Goal: Information Seeking & Learning: Compare options

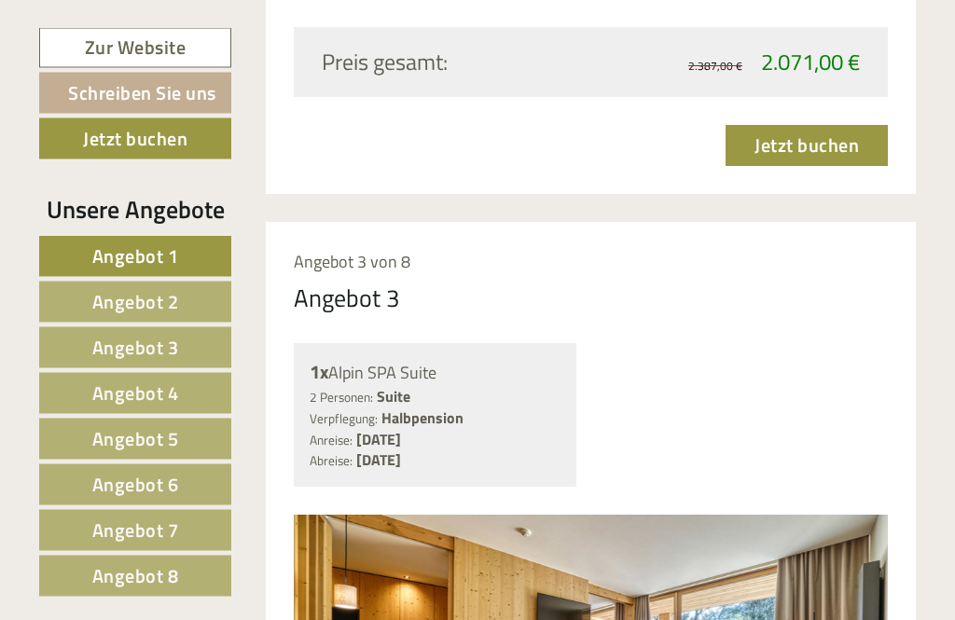
scroll to position [4179, 0]
click at [127, 399] on span "Angebot 4" at bounding box center [135, 392] width 87 height 29
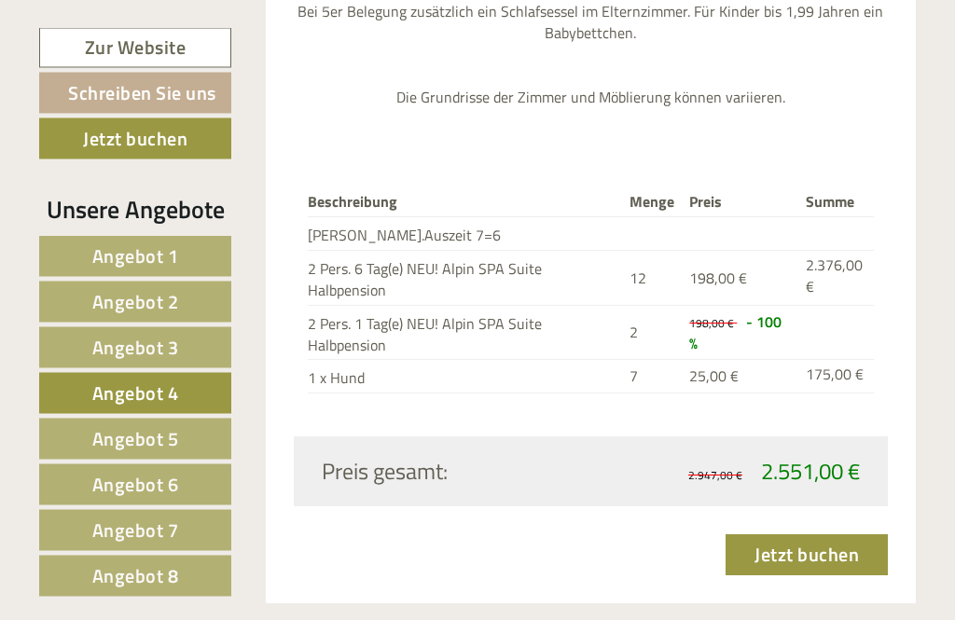
scroll to position [2352, 0]
click at [153, 439] on span "Angebot 5" at bounding box center [135, 438] width 87 height 29
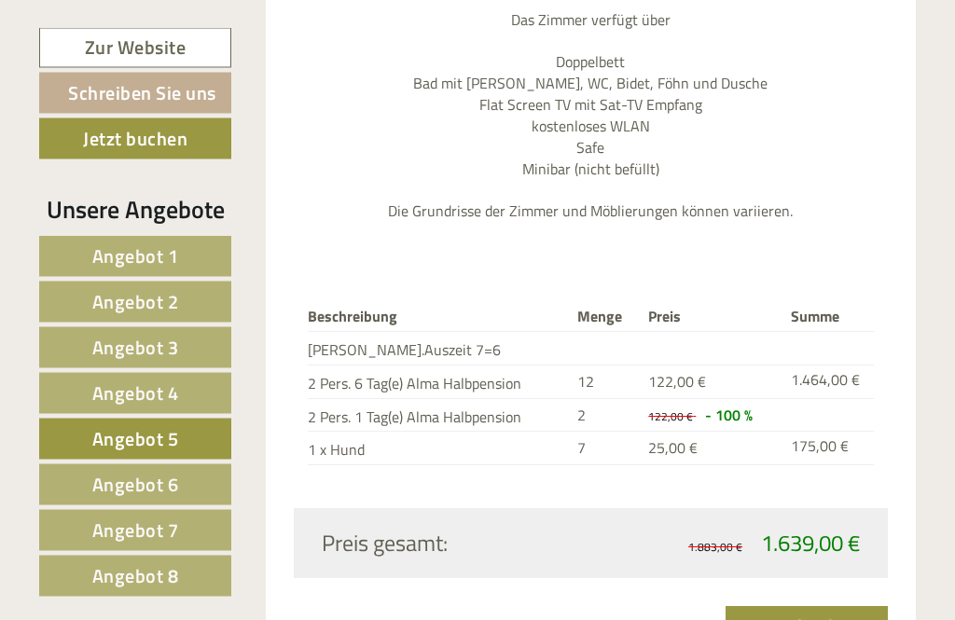
scroll to position [2007, 0]
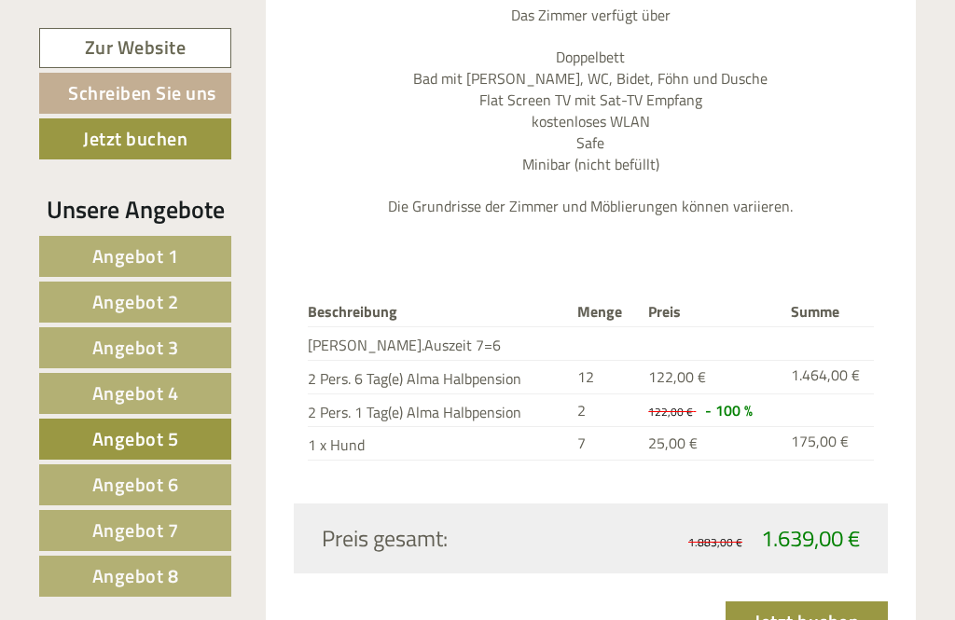
click at [162, 480] on span "Angebot 6" at bounding box center [135, 484] width 87 height 29
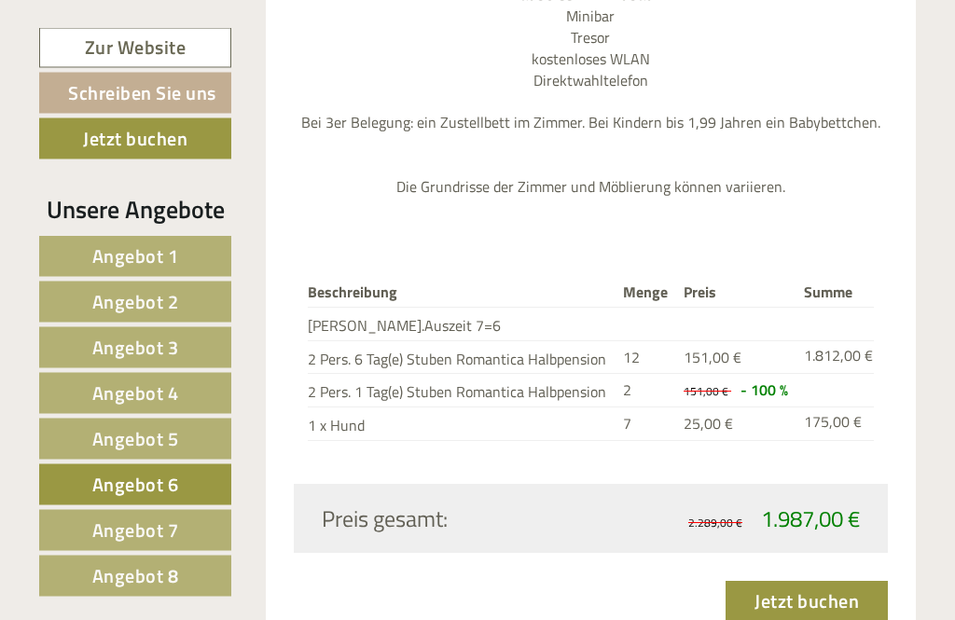
scroll to position [2198, 0]
click at [170, 526] on span "Angebot 7" at bounding box center [135, 530] width 87 height 29
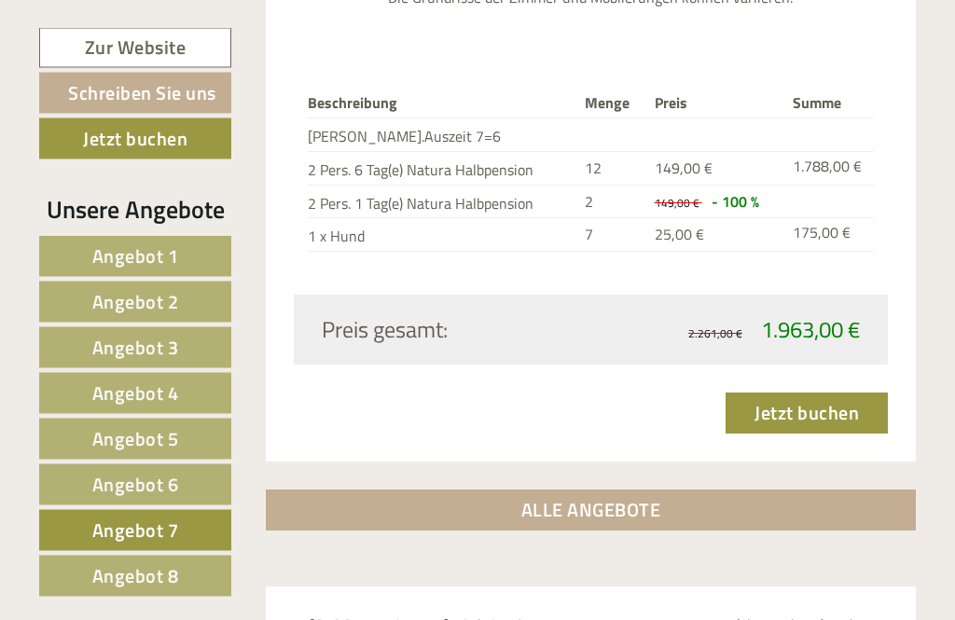
scroll to position [1325, 0]
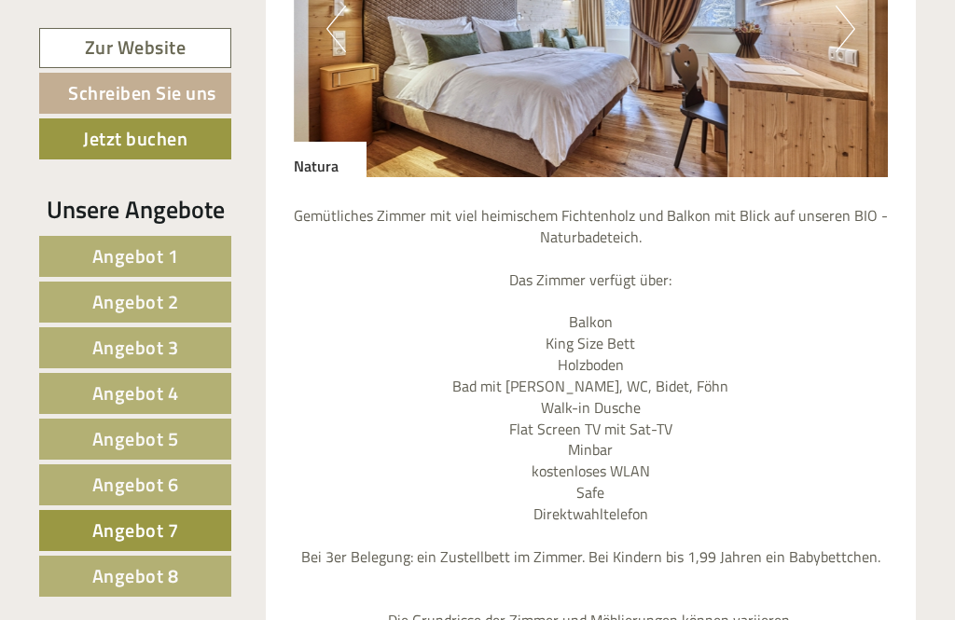
click at [161, 575] on span "Angebot 8" at bounding box center [135, 575] width 87 height 29
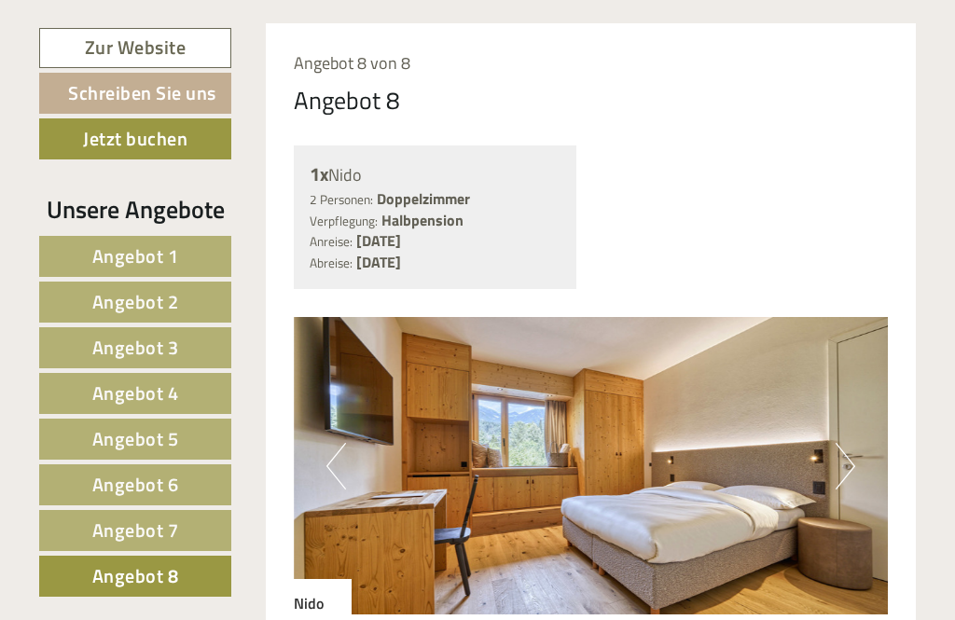
scroll to position [1304, 0]
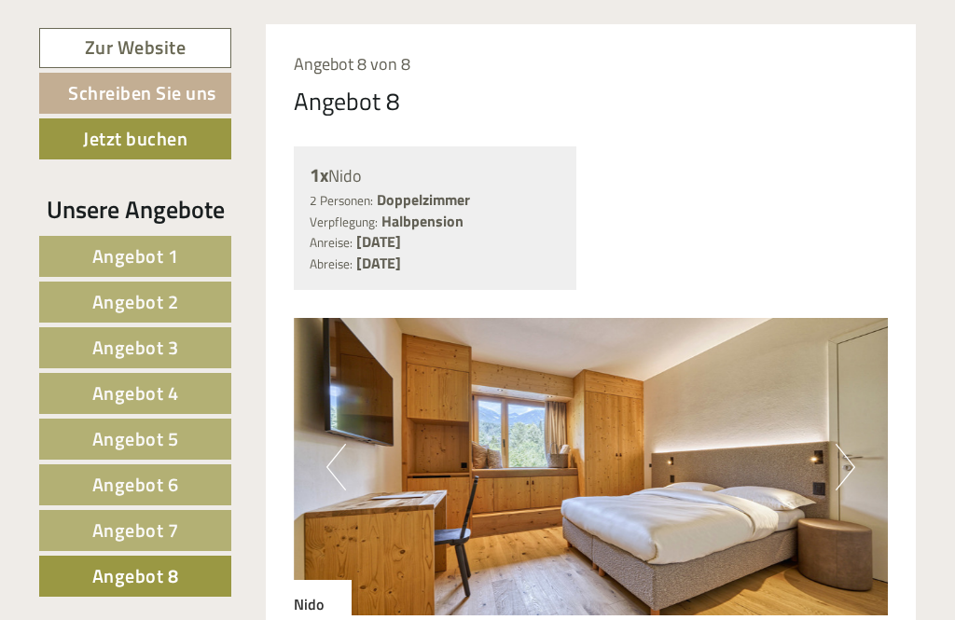
click at [837, 448] on button "Next" at bounding box center [845, 467] width 20 height 47
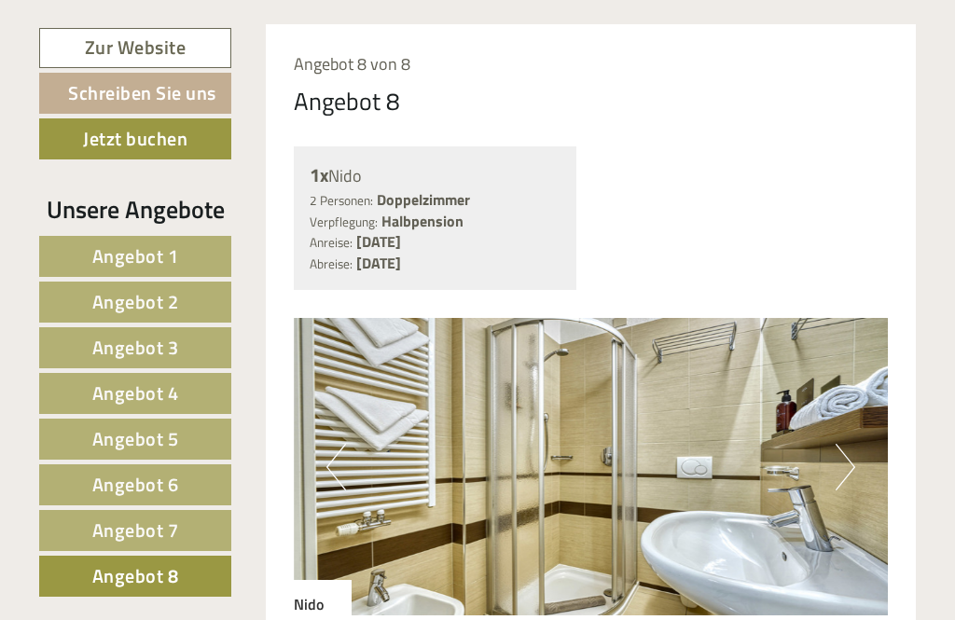
click at [844, 450] on button "Next" at bounding box center [845, 467] width 20 height 47
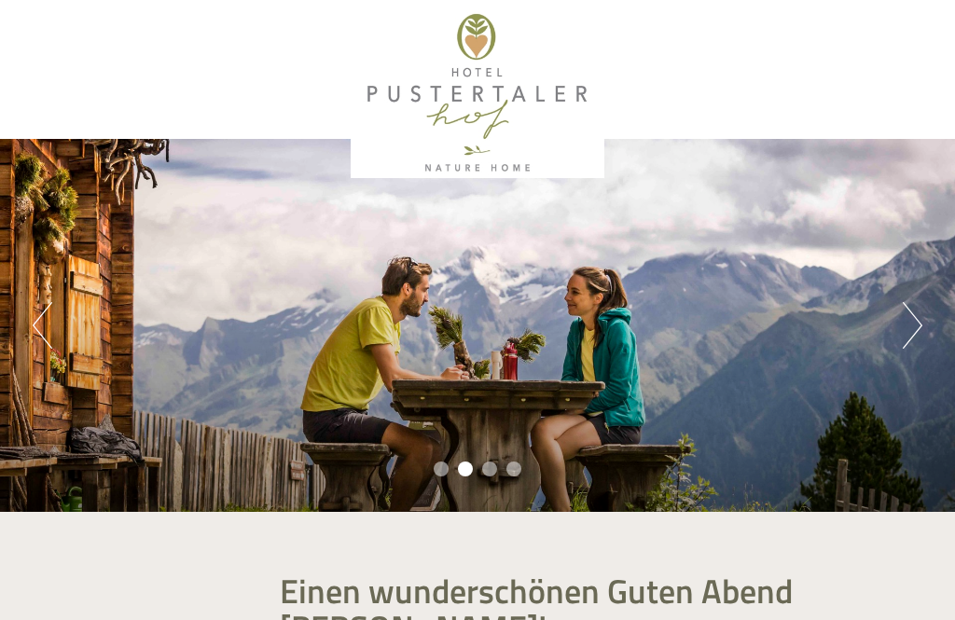
scroll to position [0, 0]
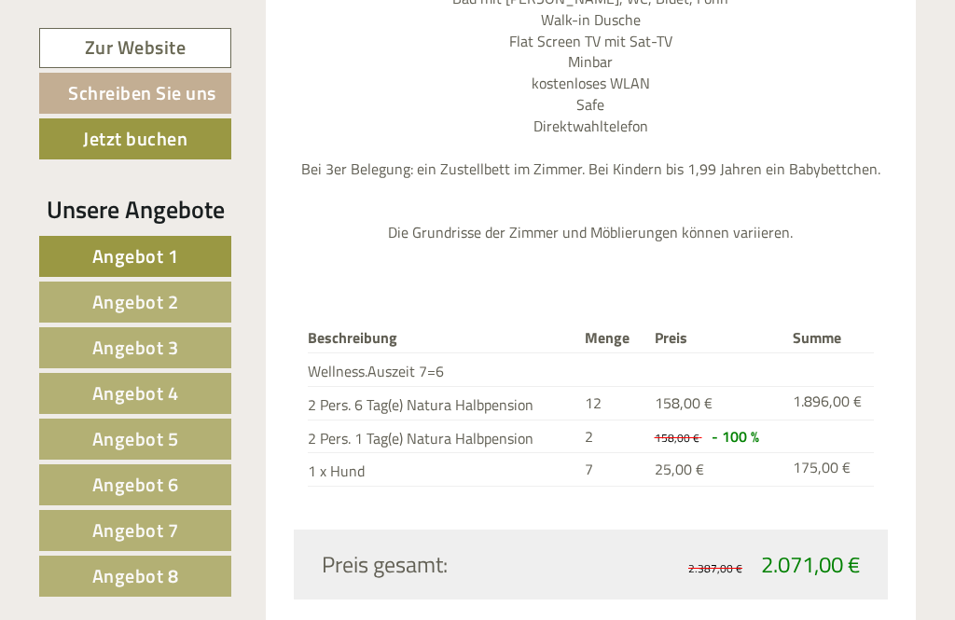
scroll to position [3671, 0]
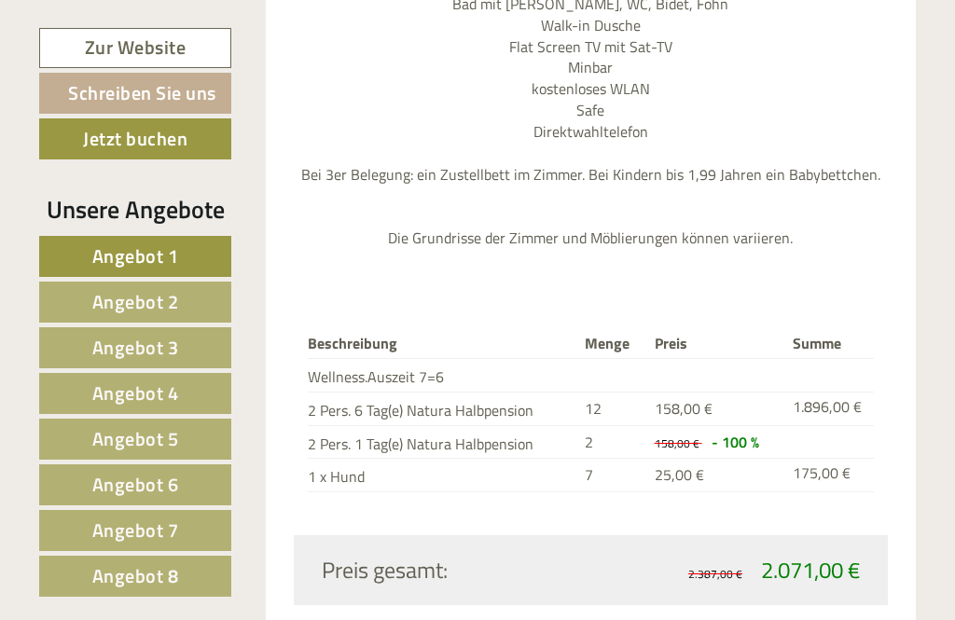
click at [689, 459] on td "25,00 €" at bounding box center [716, 476] width 138 height 34
click at [85, 619] on div "Zur Website Schreiben Sie uns Jetzt buchen Unsere Angebote Angebot 1 Angebot 2 …" at bounding box center [477, 307] width 904 height 6616
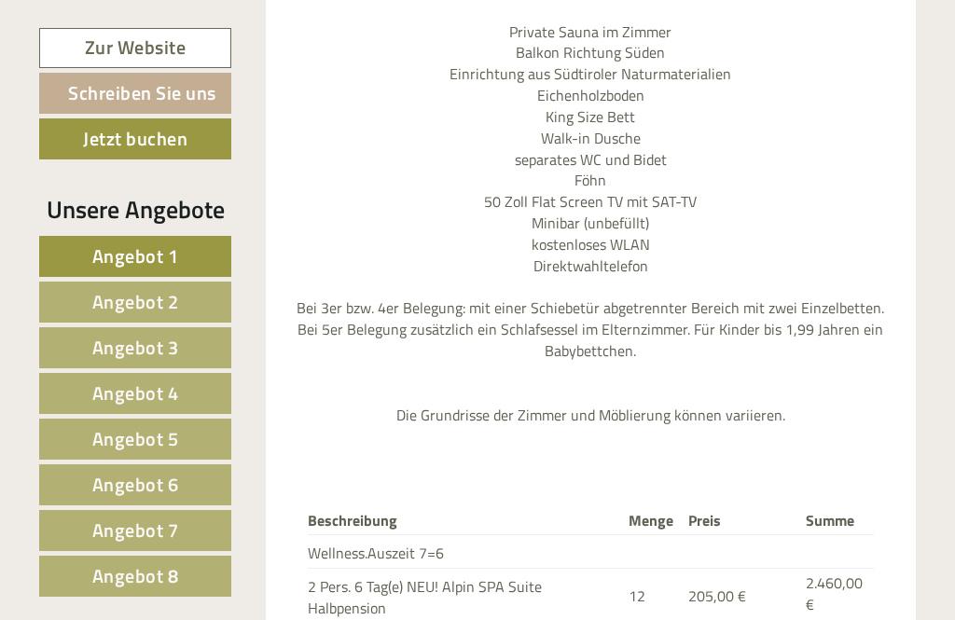
scroll to position [5103, 0]
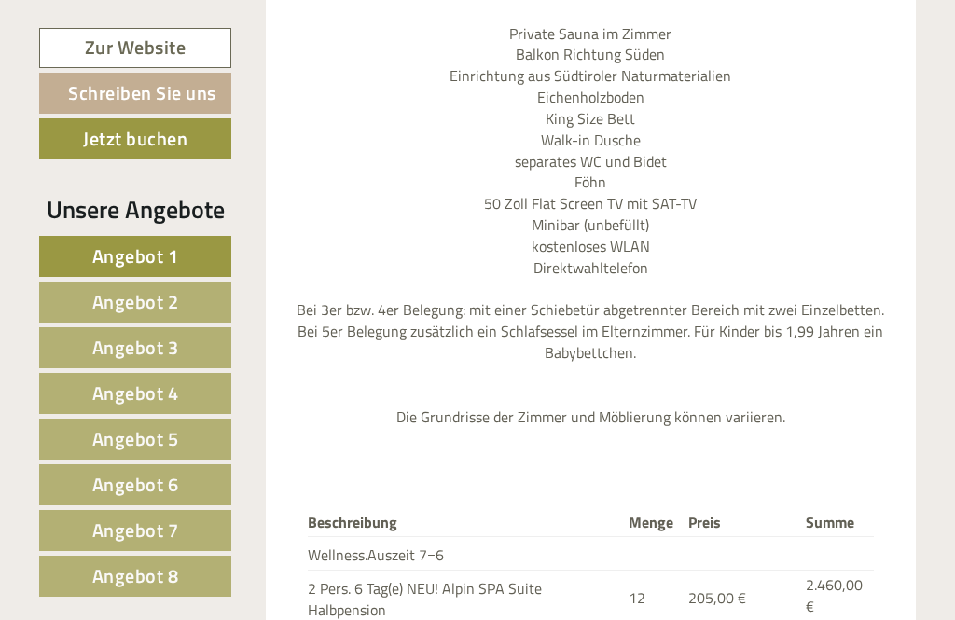
click at [161, 309] on span "Angebot 2" at bounding box center [135, 301] width 87 height 29
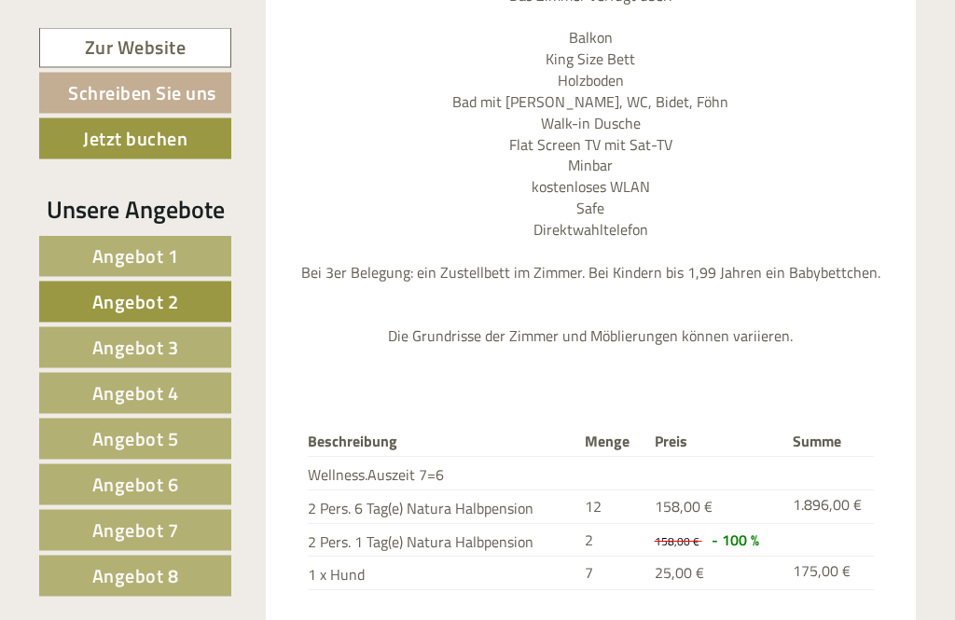
scroll to position [2028, 0]
click at [167, 354] on span "Angebot 3" at bounding box center [135, 347] width 87 height 29
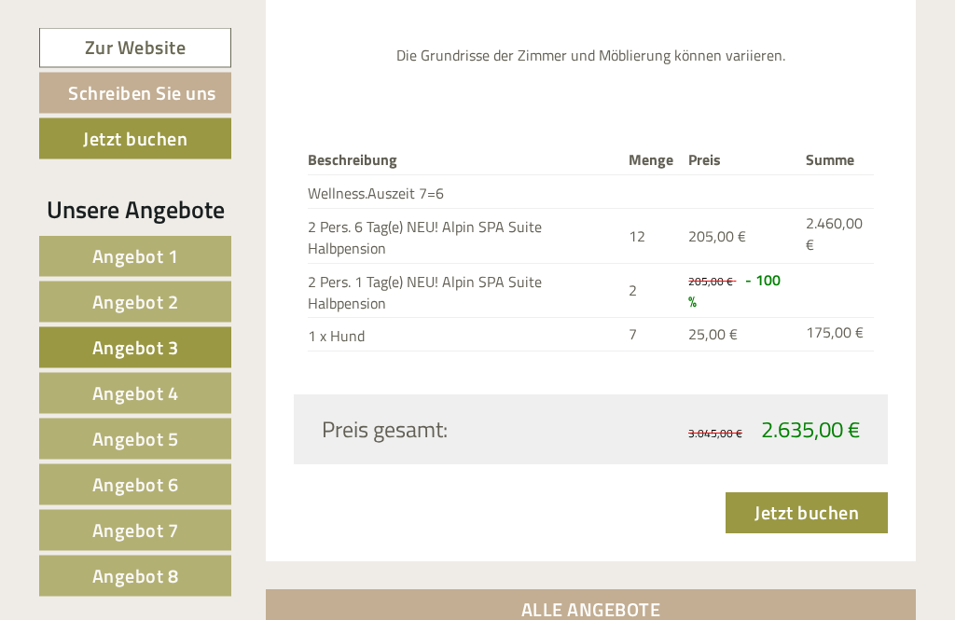
scroll to position [2393, 0]
click at [182, 397] on link "Angebot 4" at bounding box center [135, 393] width 192 height 41
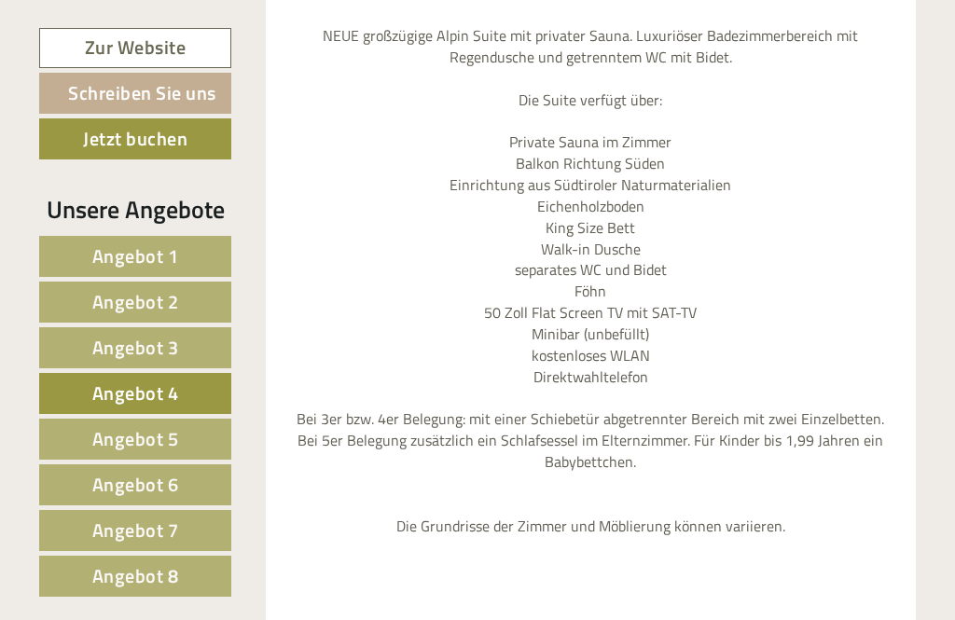
scroll to position [1879, 0]
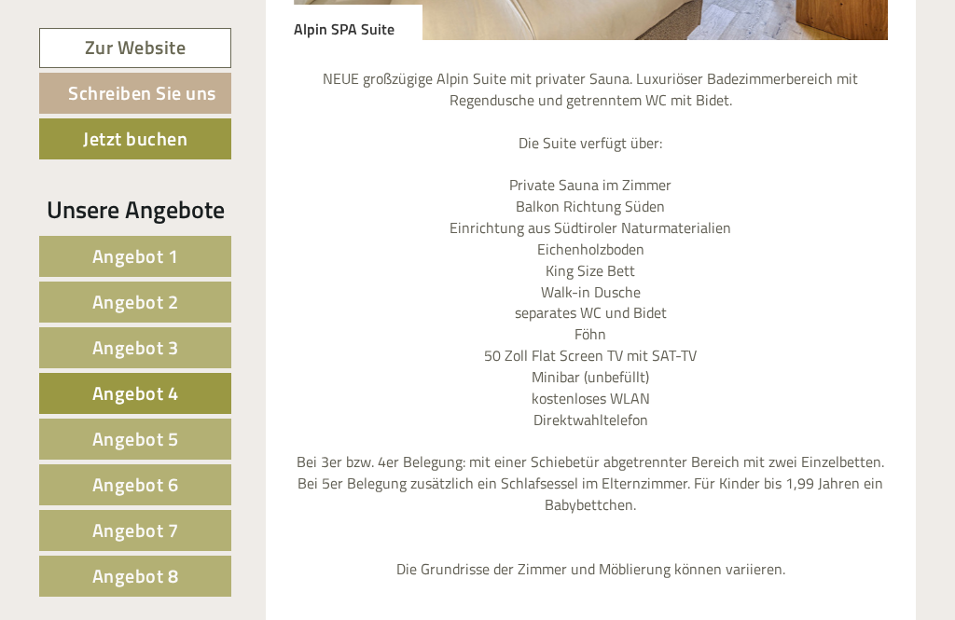
click at [161, 440] on span "Angebot 5" at bounding box center [135, 438] width 87 height 29
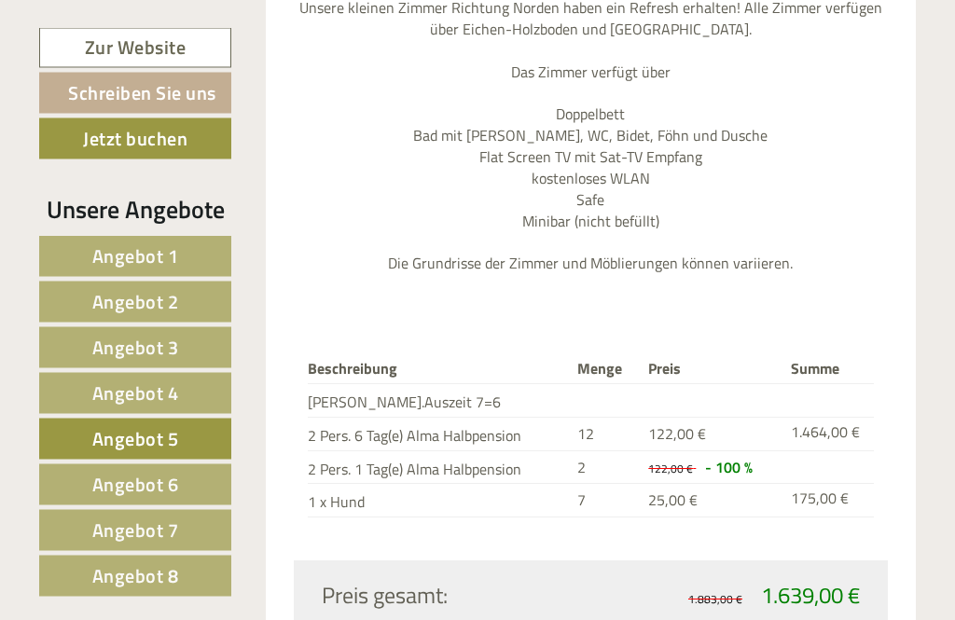
scroll to position [1950, 0]
click at [176, 487] on span "Angebot 6" at bounding box center [135, 484] width 87 height 29
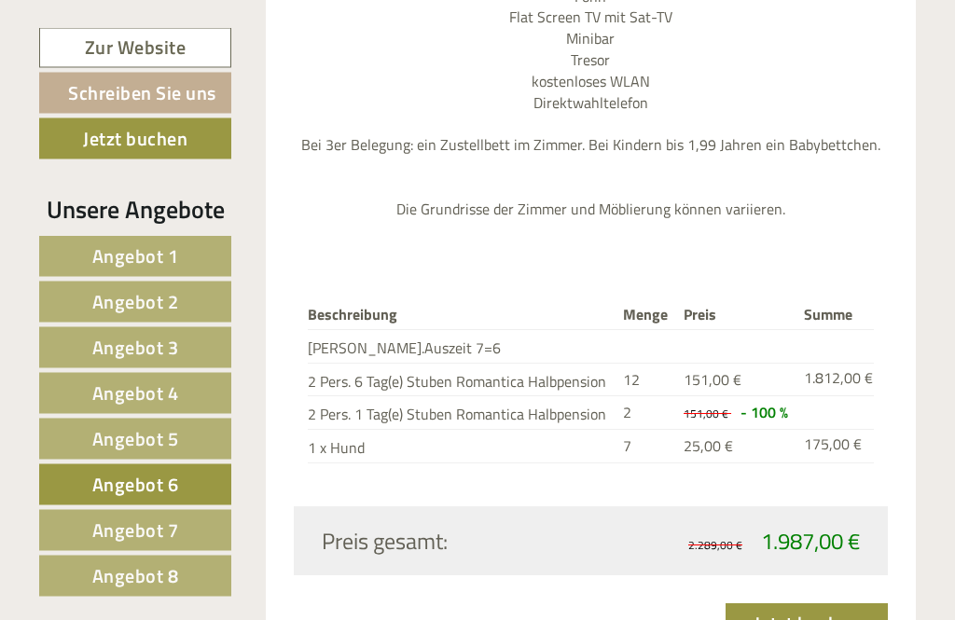
scroll to position [2175, 0]
click at [168, 536] on span "Angebot 7" at bounding box center [135, 530] width 87 height 29
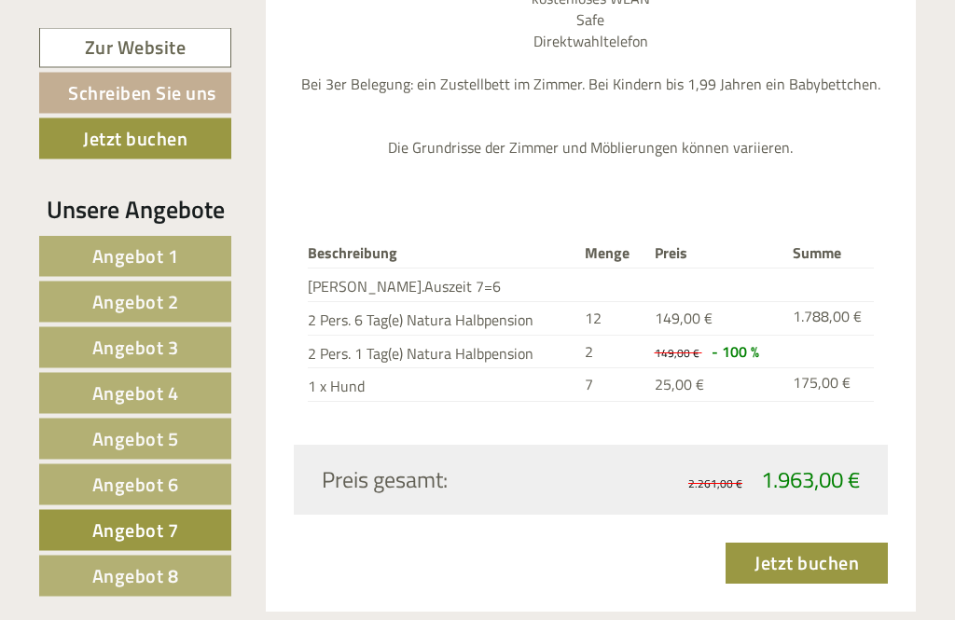
scroll to position [2213, 0]
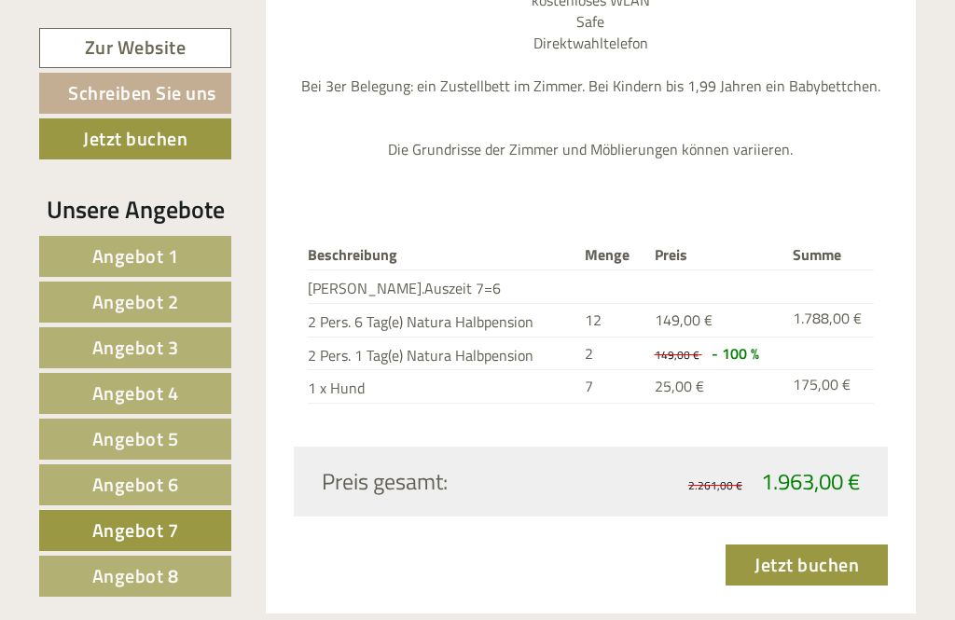
click at [150, 577] on span "Angebot 8" at bounding box center [135, 575] width 87 height 29
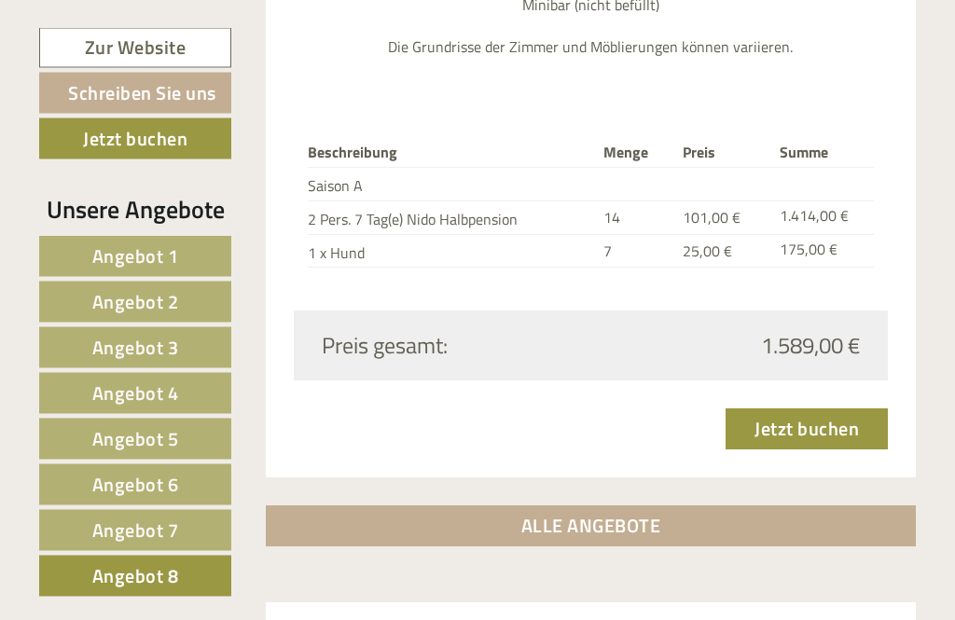
scroll to position [2168, 0]
click at [165, 261] on span "Angebot 1" at bounding box center [135, 255] width 87 height 29
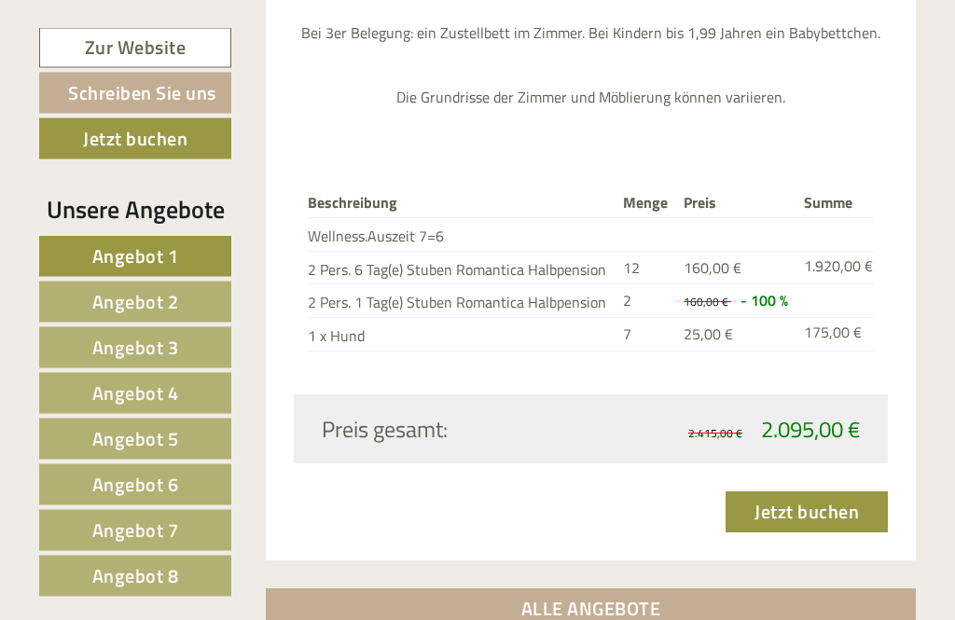
scroll to position [2288, 0]
click at [170, 310] on span "Angebot 2" at bounding box center [135, 301] width 87 height 29
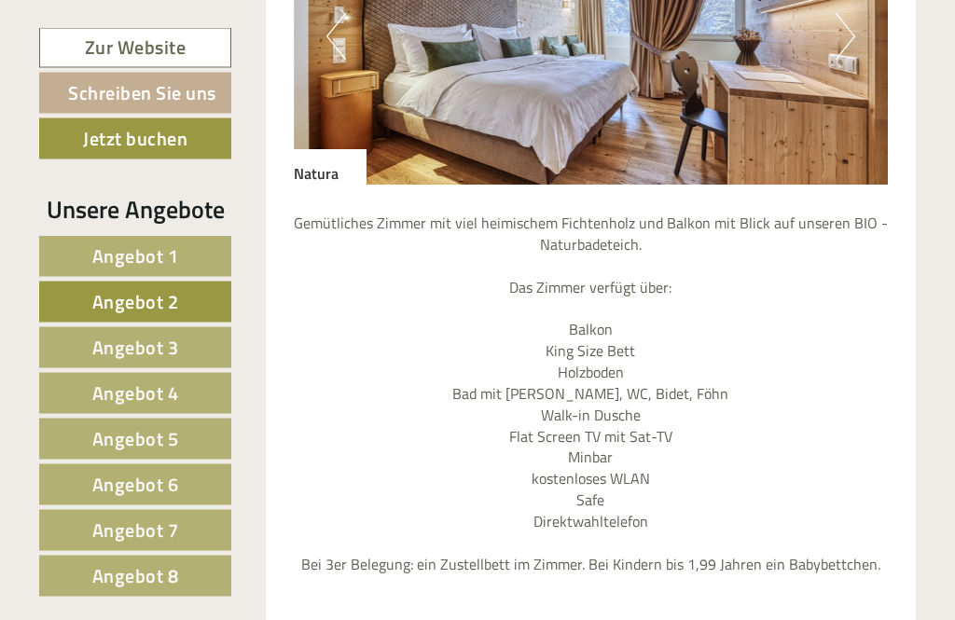
scroll to position [1735, 0]
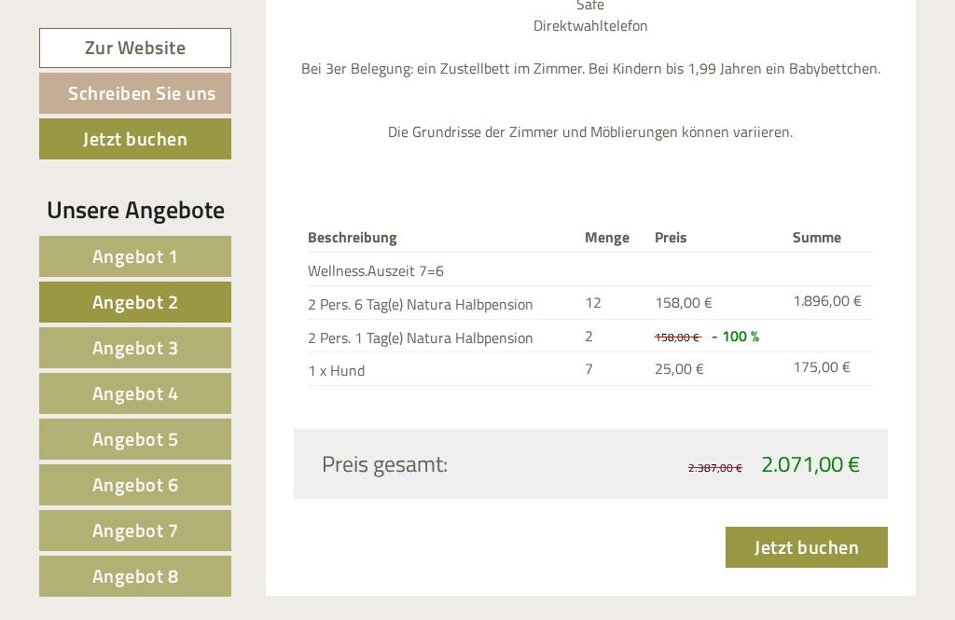
click at [192, 359] on link "Angebot 3" at bounding box center [135, 347] width 192 height 41
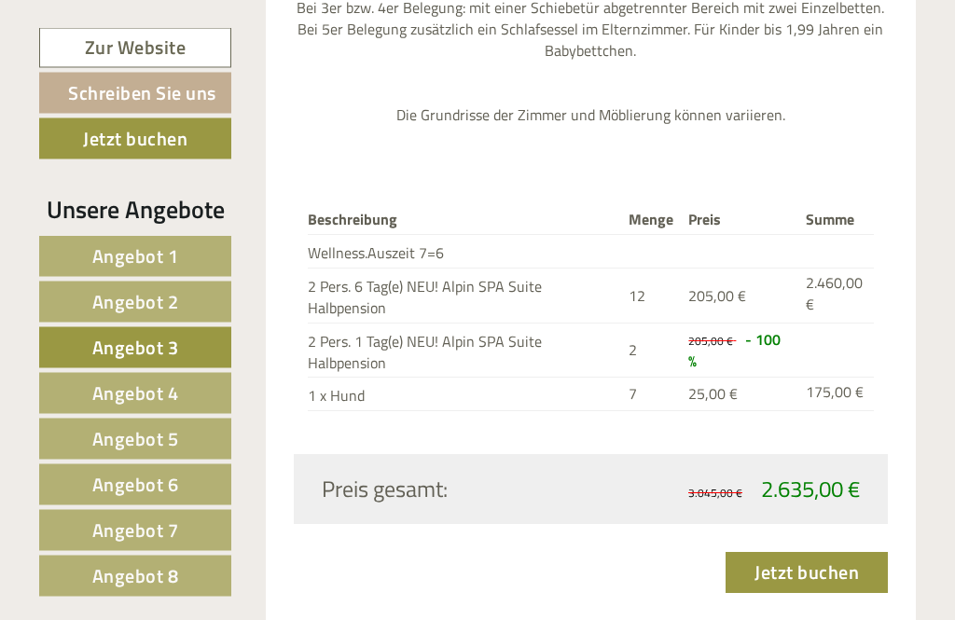
scroll to position [2334, 0]
click at [148, 399] on span "Angebot 4" at bounding box center [135, 392] width 87 height 29
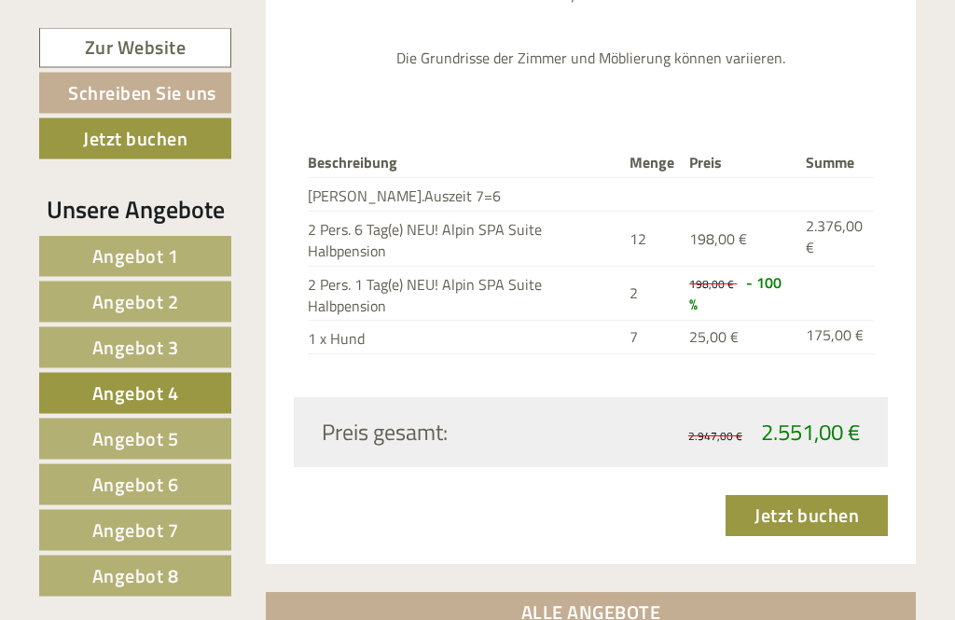
scroll to position [2391, 0]
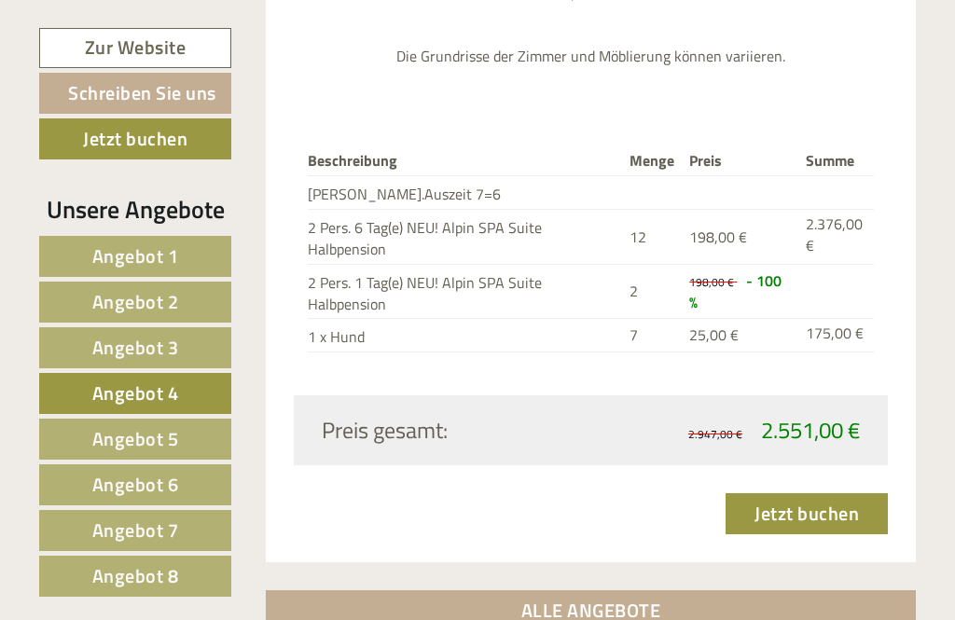
click at [139, 444] on span "Angebot 5" at bounding box center [135, 438] width 87 height 29
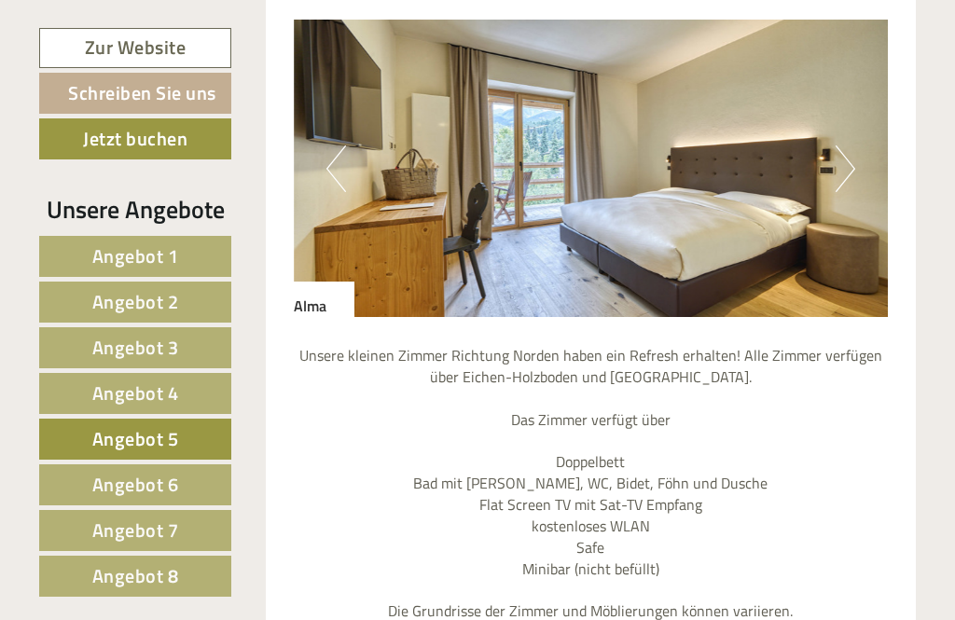
scroll to position [1602, 0]
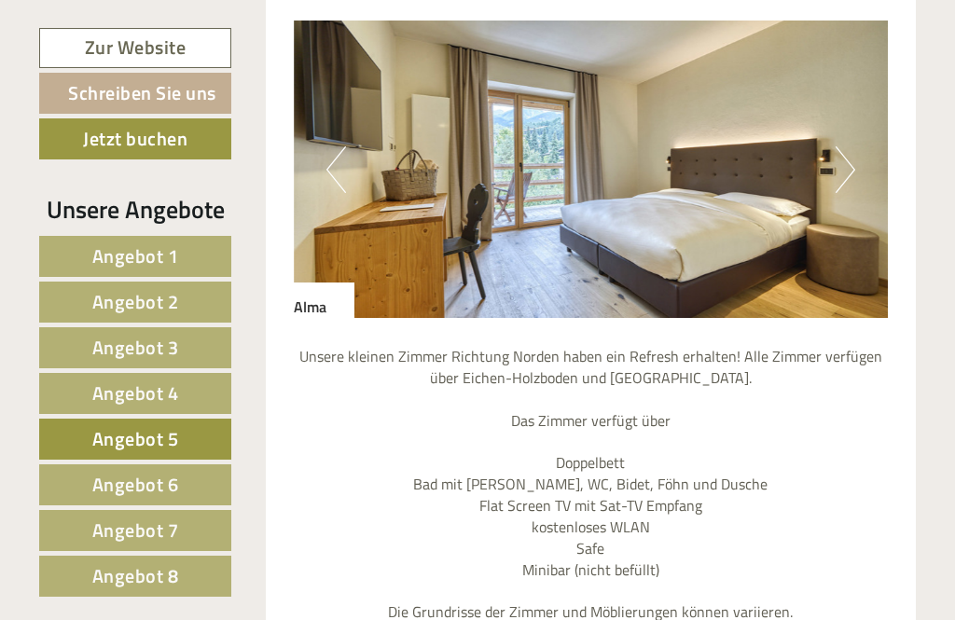
click at [827, 166] on img at bounding box center [591, 169] width 595 height 297
click at [338, 180] on button "Previous" at bounding box center [336, 169] width 20 height 47
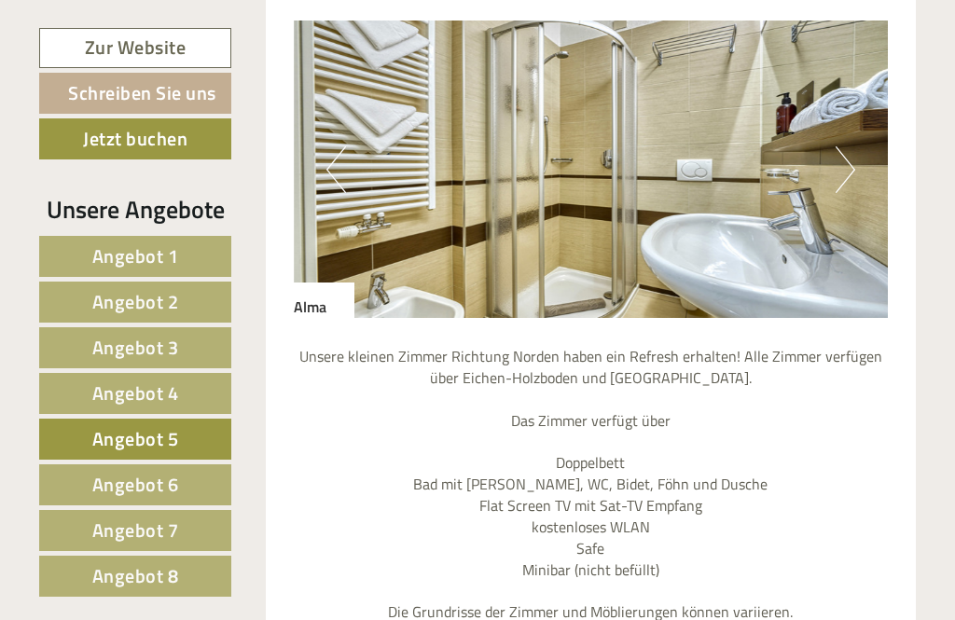
click at [170, 486] on span "Angebot 6" at bounding box center [135, 484] width 87 height 29
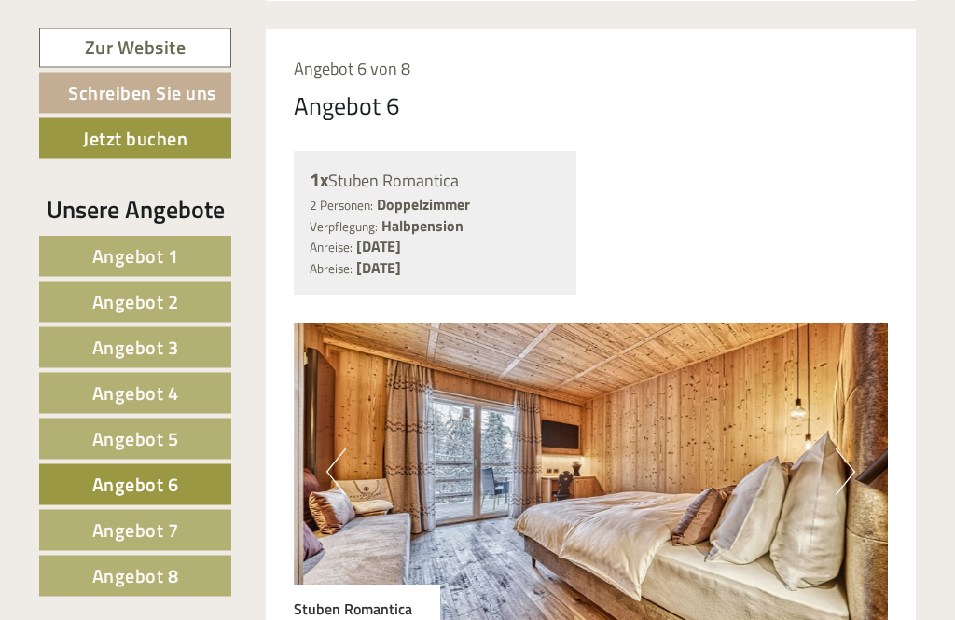
scroll to position [1301, 0]
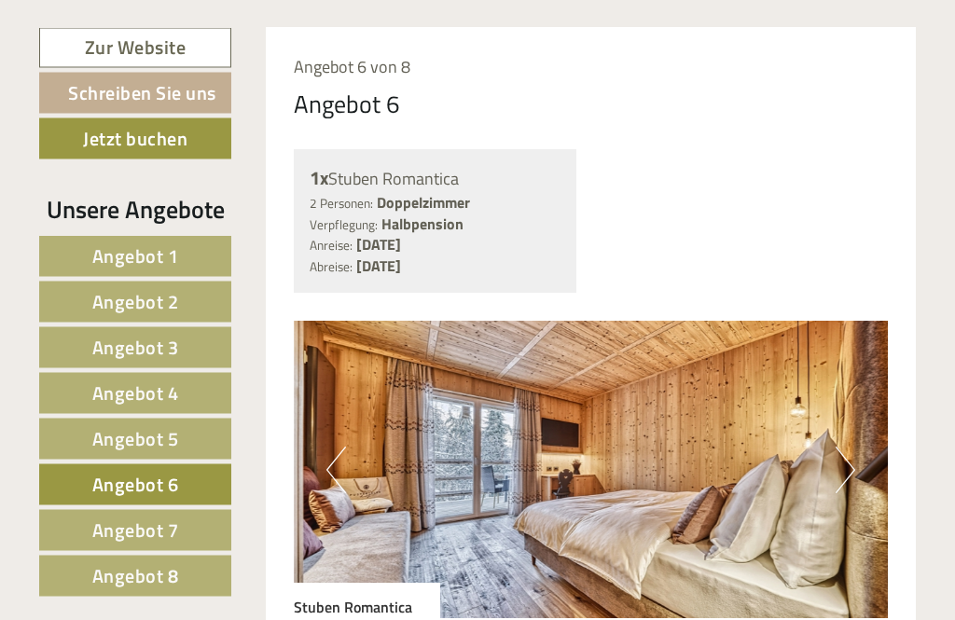
click at [823, 468] on img at bounding box center [591, 470] width 595 height 297
click at [335, 475] on button "Previous" at bounding box center [336, 470] width 20 height 47
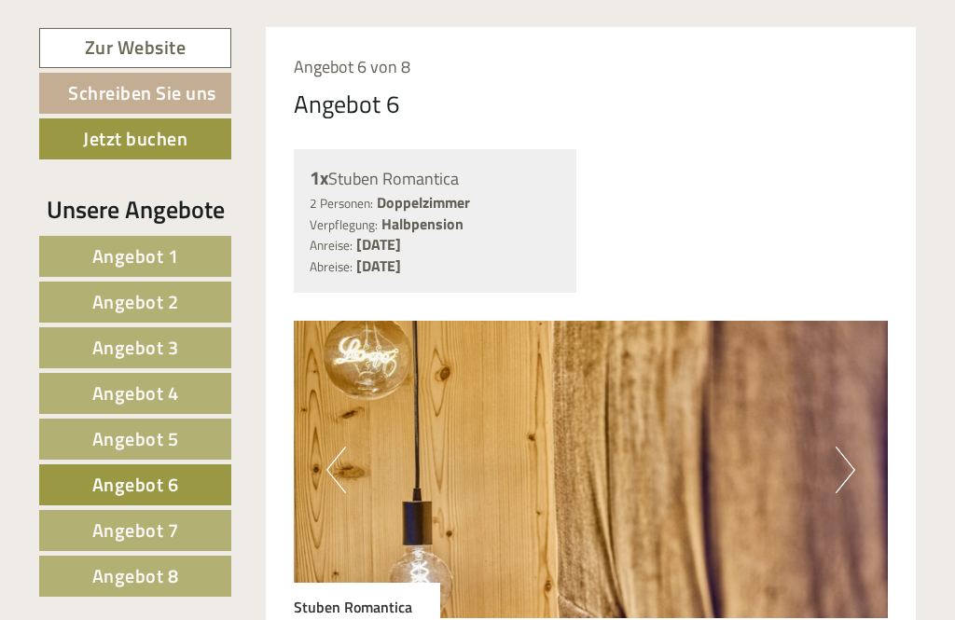
click at [331, 475] on button "Previous" at bounding box center [336, 470] width 20 height 47
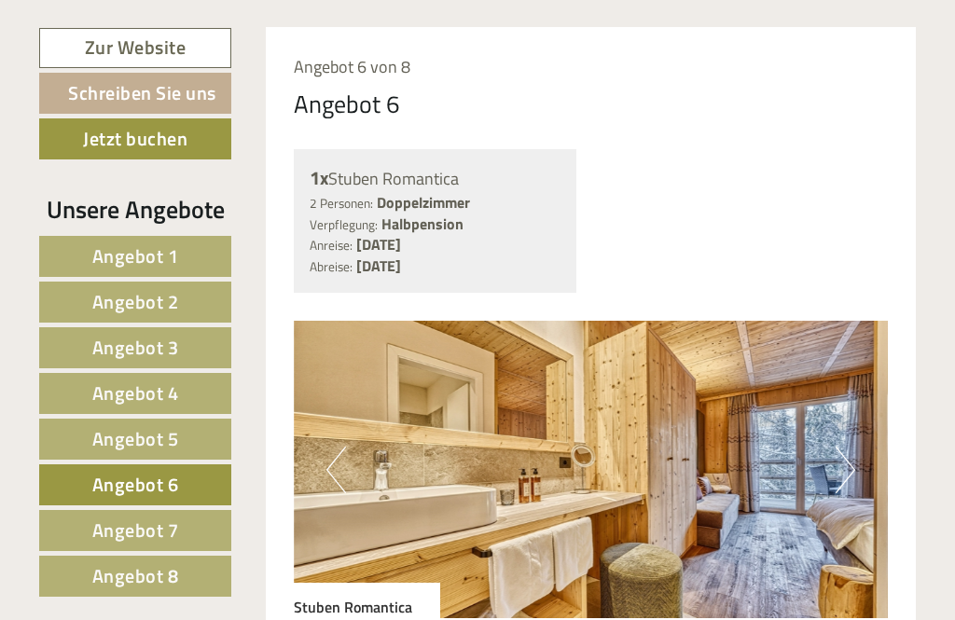
click at [340, 469] on button "Previous" at bounding box center [336, 470] width 20 height 47
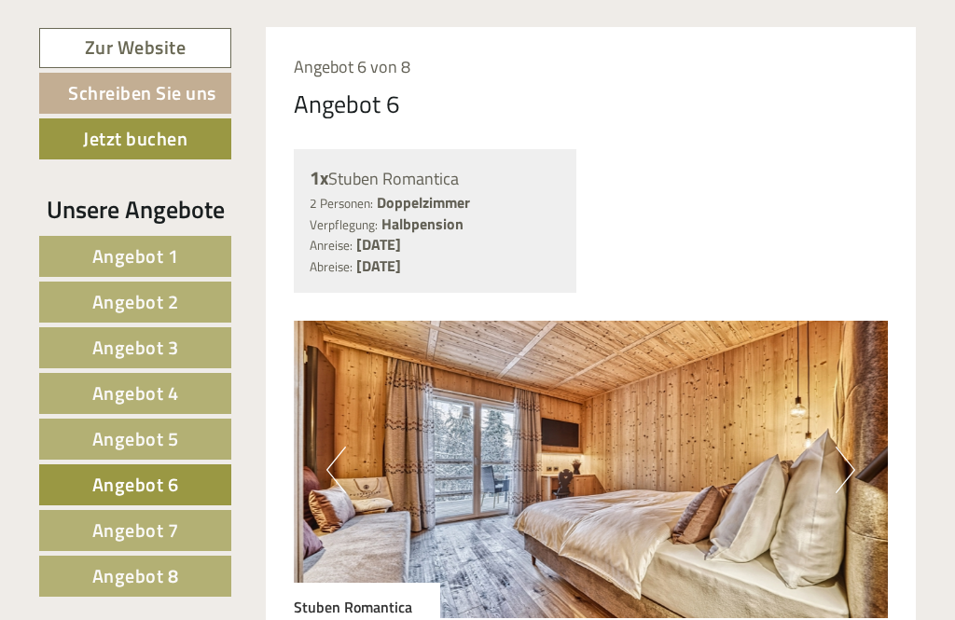
click at [821, 464] on img at bounding box center [591, 469] width 595 height 297
click at [337, 475] on button "Previous" at bounding box center [336, 470] width 20 height 47
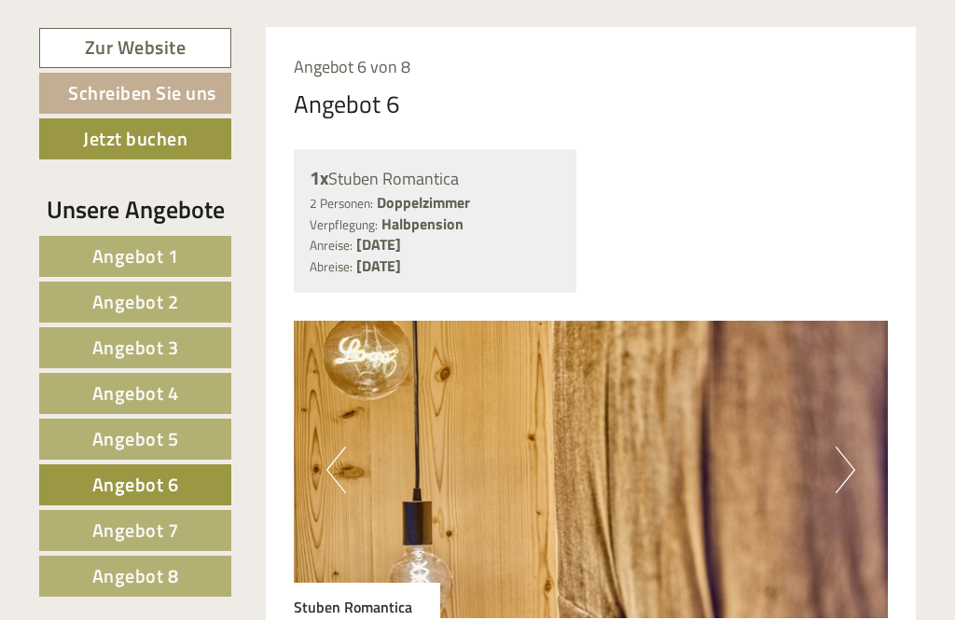
click at [339, 466] on button "Previous" at bounding box center [336, 470] width 20 height 47
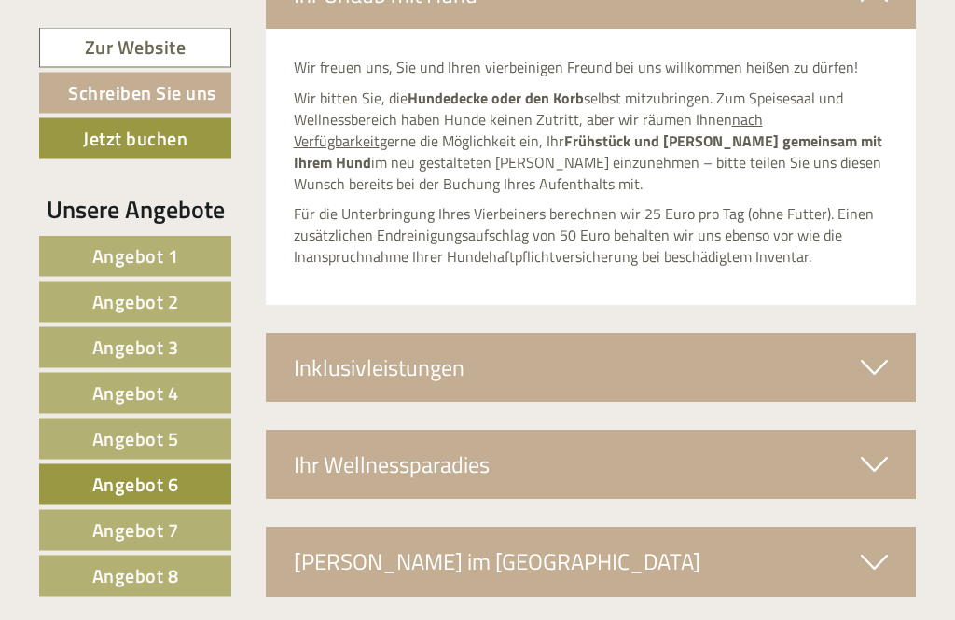
scroll to position [3152, 0]
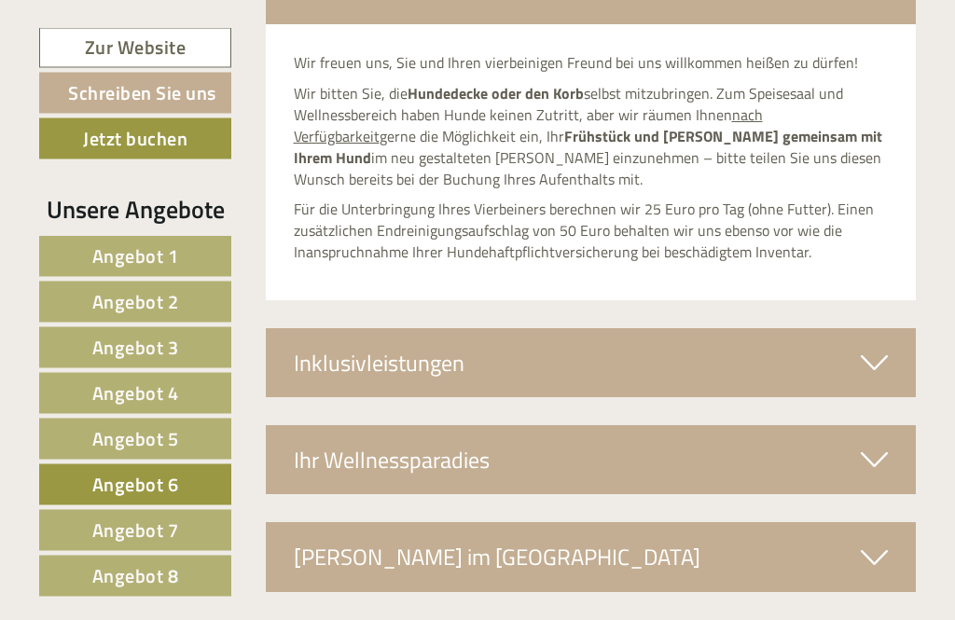
click at [793, 433] on div "Ihr Wellnessparadies" at bounding box center [591, 460] width 651 height 69
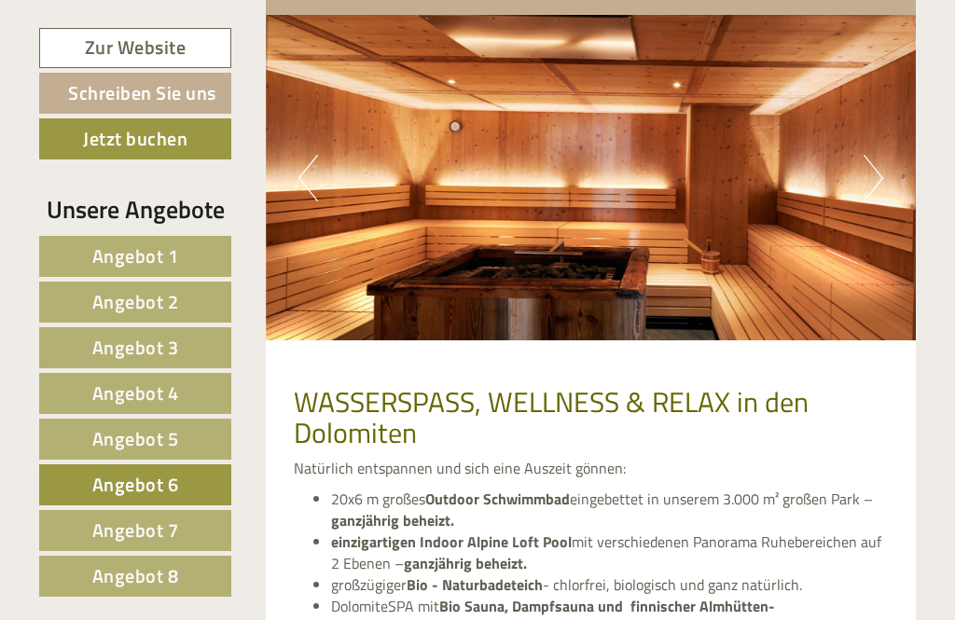
scroll to position [3620, 0]
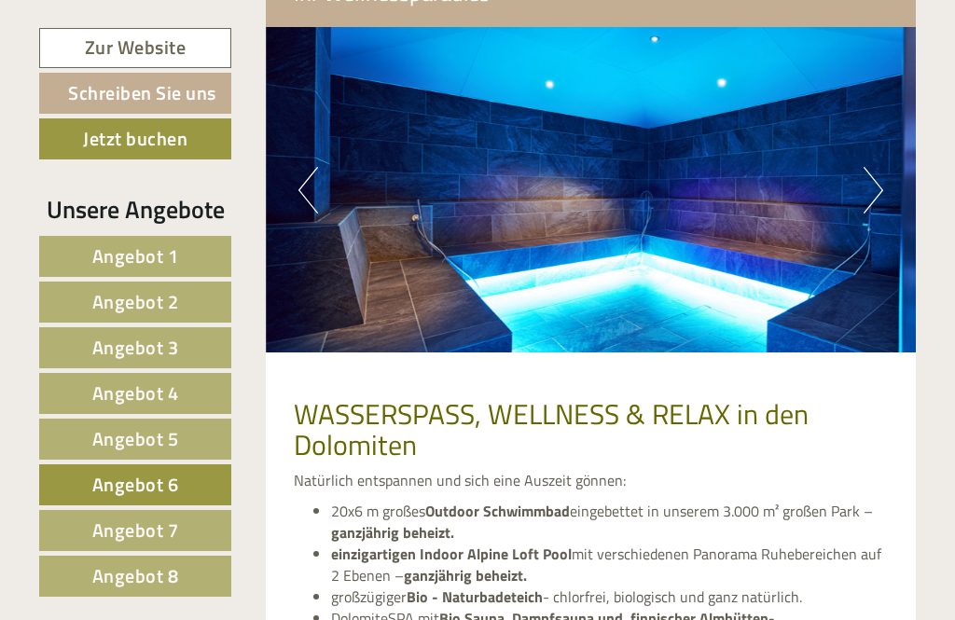
click at [129, 526] on span "Angebot 7" at bounding box center [135, 530] width 87 height 29
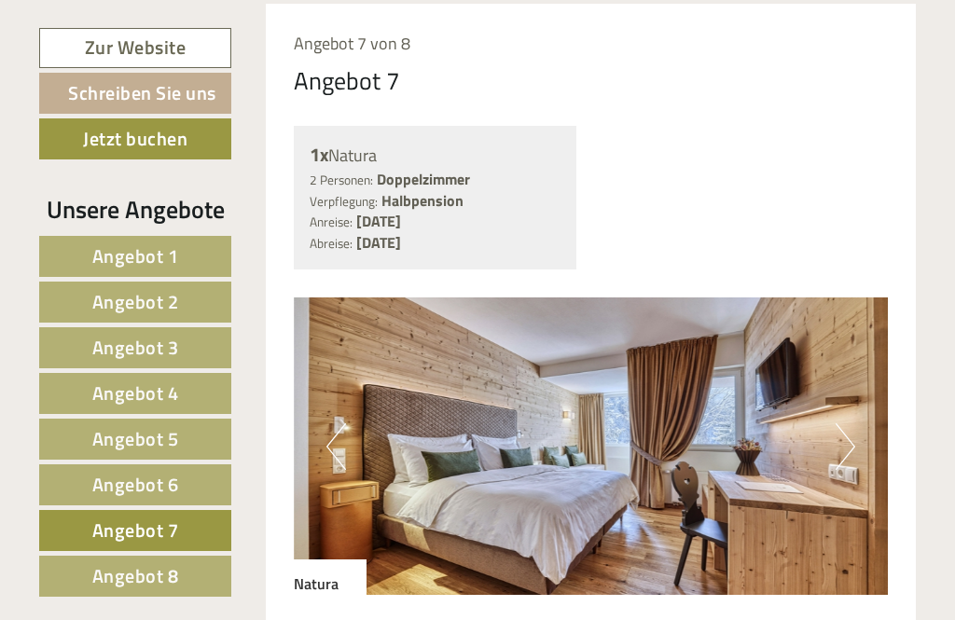
click at [852, 441] on button "Next" at bounding box center [845, 446] width 20 height 47
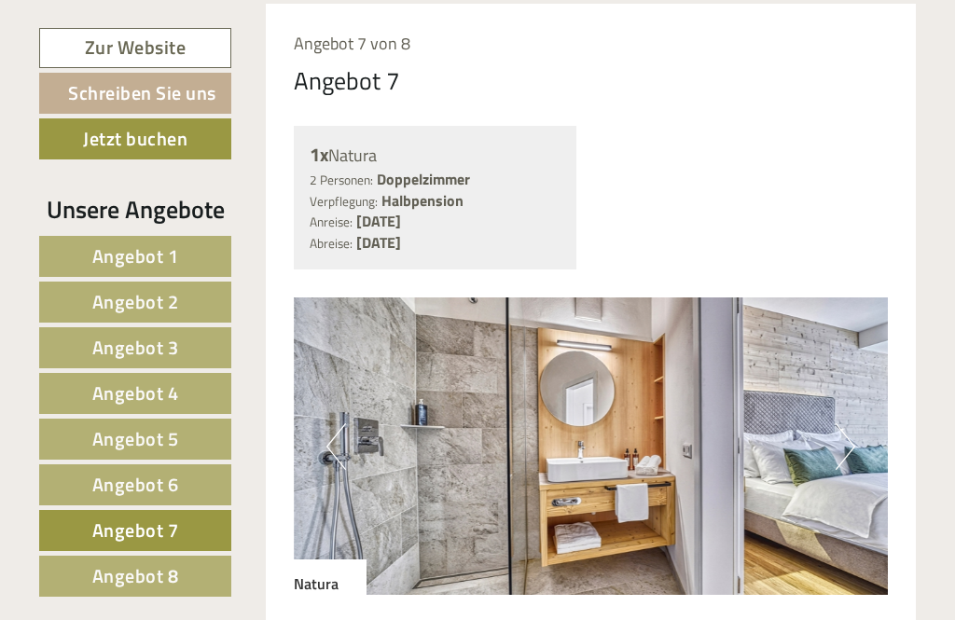
click at [856, 432] on img at bounding box center [591, 445] width 595 height 297
click at [860, 431] on img at bounding box center [591, 445] width 595 height 297
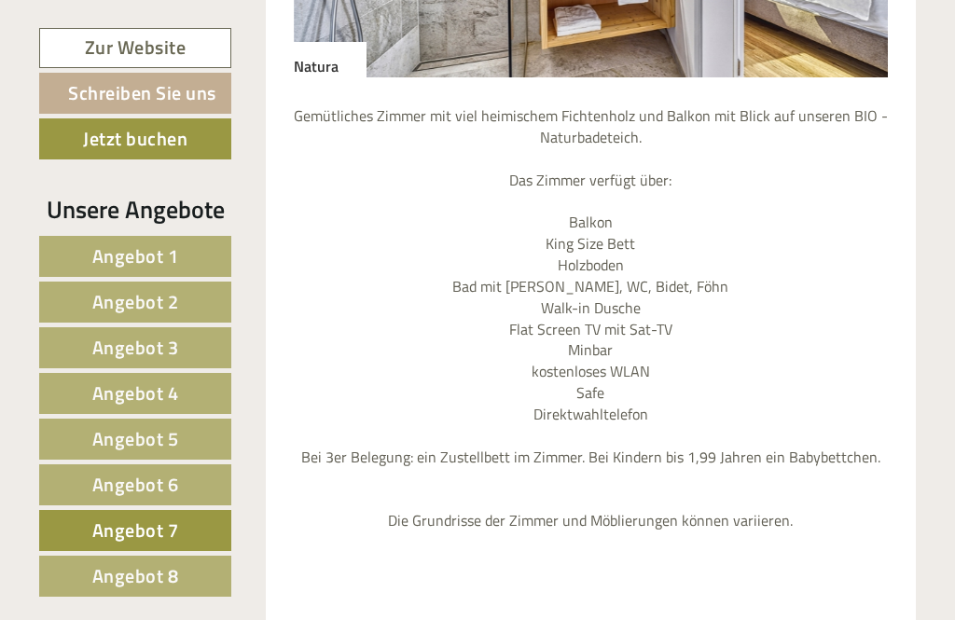
scroll to position [1833, 0]
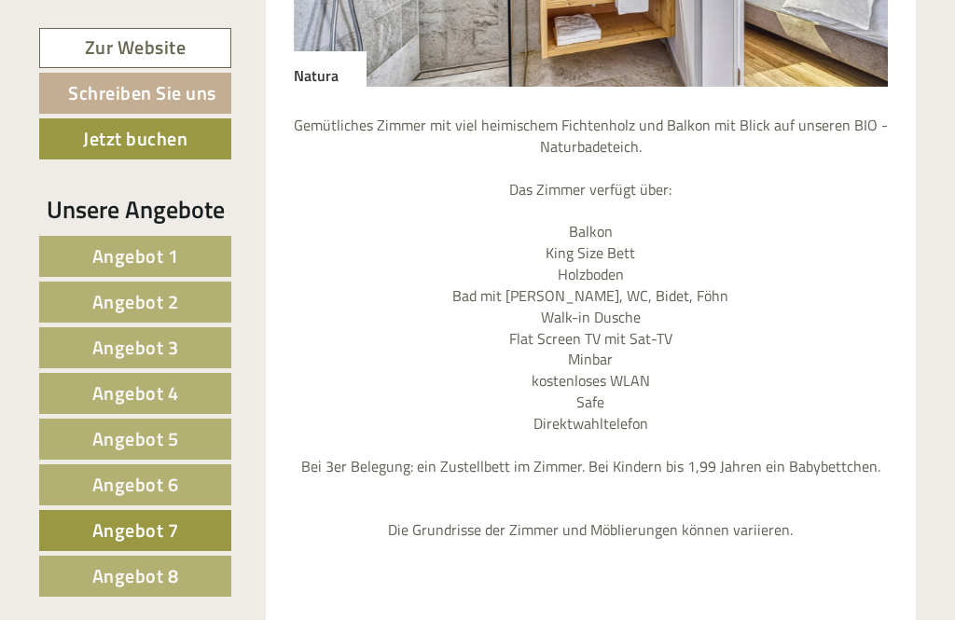
click at [908, 246] on div "Angebot 7 von 8 Angebot 7 1x Natura 2 Personen: Doppelzimmer Verpflegung: Halbp…" at bounding box center [591, 244] width 651 height 1497
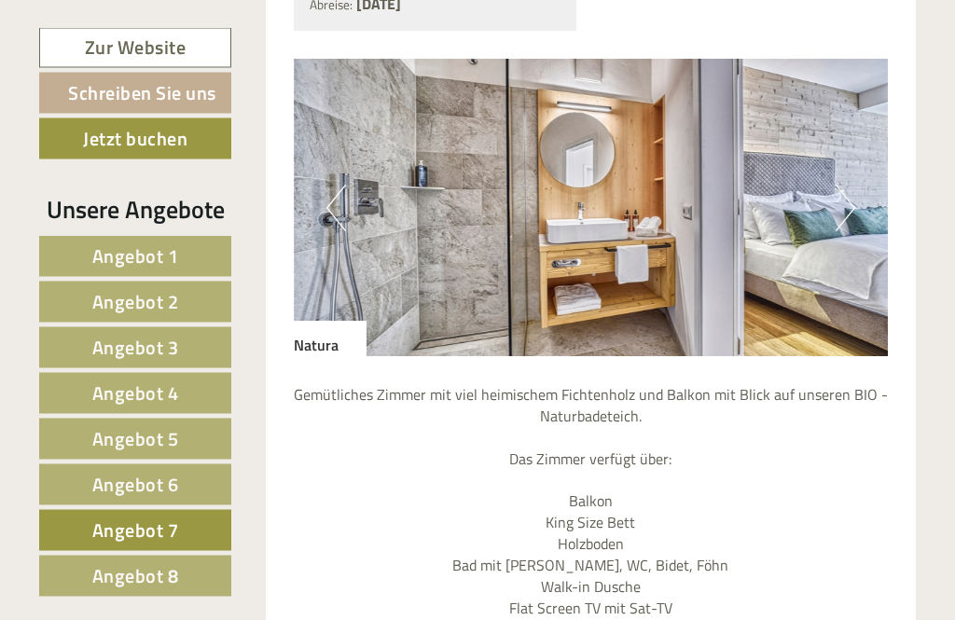
scroll to position [1527, 0]
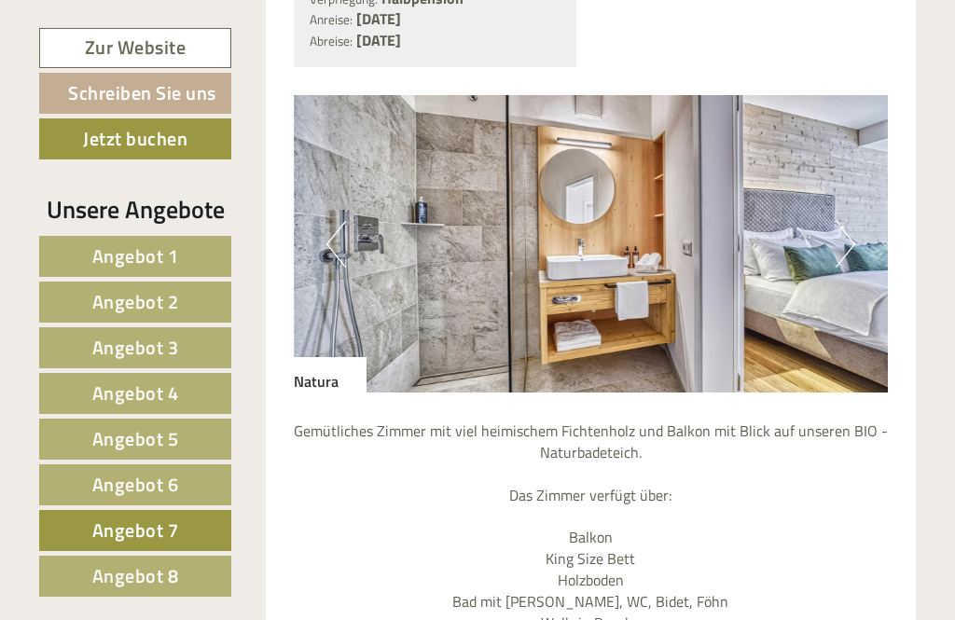
click at [860, 249] on img at bounding box center [591, 243] width 595 height 297
click at [850, 242] on button "Next" at bounding box center [845, 244] width 20 height 47
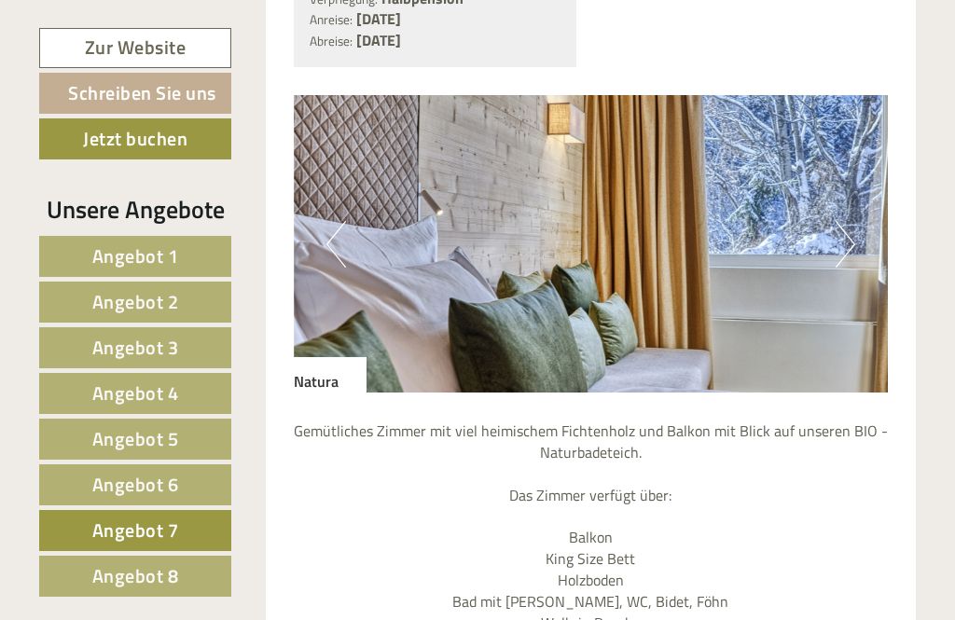
click at [850, 246] on button "Next" at bounding box center [845, 244] width 20 height 47
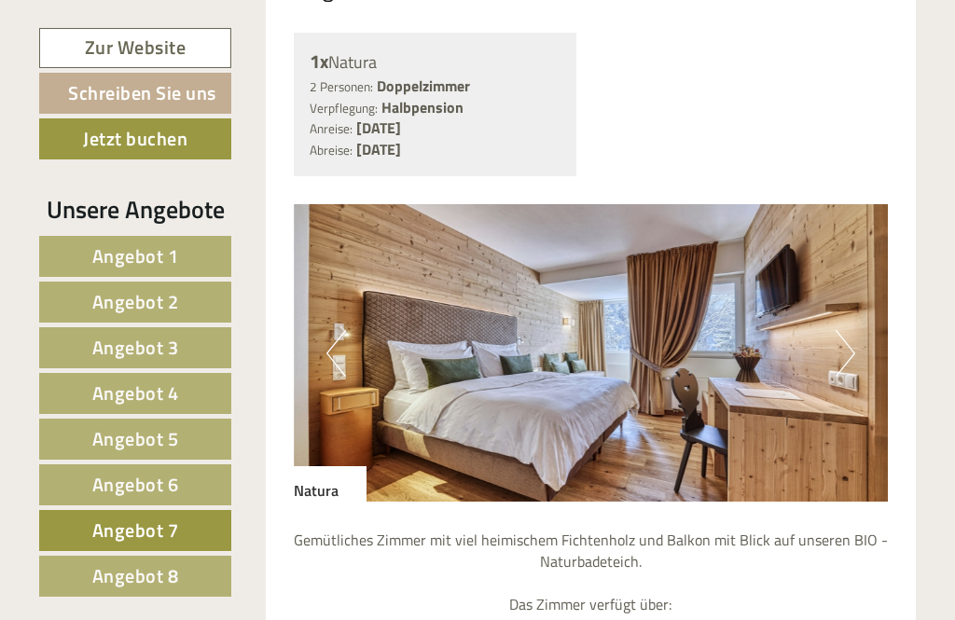
scroll to position [1418, 0]
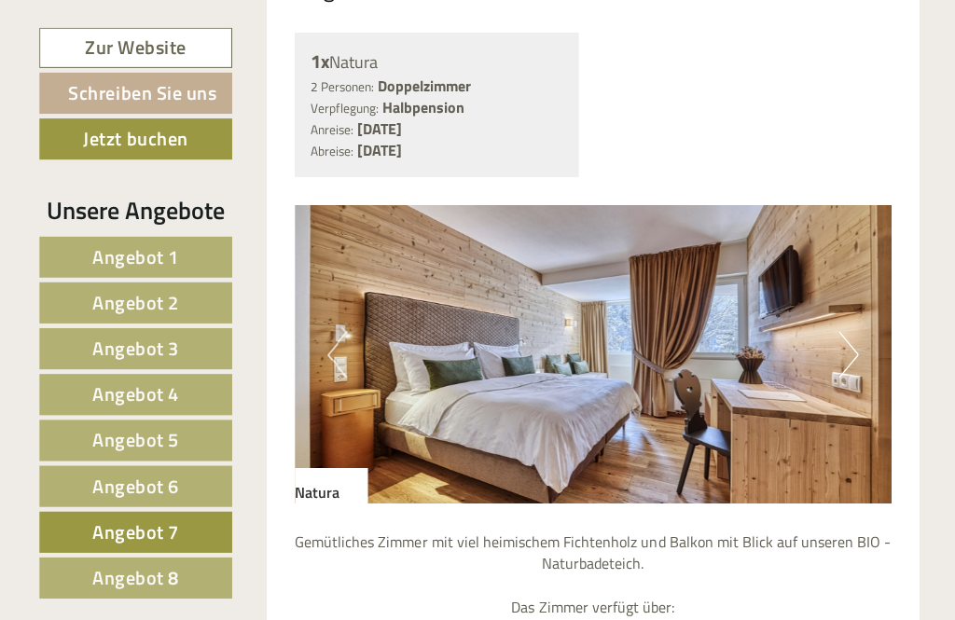
click at [160, 270] on link "Angebot 1" at bounding box center [135, 256] width 192 height 41
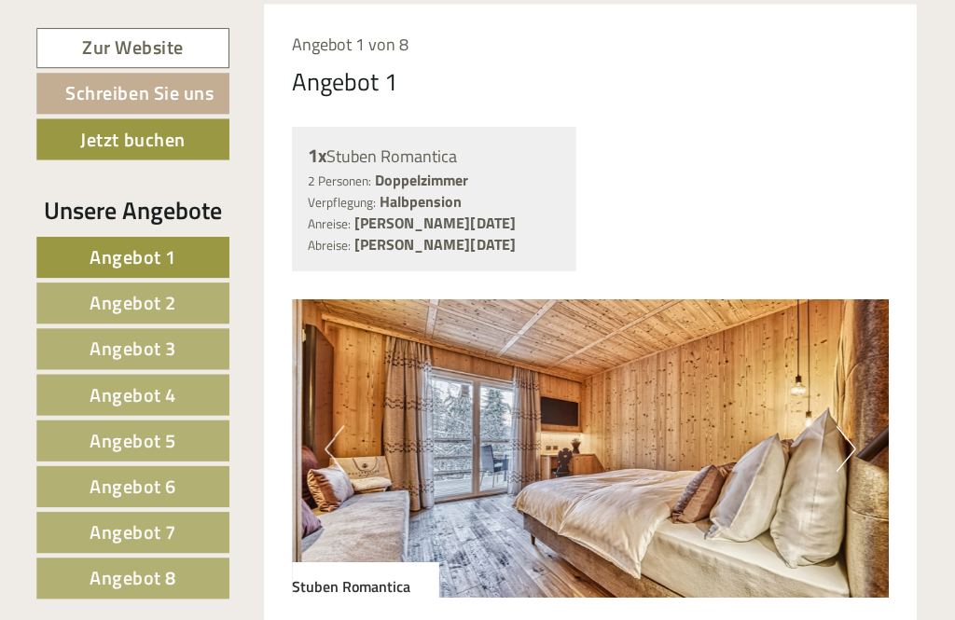
click at [185, 310] on link "Angebot 2" at bounding box center [135, 302] width 192 height 41
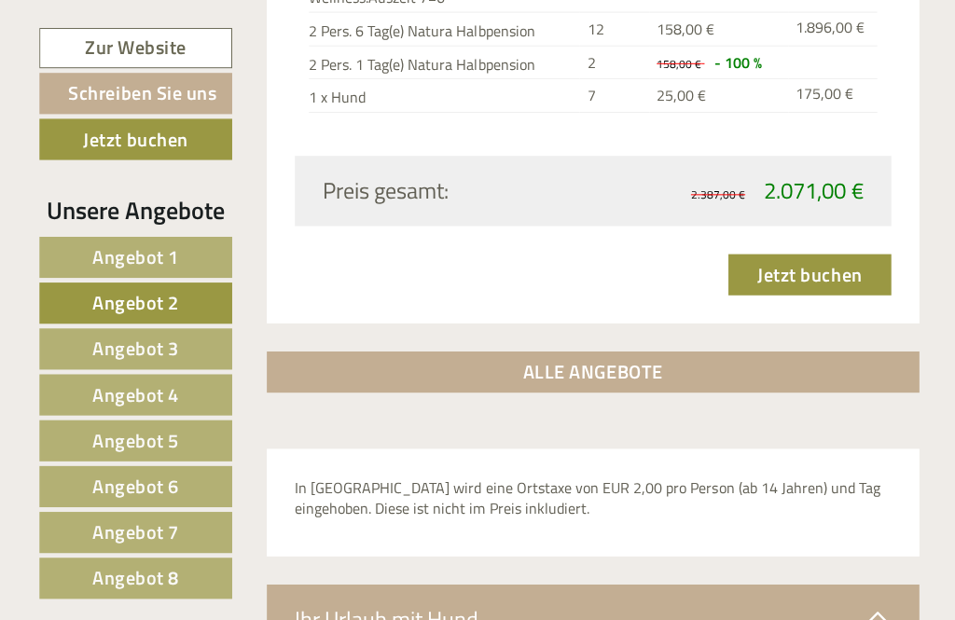
scroll to position [2505, 0]
click at [167, 353] on span "Angebot 3" at bounding box center [135, 347] width 87 height 29
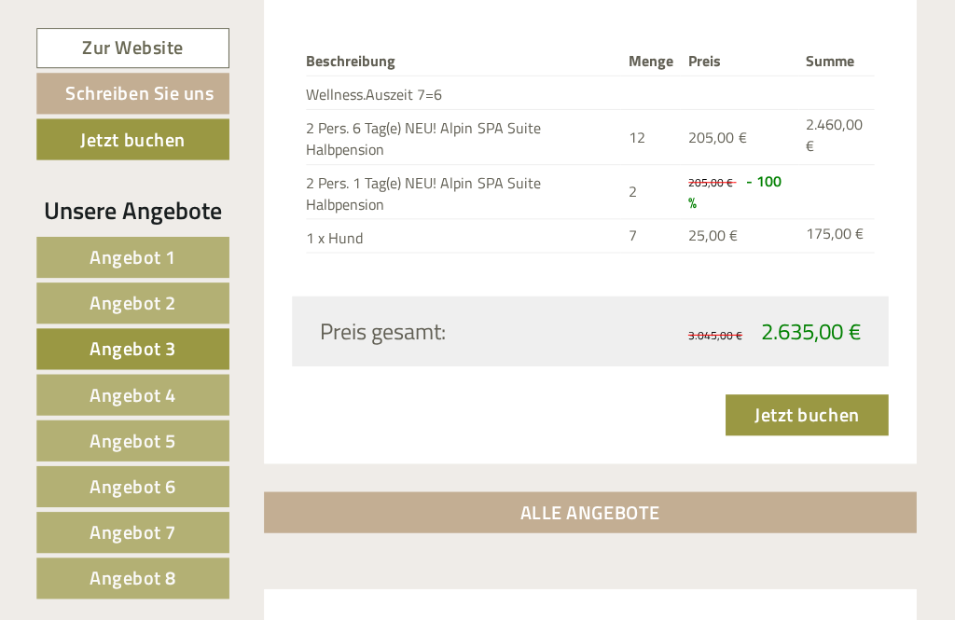
scroll to position [2493, 0]
click at [139, 398] on span "Angebot 4" at bounding box center [135, 392] width 87 height 29
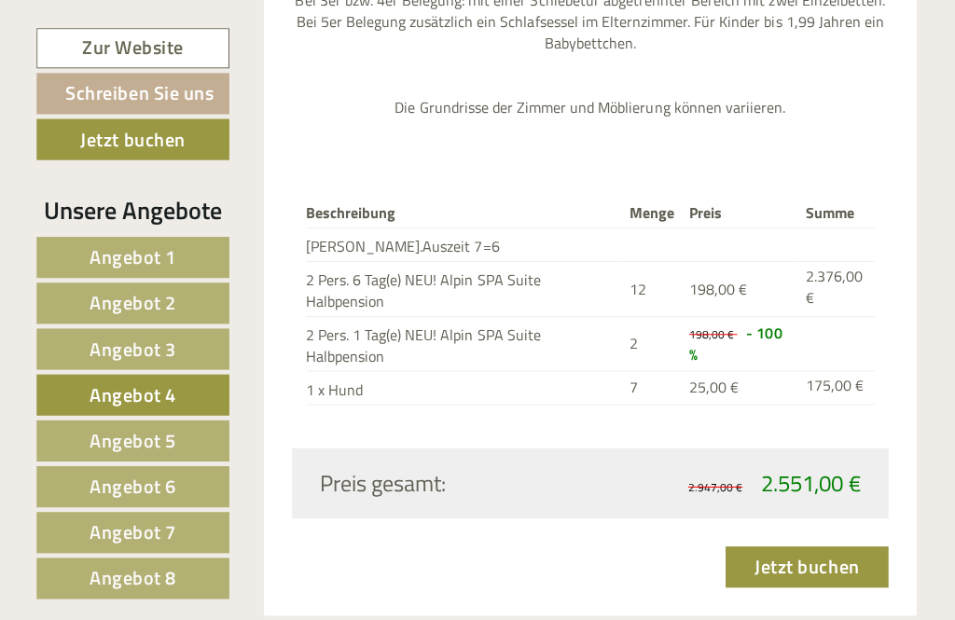
scroll to position [2341, 0]
click at [164, 442] on span "Angebot 5" at bounding box center [135, 438] width 87 height 29
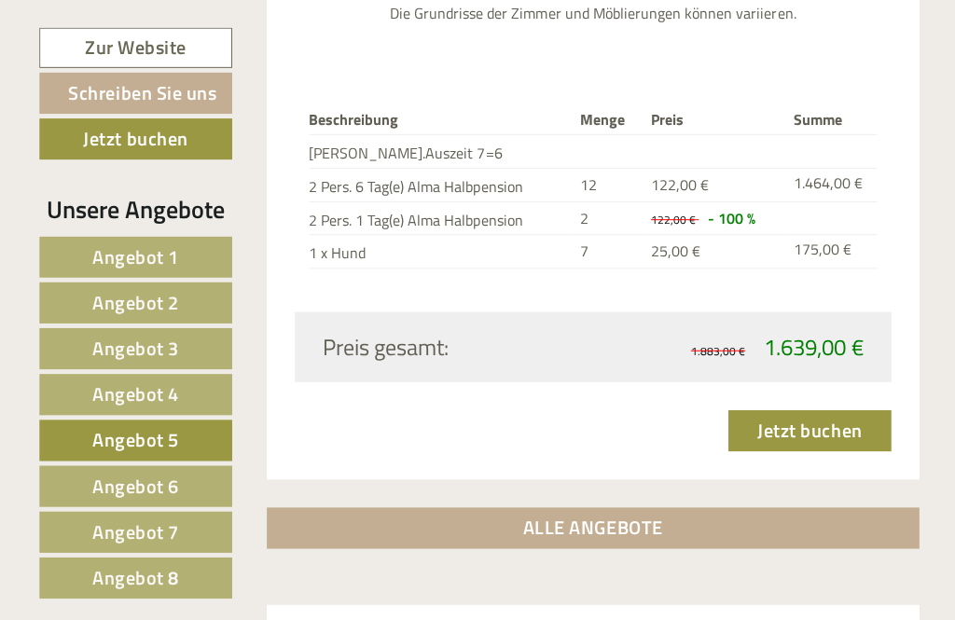
scroll to position [2199, 0]
click at [179, 488] on link "Angebot 6" at bounding box center [135, 484] width 192 height 41
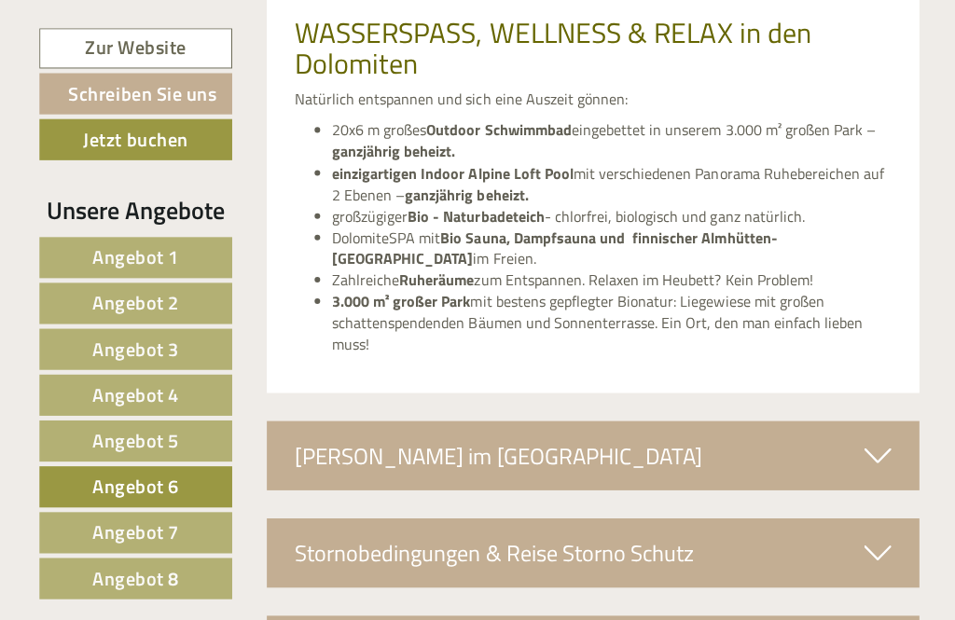
scroll to position [4001, 0]
click at [810, 420] on div "[PERSON_NAME] im [GEOGRAPHIC_DATA]" at bounding box center [591, 454] width 651 height 69
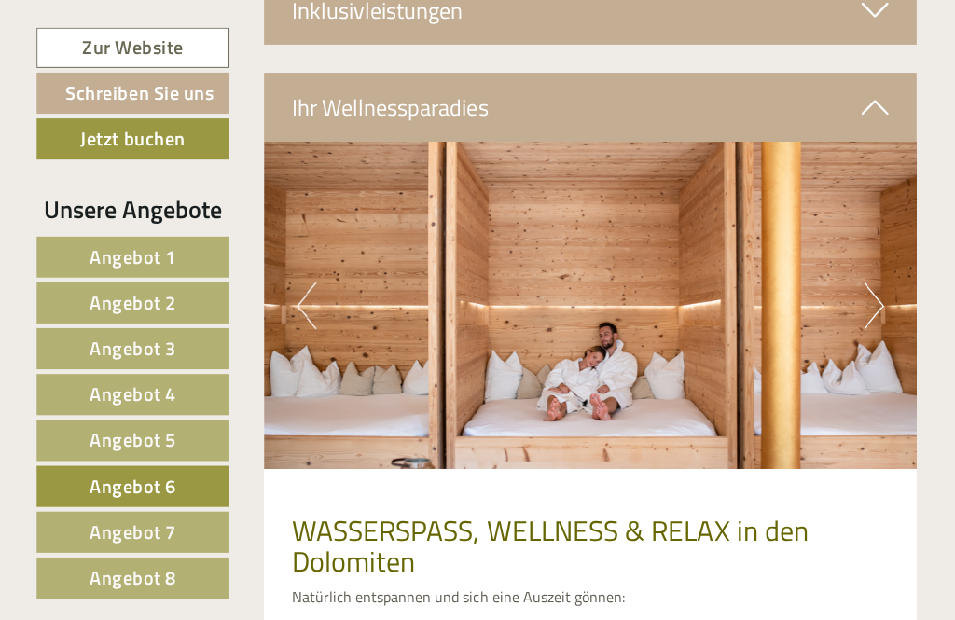
scroll to position [3500, 0]
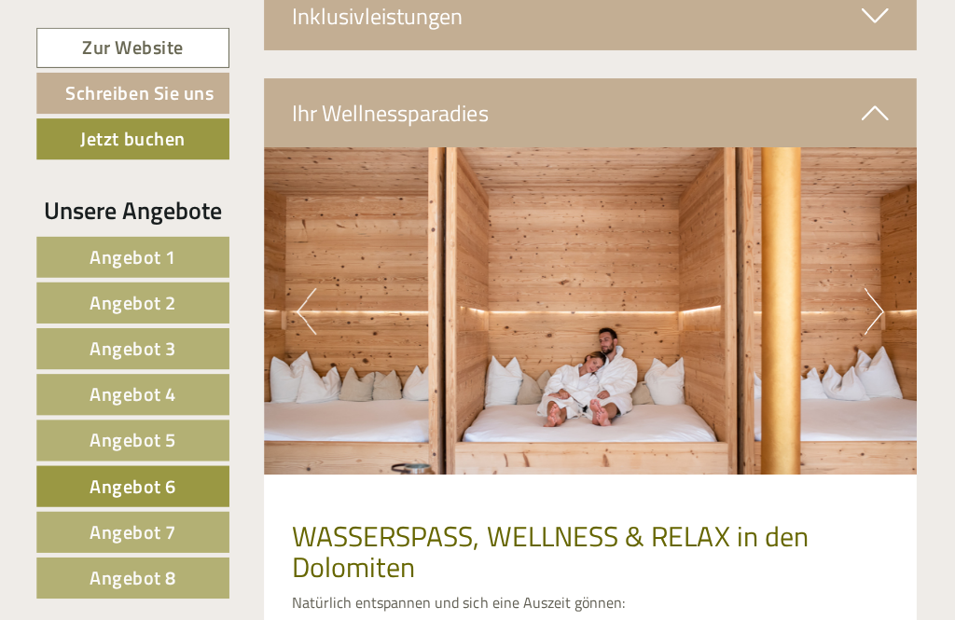
click at [852, 272] on img at bounding box center [591, 309] width 651 height 325
click at [870, 287] on button "Next" at bounding box center [873, 310] width 20 height 47
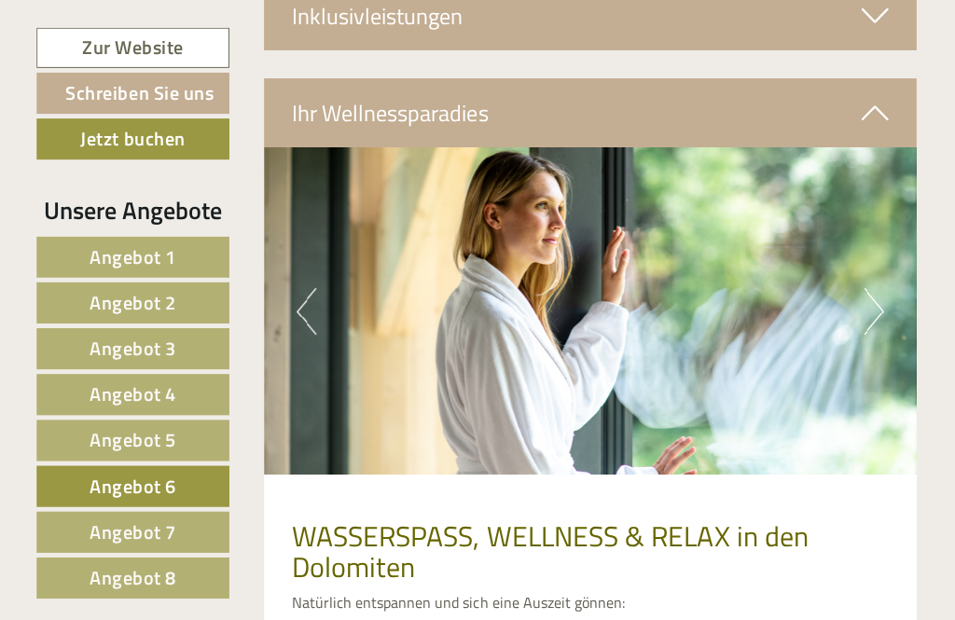
click at [877, 287] on button "Next" at bounding box center [873, 310] width 20 height 47
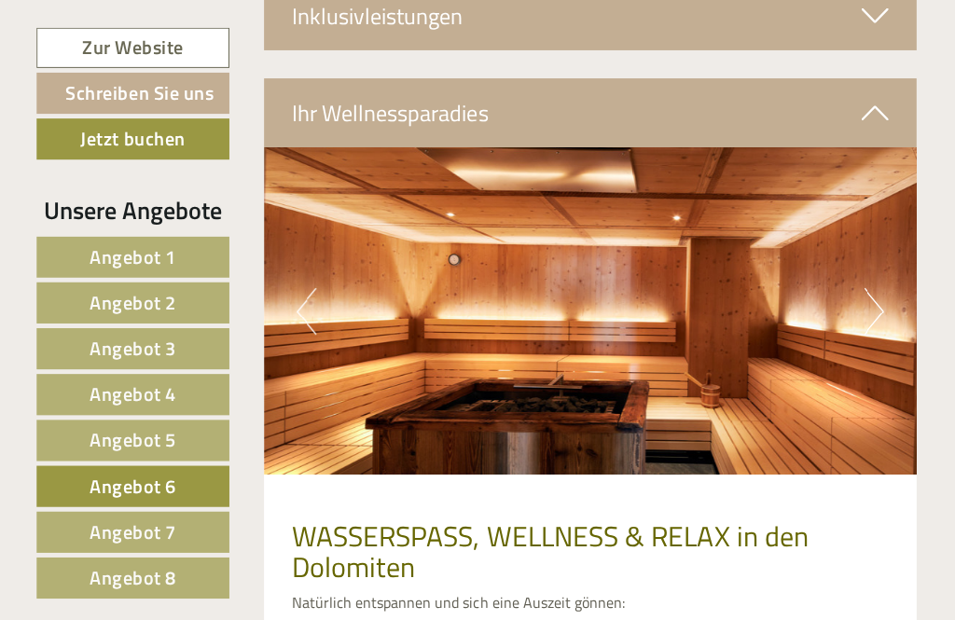
click at [866, 287] on button "Next" at bounding box center [873, 310] width 20 height 47
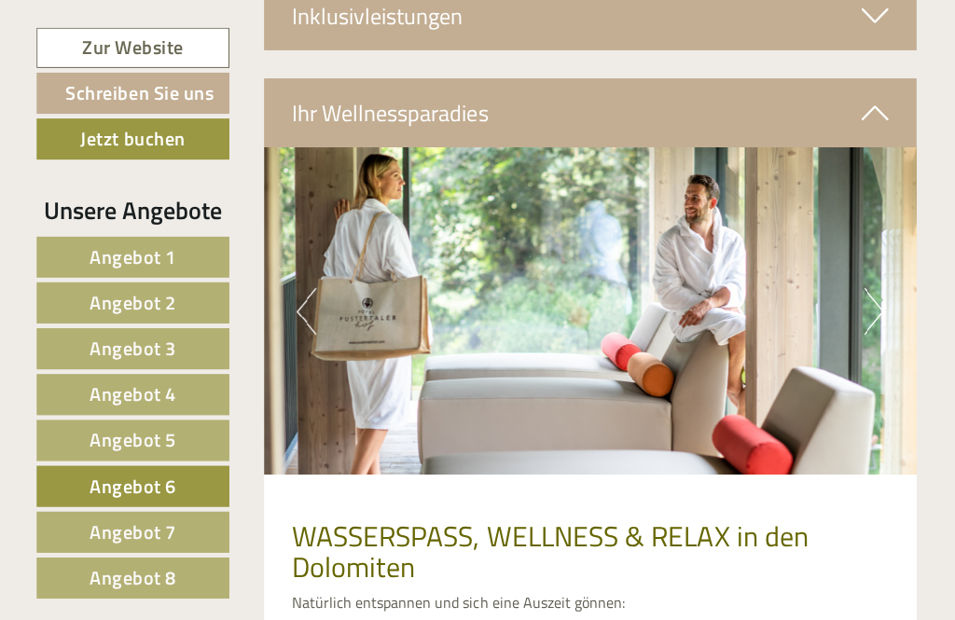
click at [863, 287] on button "Next" at bounding box center [873, 310] width 20 height 47
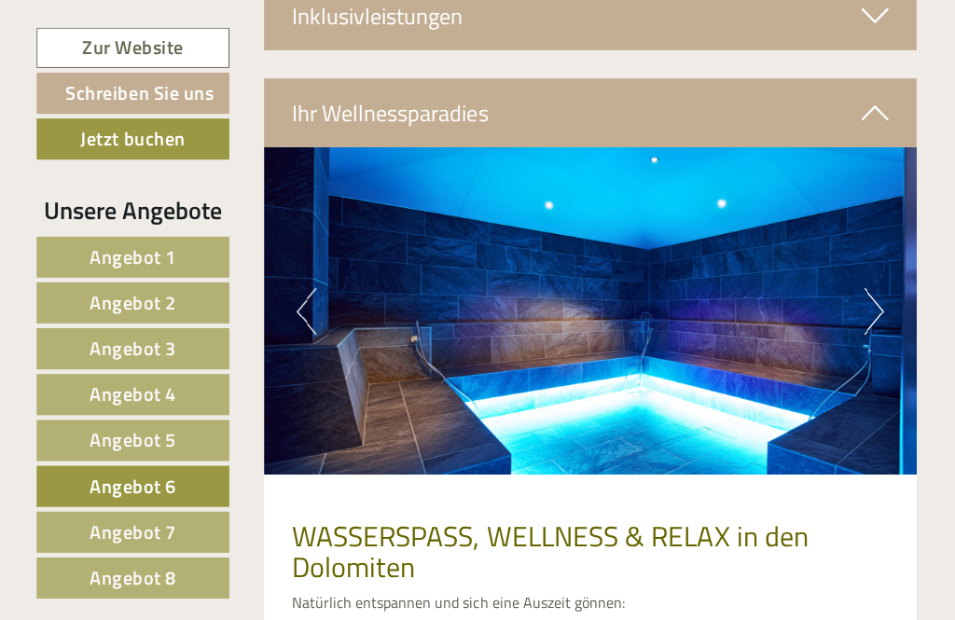
click at [869, 287] on button "Next" at bounding box center [873, 310] width 20 height 47
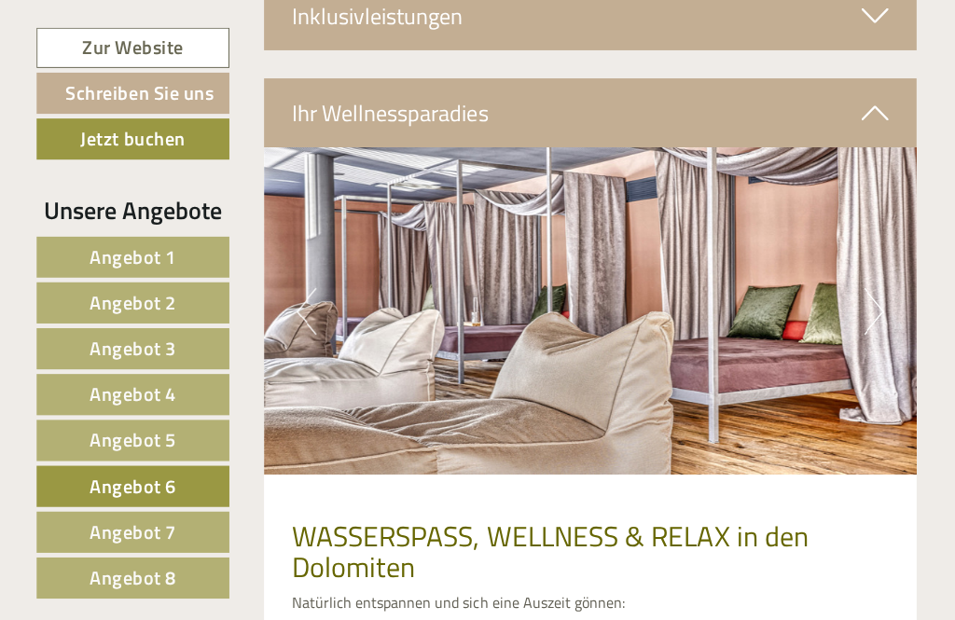
click at [858, 291] on img at bounding box center [591, 309] width 651 height 325
click at [875, 287] on button "Next" at bounding box center [873, 310] width 20 height 47
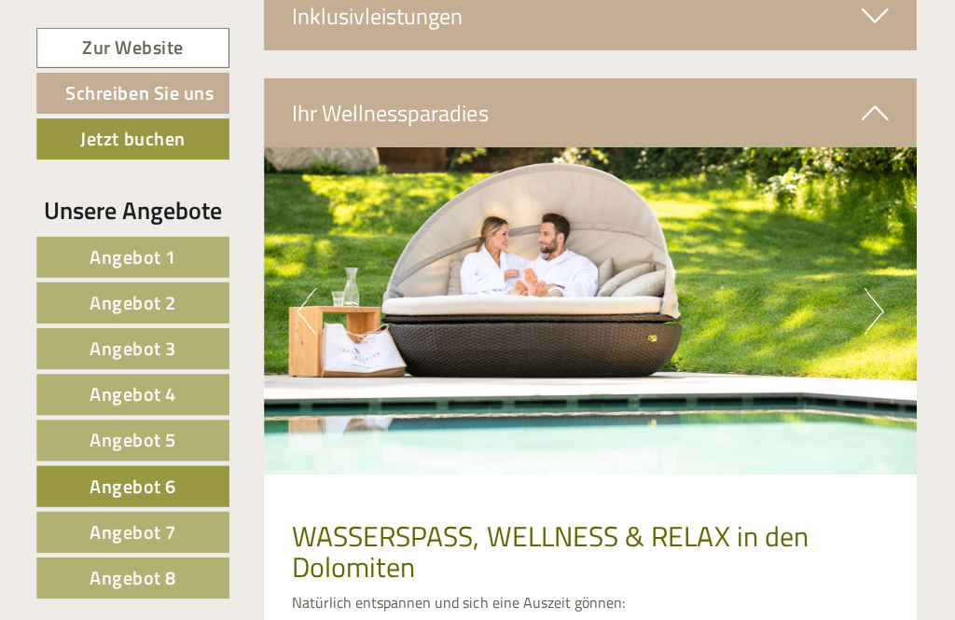
click at [867, 97] on icon at bounding box center [873, 113] width 27 height 32
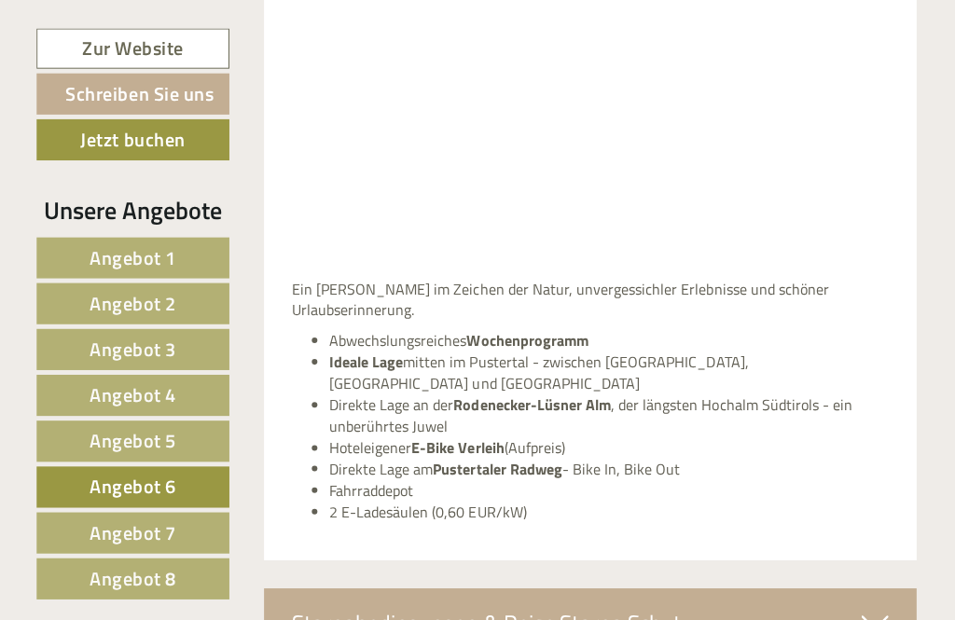
scroll to position [3943, 0]
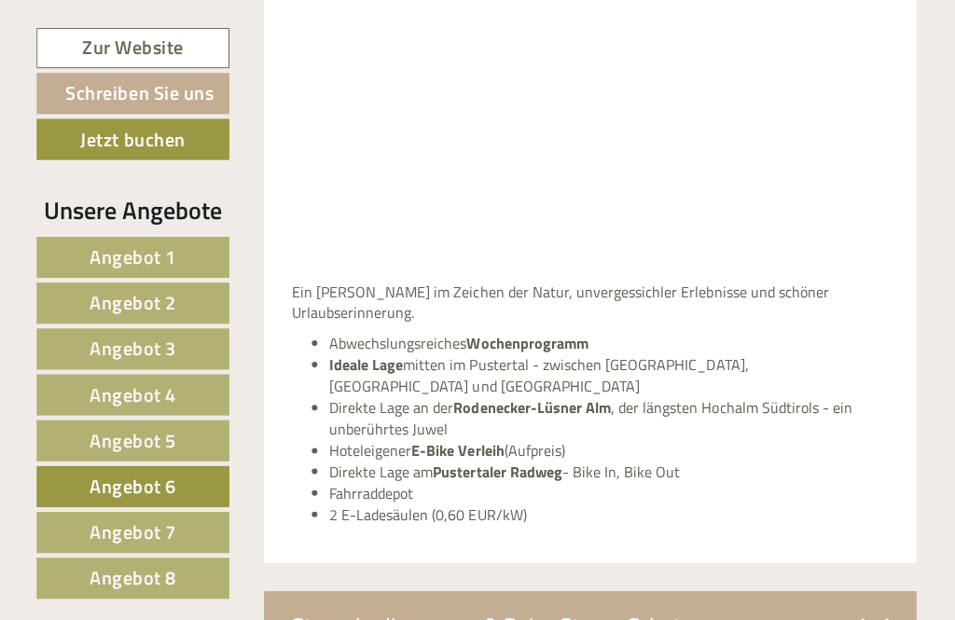
click at [167, 268] on span "Angebot 1" at bounding box center [135, 255] width 87 height 29
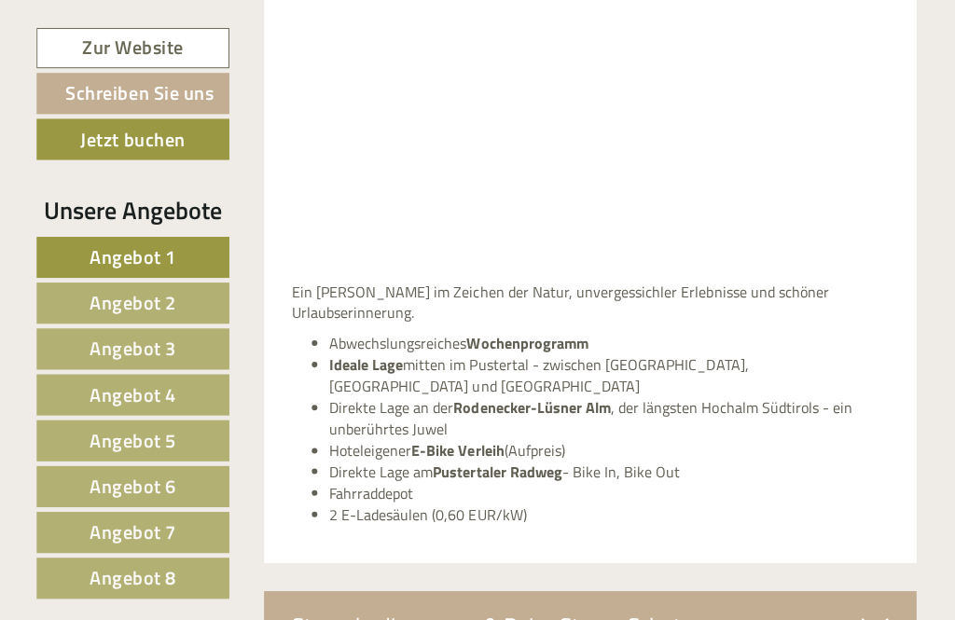
scroll to position [1324, 0]
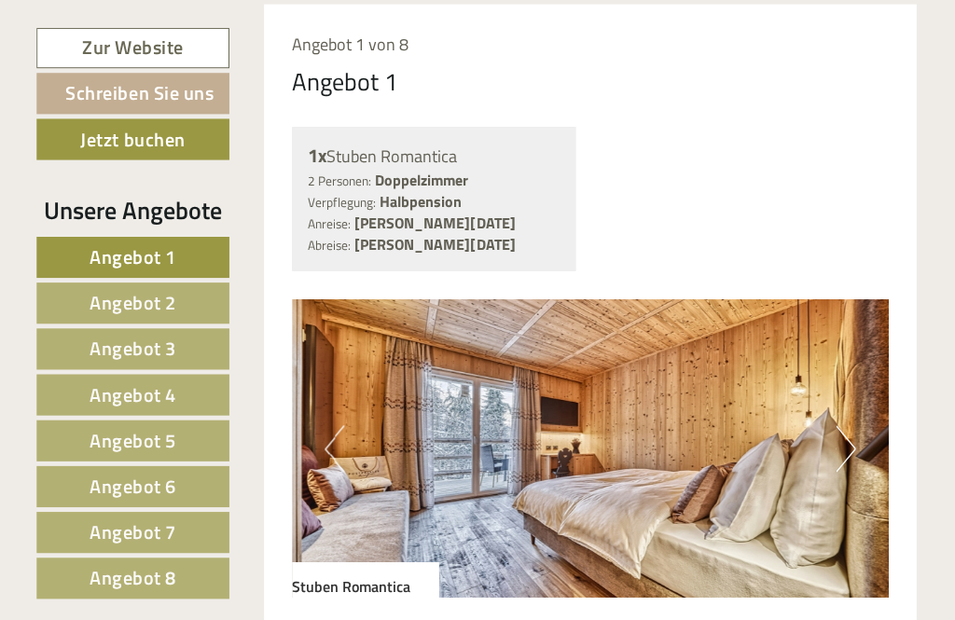
click at [174, 305] on span "Angebot 2" at bounding box center [135, 301] width 87 height 29
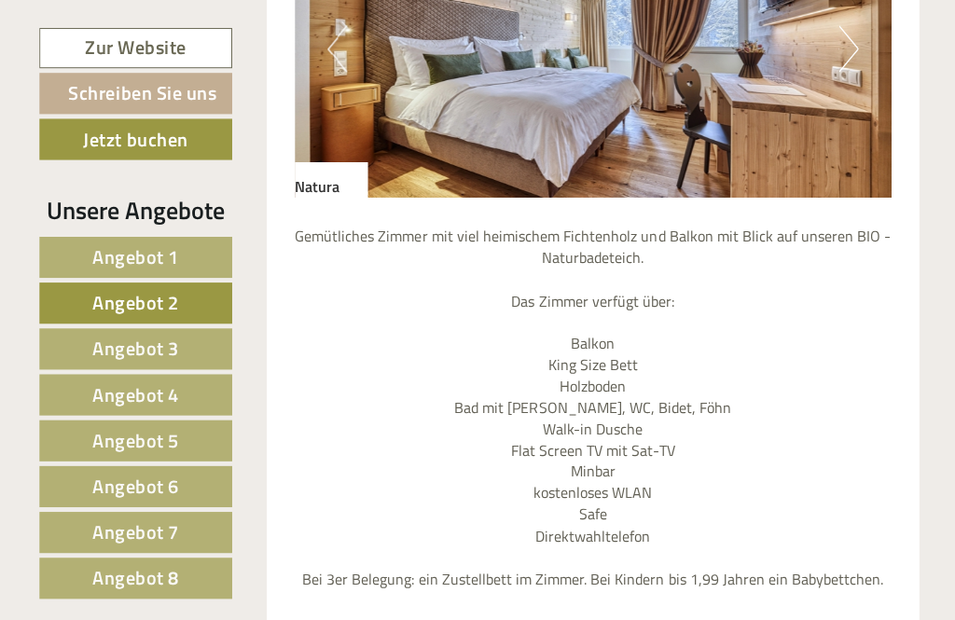
scroll to position [1724, 0]
click at [808, 502] on p "Gemütliches Zimmer mit viel heimischem Fichtenholz und Balkon mit Blick auf uns…" at bounding box center [591, 437] width 595 height 426
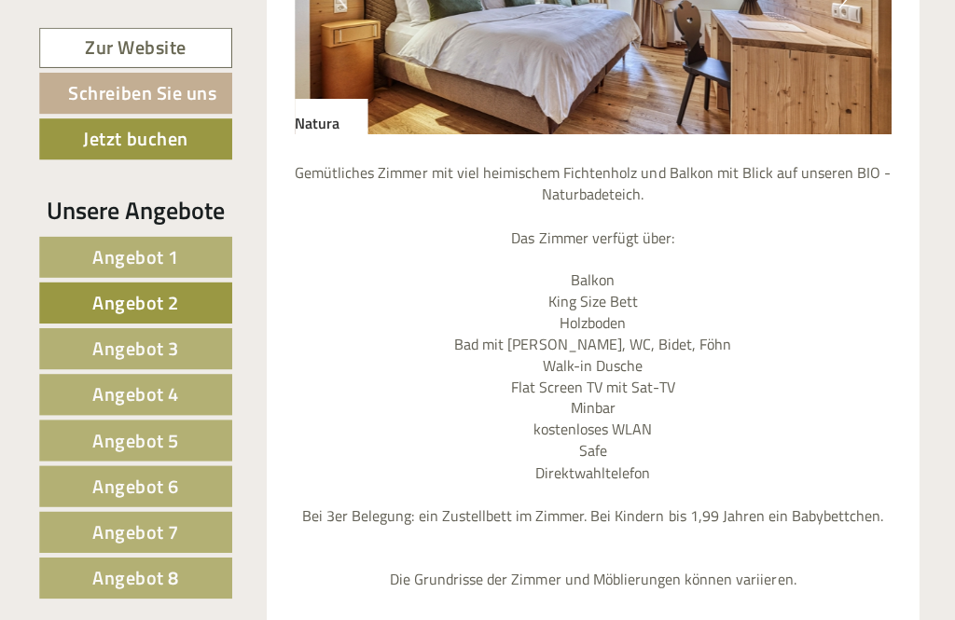
scroll to position [1786, 0]
click at [102, 350] on span "Angebot 3" at bounding box center [135, 347] width 87 height 29
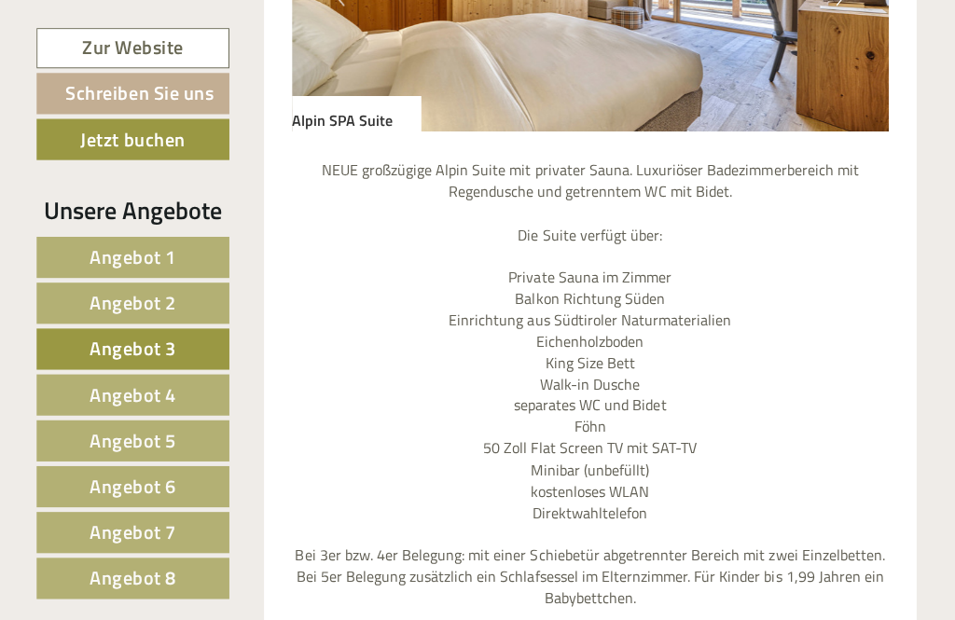
scroll to position [1788, 0]
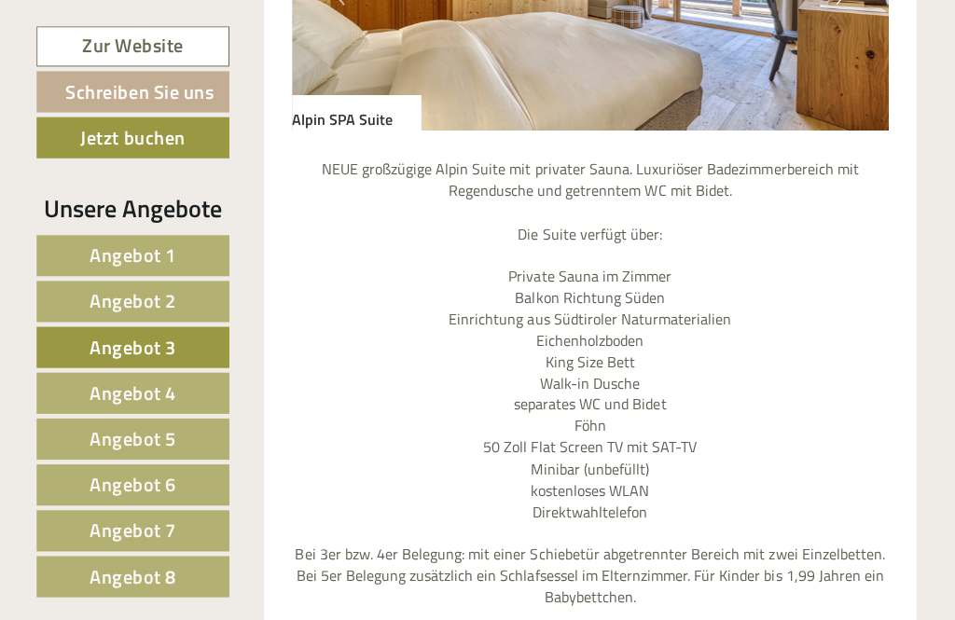
click at [103, 404] on span "Angebot 4" at bounding box center [135, 392] width 87 height 29
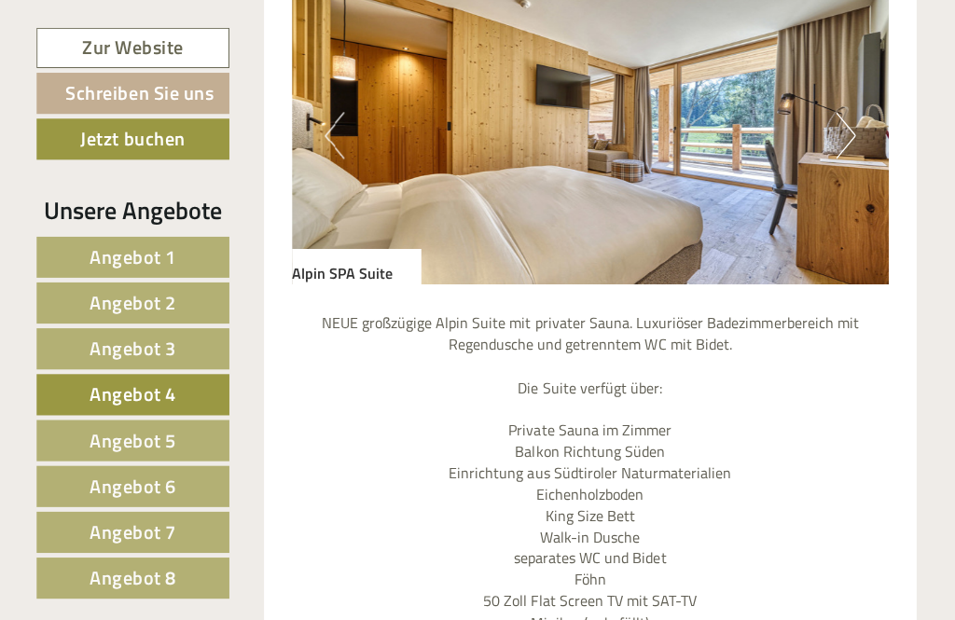
scroll to position [1639, 0]
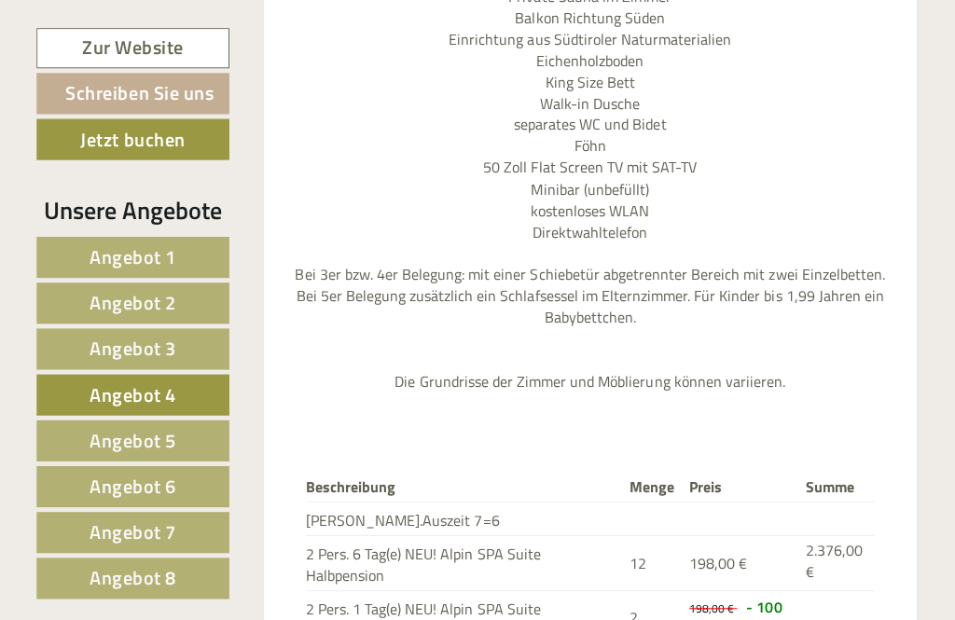
click at [85, 454] on link "Angebot 5" at bounding box center [135, 439] width 192 height 41
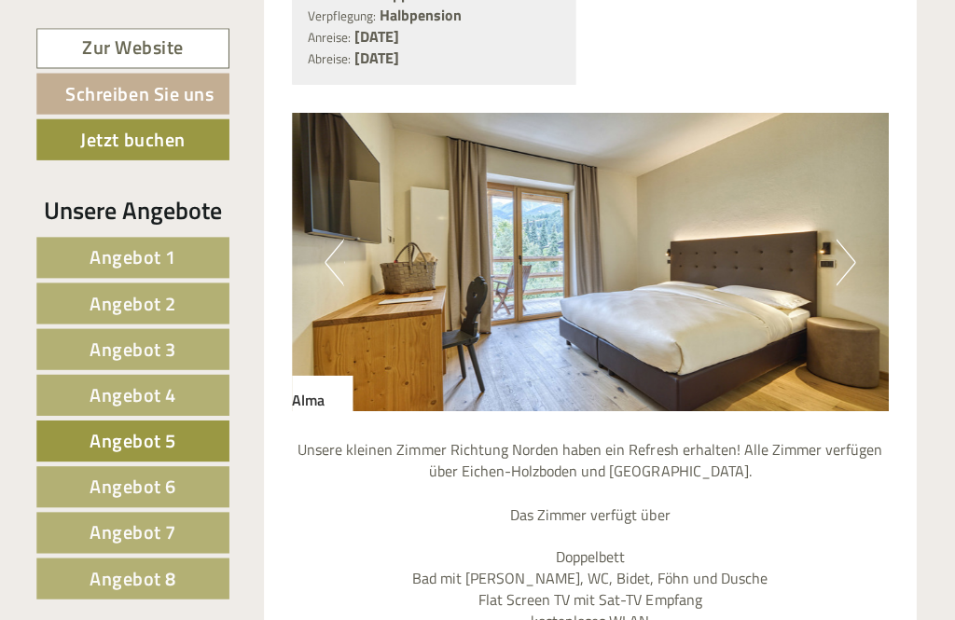
scroll to position [1506, 0]
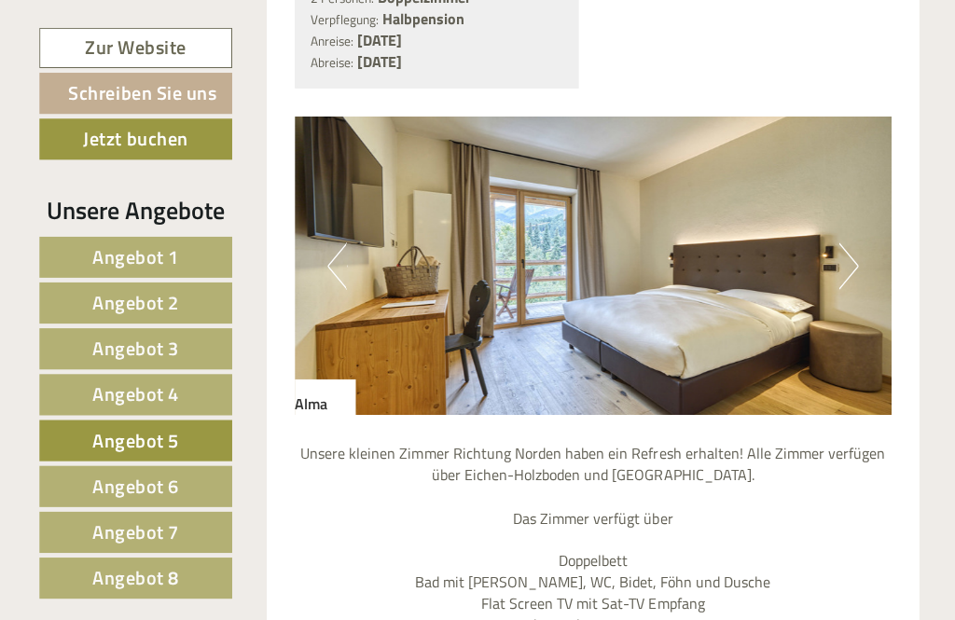
click at [846, 265] on button "Next" at bounding box center [845, 265] width 20 height 47
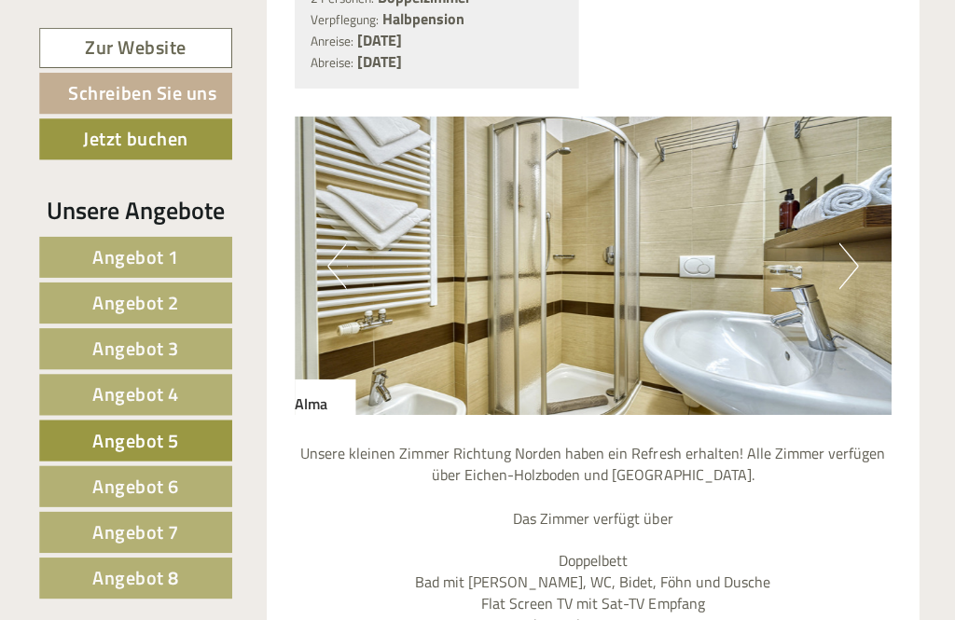
click at [843, 264] on button "Next" at bounding box center [845, 265] width 20 height 47
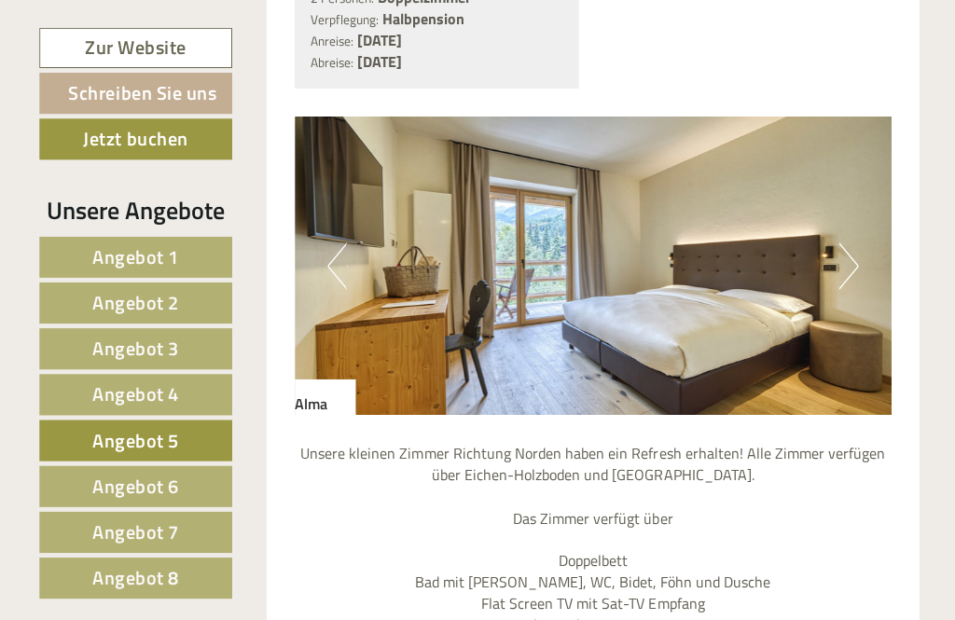
click at [838, 260] on button "Next" at bounding box center [845, 265] width 20 height 47
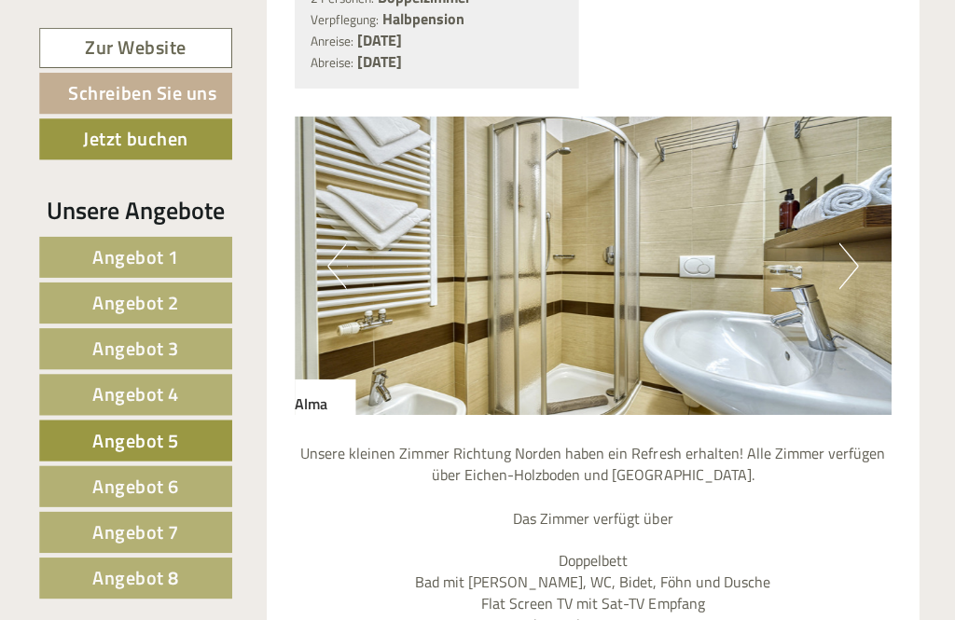
click at [108, 489] on span "Angebot 6" at bounding box center [135, 484] width 87 height 29
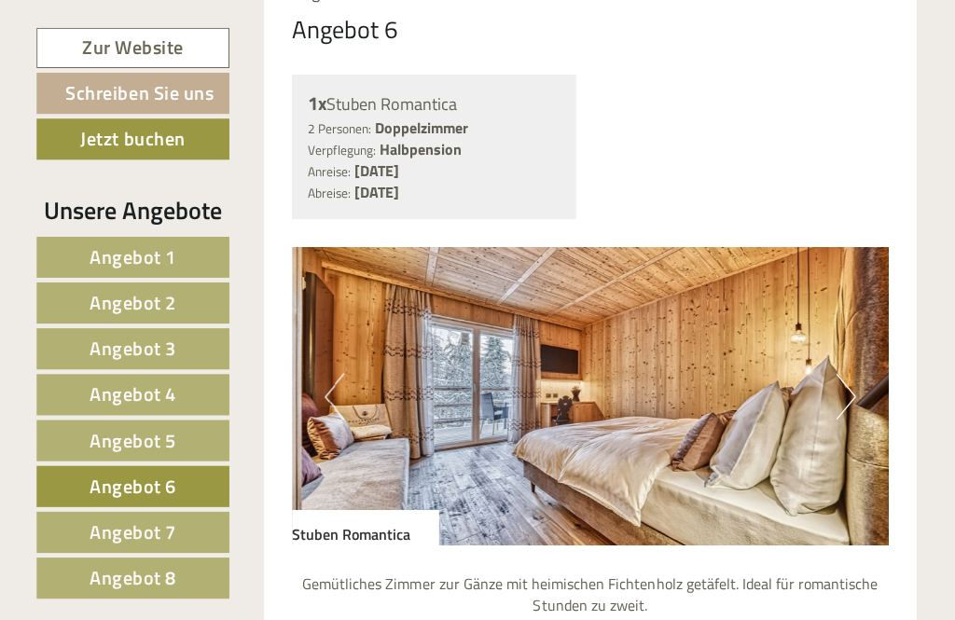
scroll to position [1377, 0]
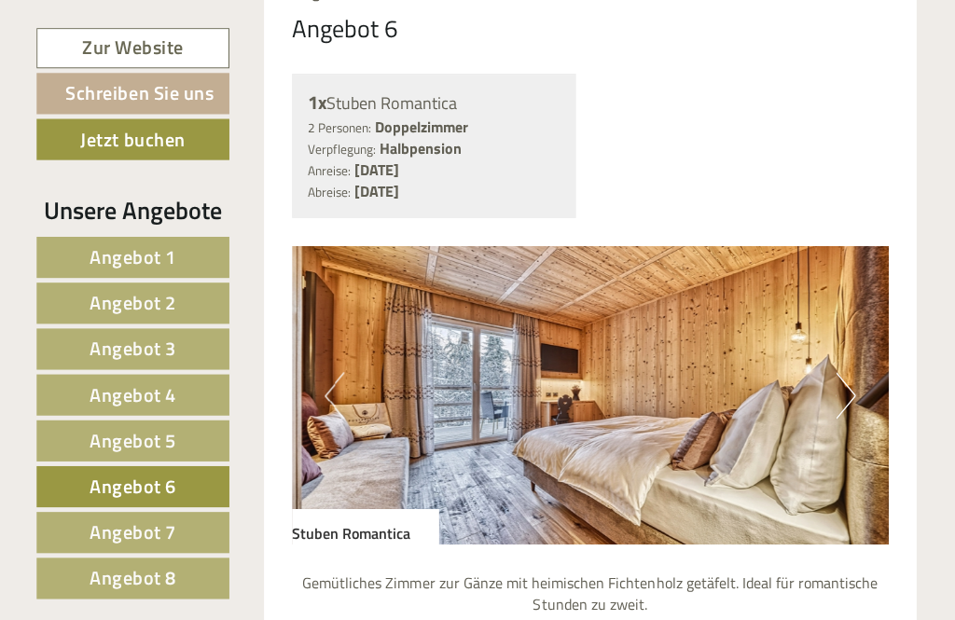
click at [92, 538] on span "Angebot 7" at bounding box center [135, 530] width 87 height 29
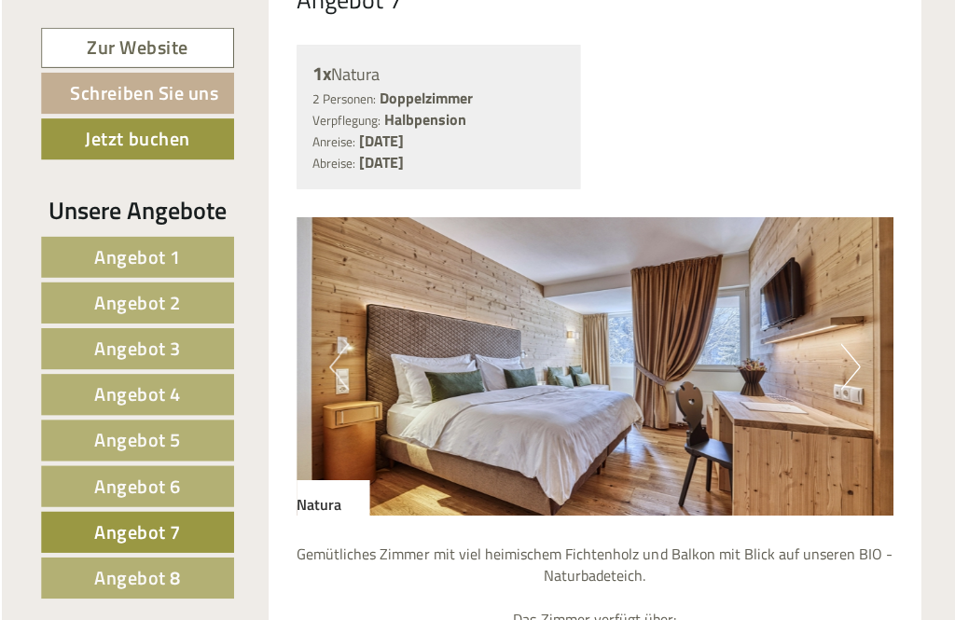
scroll to position [1423, 0]
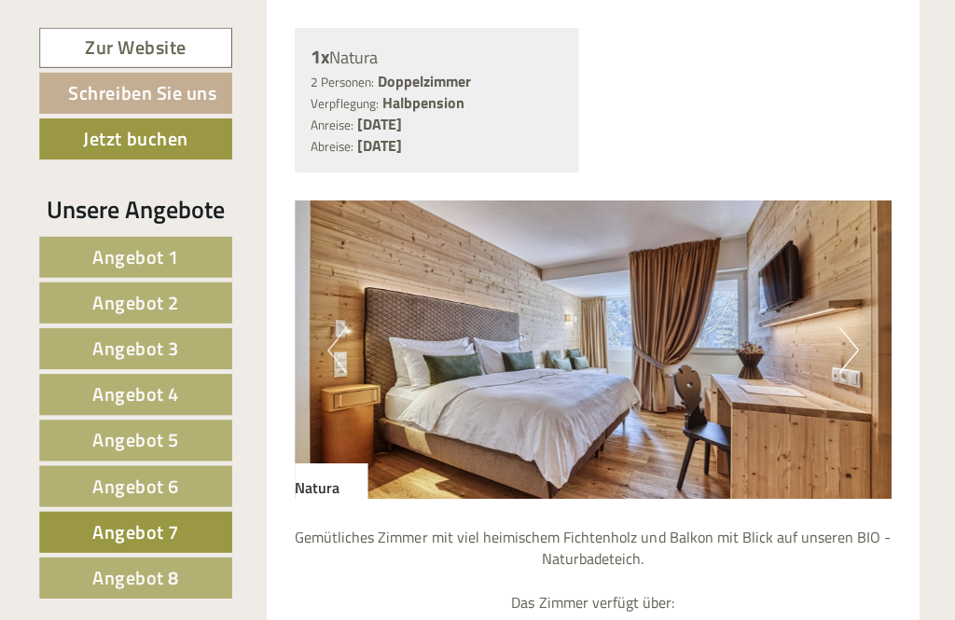
click at [844, 342] on button "Next" at bounding box center [845, 348] width 20 height 47
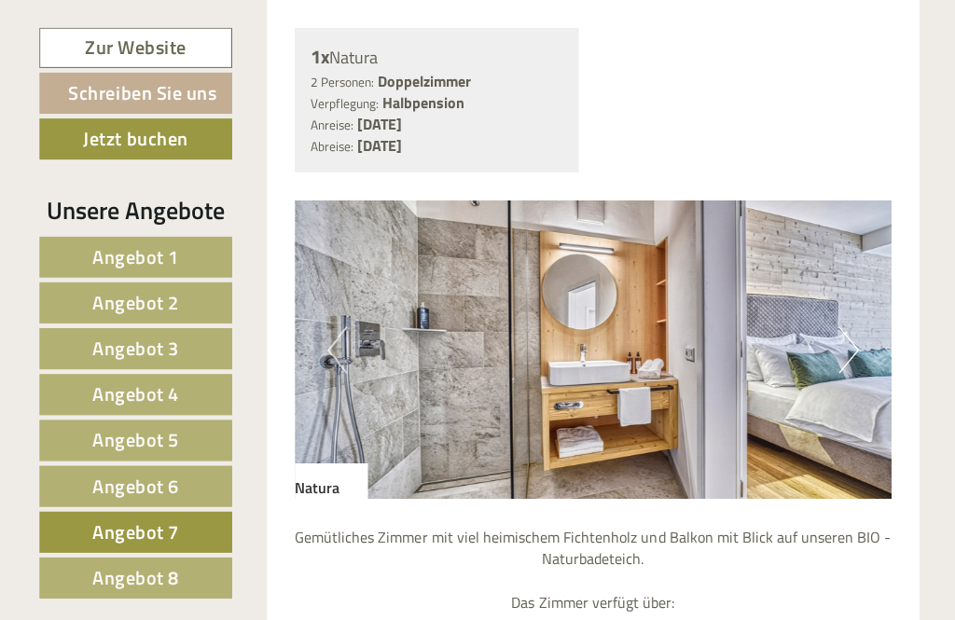
click at [837, 348] on button "Next" at bounding box center [845, 348] width 20 height 47
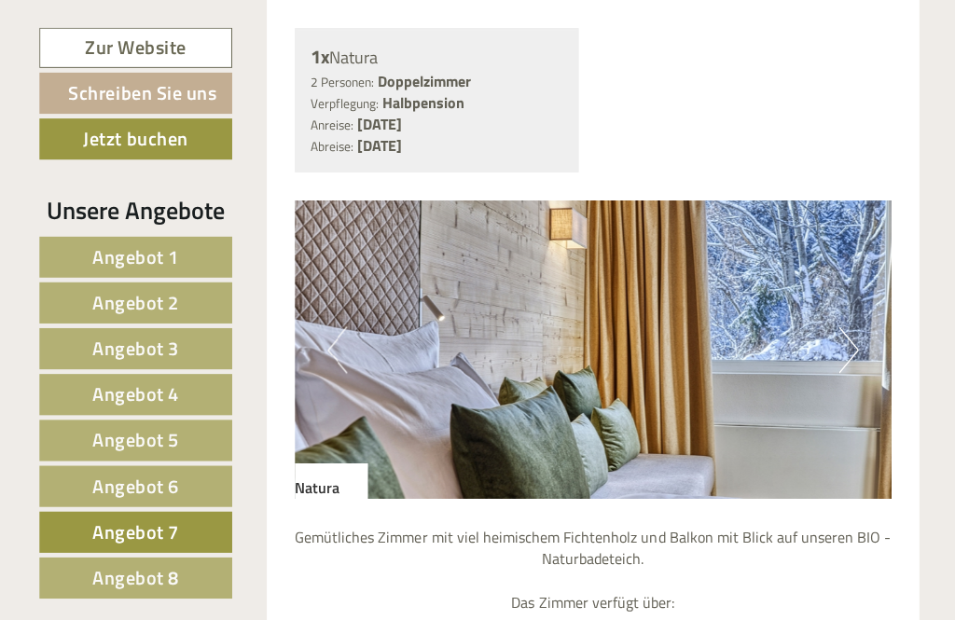
click at [842, 353] on button "Next" at bounding box center [845, 348] width 20 height 47
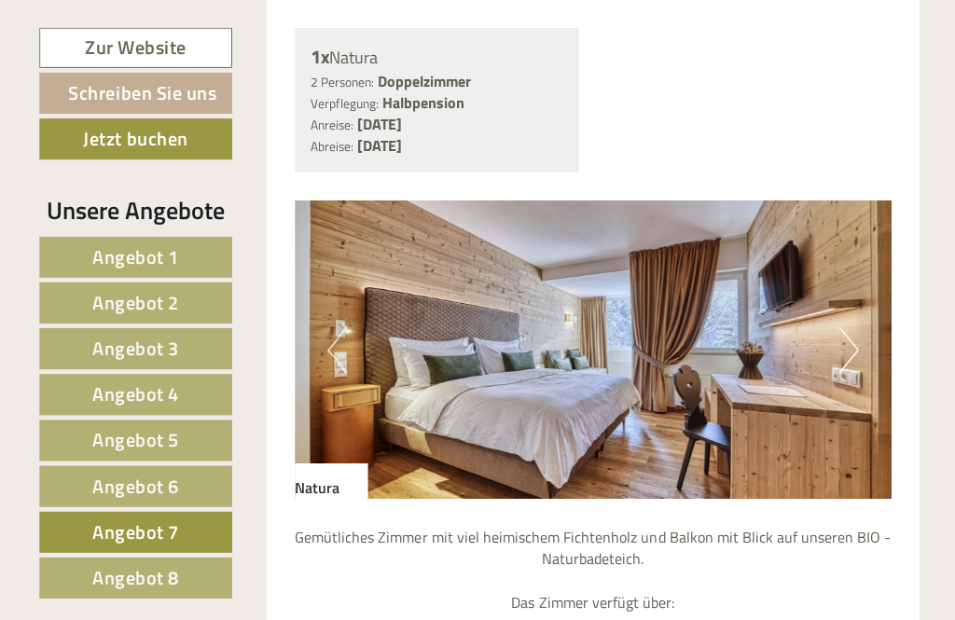
click at [844, 355] on button "Next" at bounding box center [845, 348] width 20 height 47
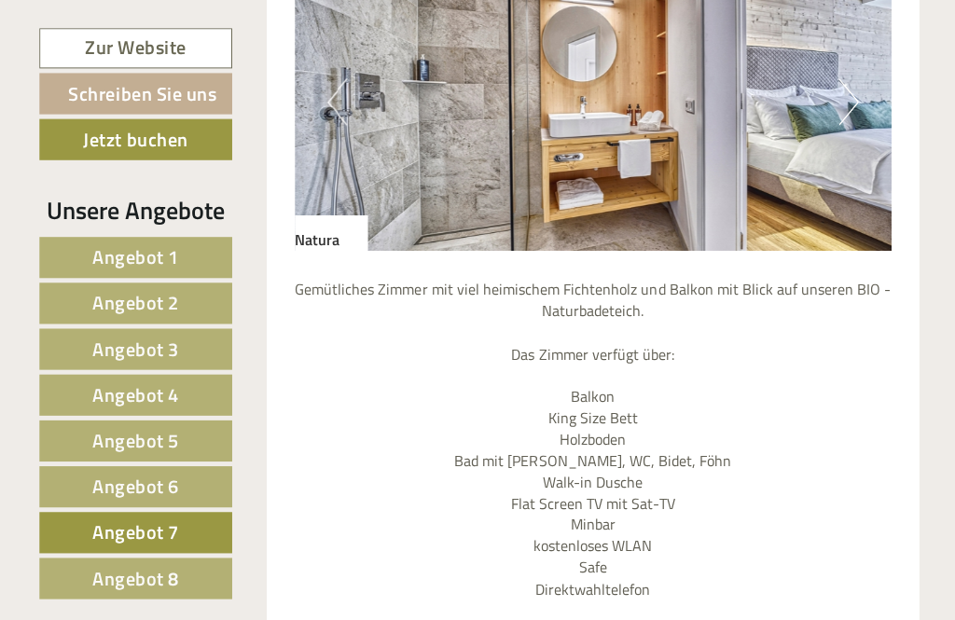
scroll to position [1698, 0]
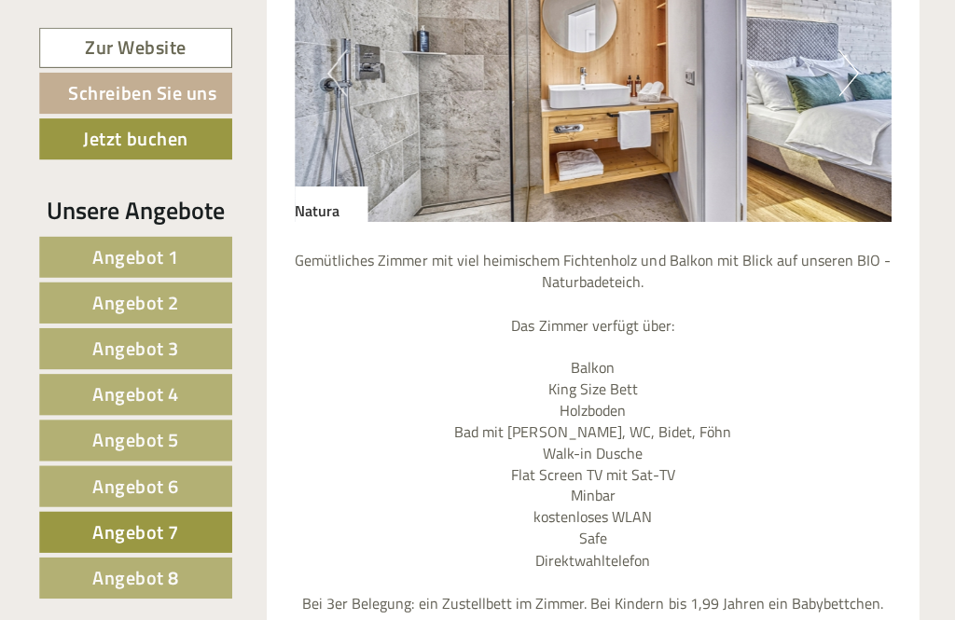
click at [135, 593] on link "Angebot 8" at bounding box center [135, 576] width 192 height 41
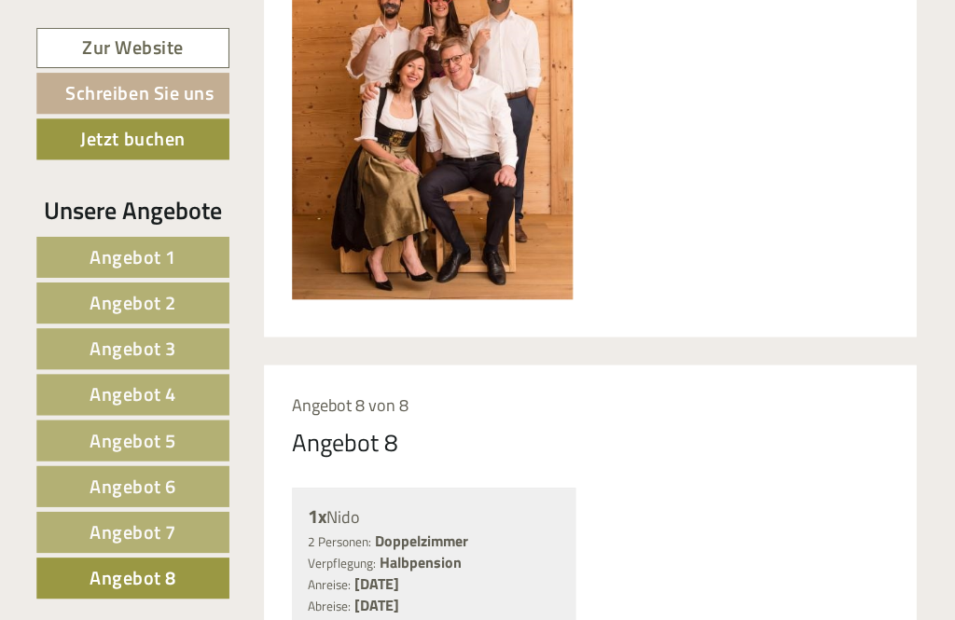
scroll to position [967, 0]
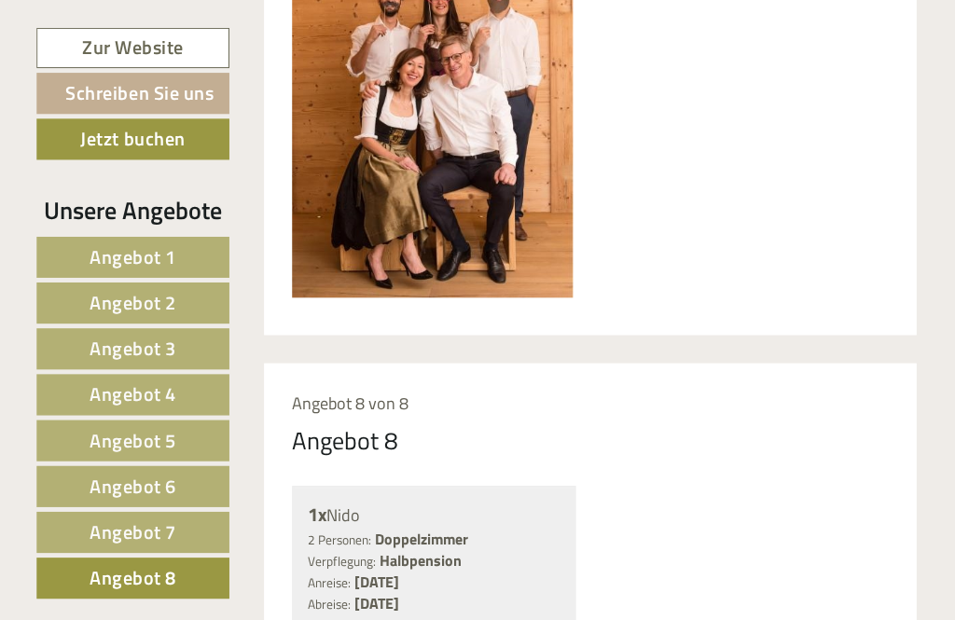
click at [84, 523] on link "Angebot 7" at bounding box center [135, 530] width 192 height 41
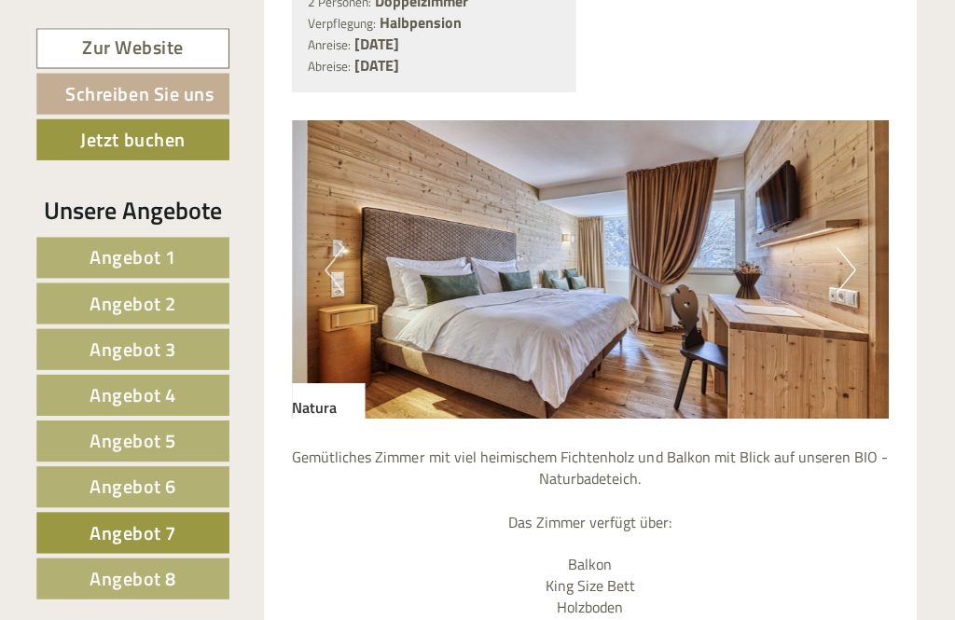
scroll to position [1502, 0]
click at [86, 486] on link "Angebot 6" at bounding box center [135, 484] width 192 height 41
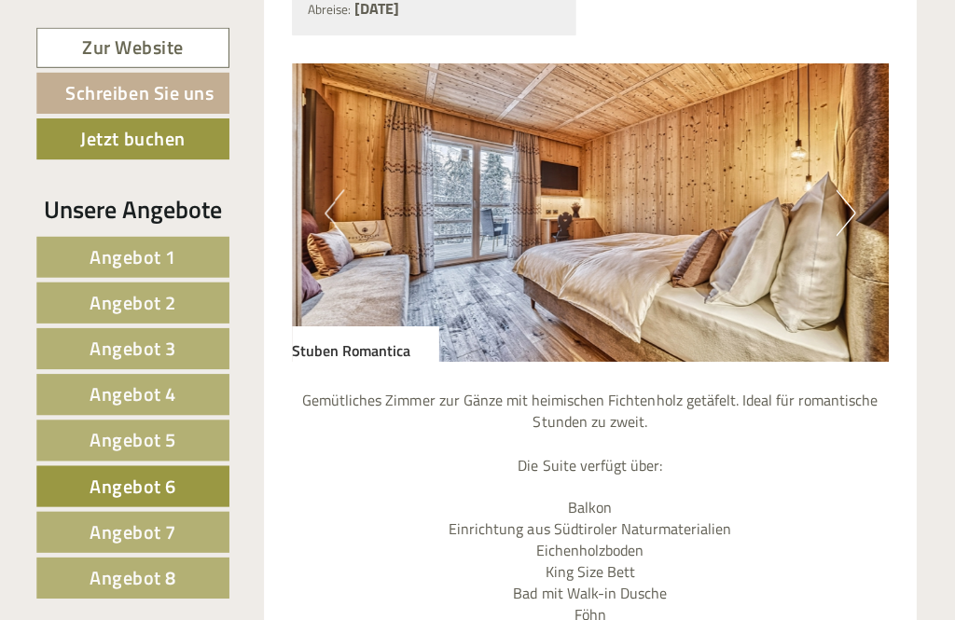
scroll to position [1560, 0]
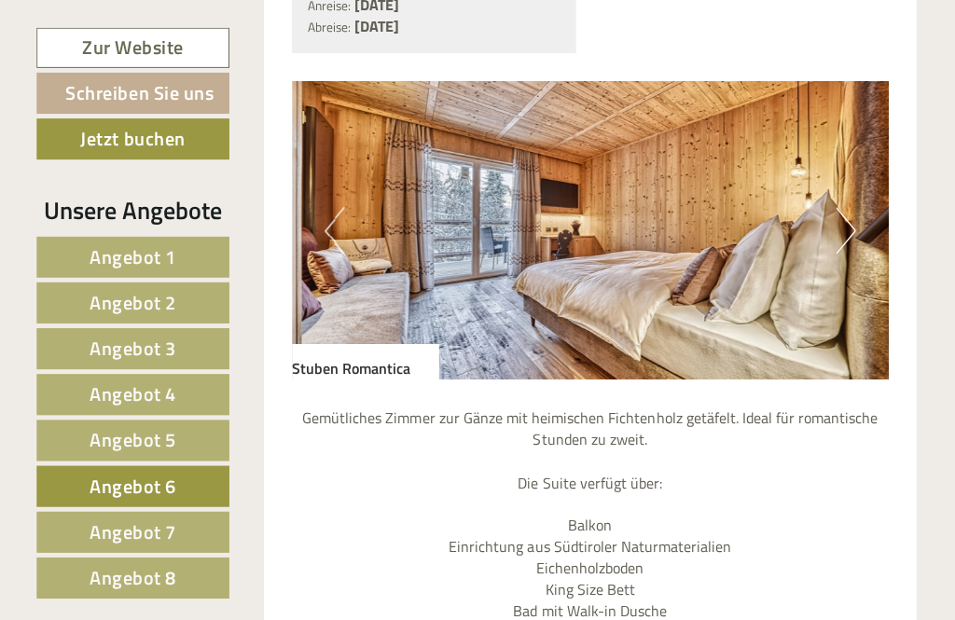
click at [77, 446] on link "Angebot 5" at bounding box center [135, 439] width 192 height 41
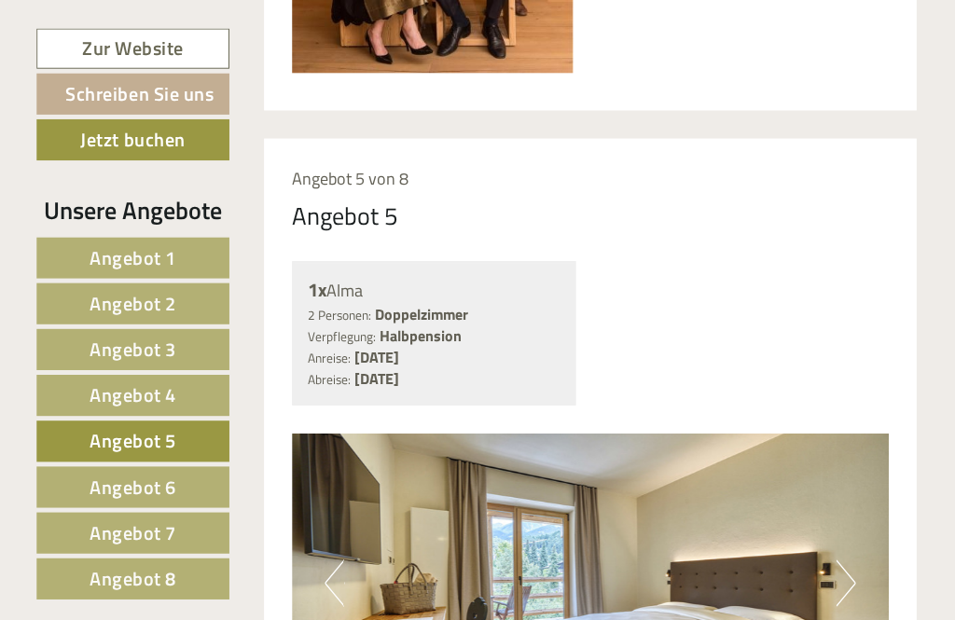
scroll to position [1190, 0]
click at [95, 395] on span "Angebot 4" at bounding box center [135, 392] width 87 height 29
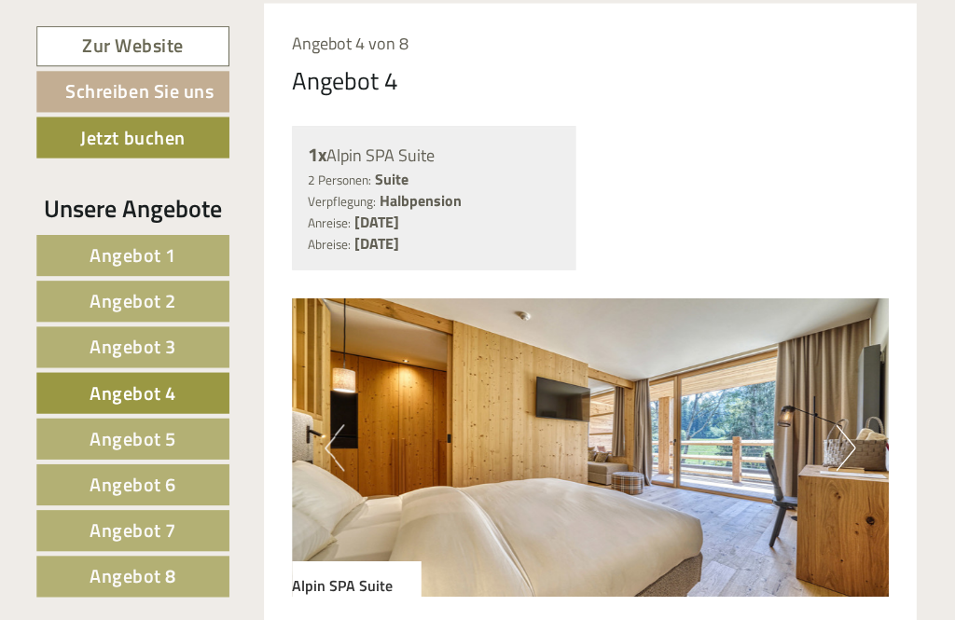
click at [92, 354] on span "Angebot 3" at bounding box center [135, 347] width 87 height 29
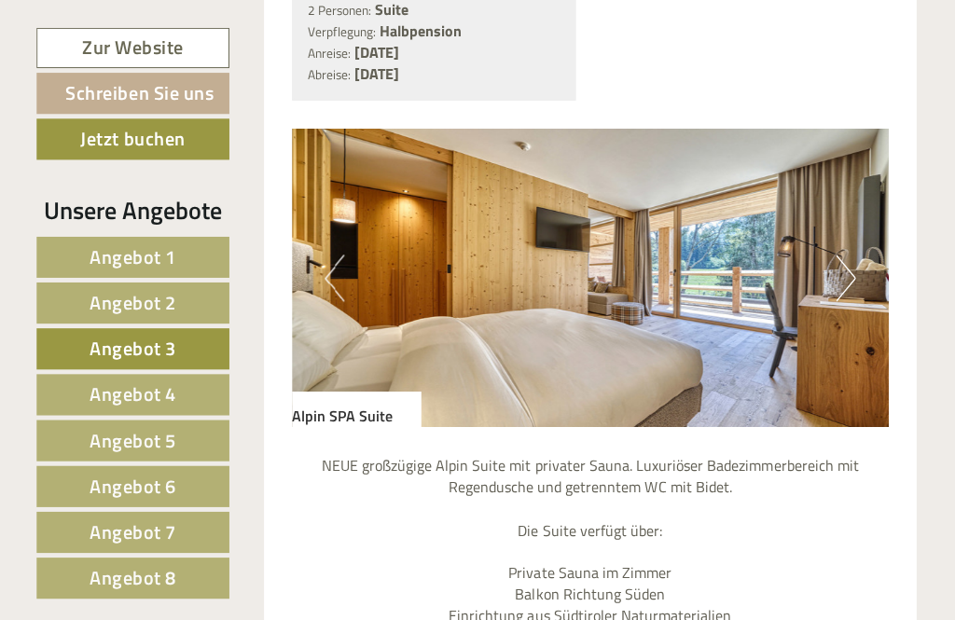
scroll to position [1484, 0]
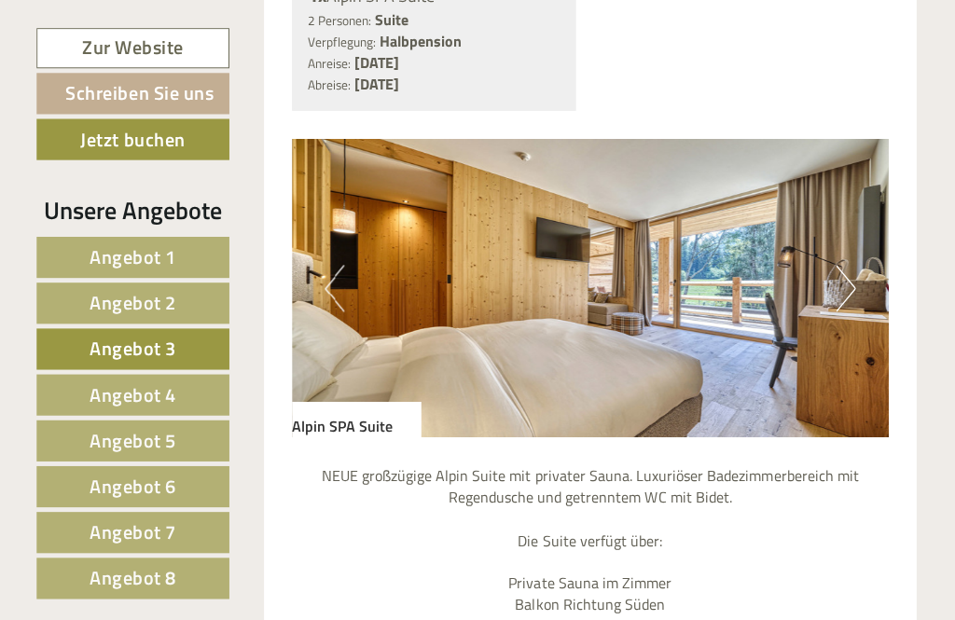
click at [122, 273] on link "Angebot 1" at bounding box center [135, 256] width 192 height 41
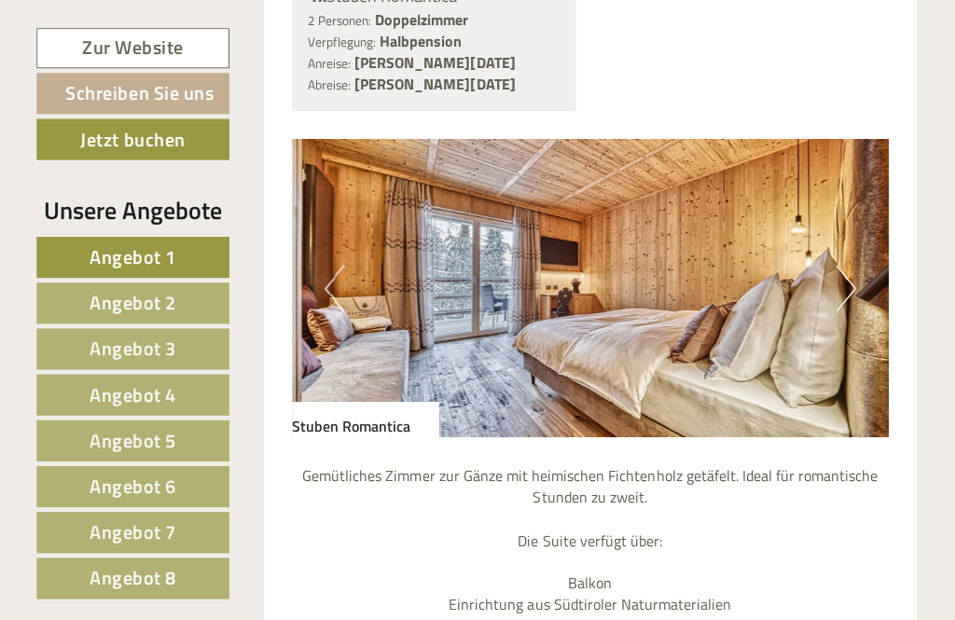
scroll to position [1324, 0]
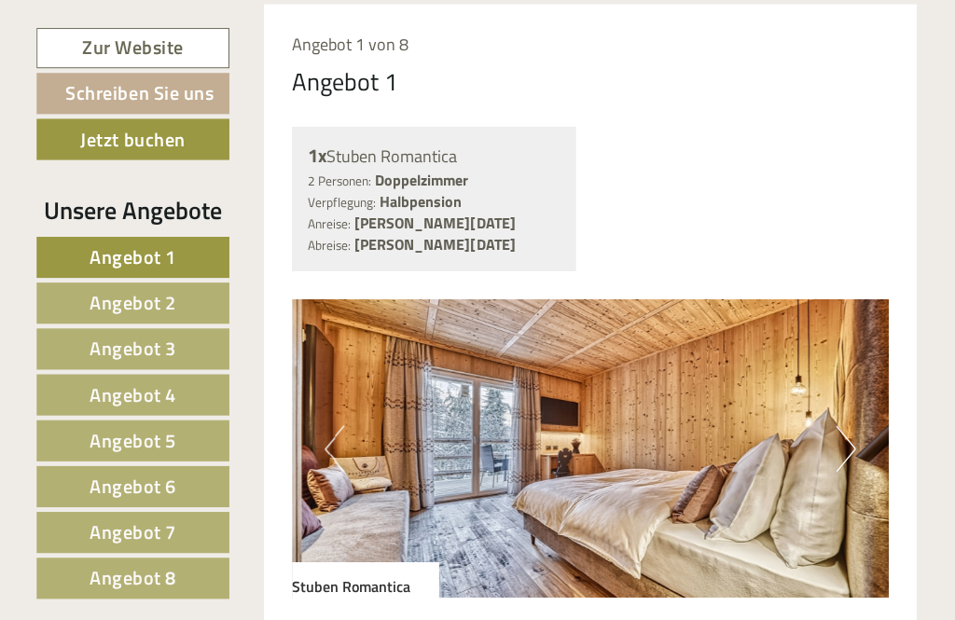
click at [105, 313] on span "Angebot 2" at bounding box center [135, 301] width 87 height 29
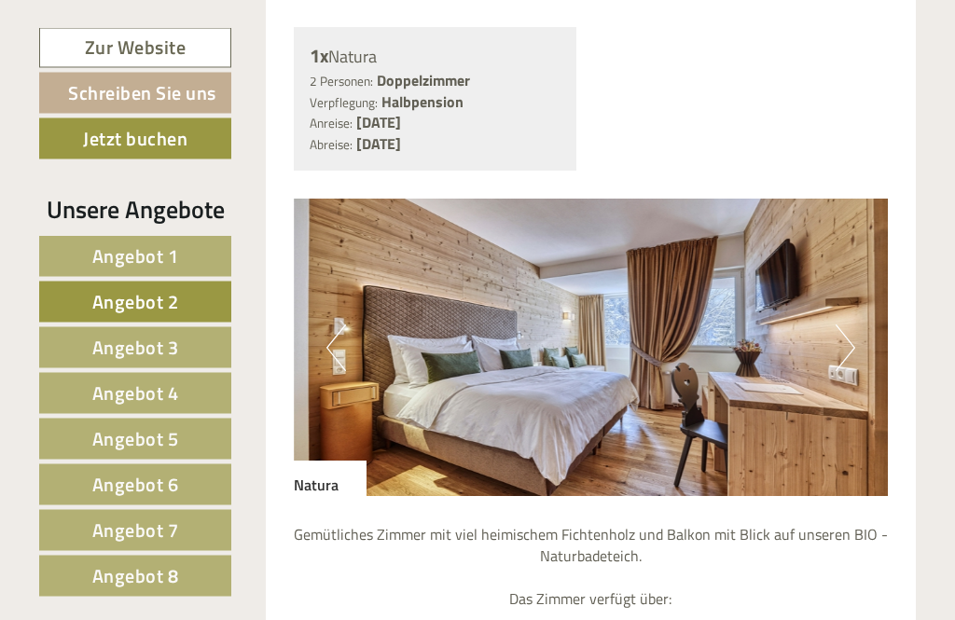
scroll to position [1424, 0]
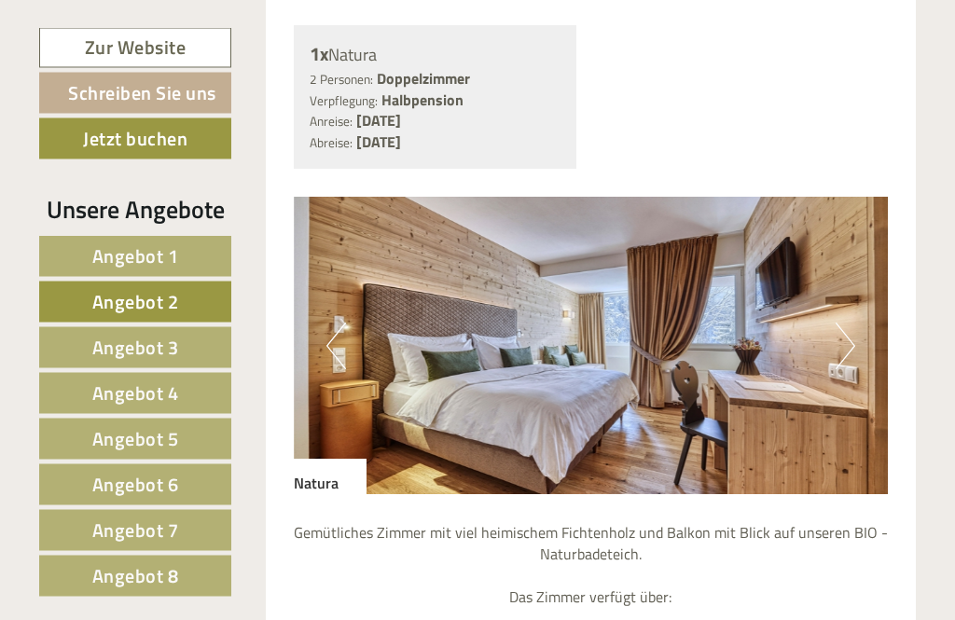
click at [833, 348] on img at bounding box center [591, 346] width 595 height 297
click at [843, 348] on button "Next" at bounding box center [845, 346] width 20 height 47
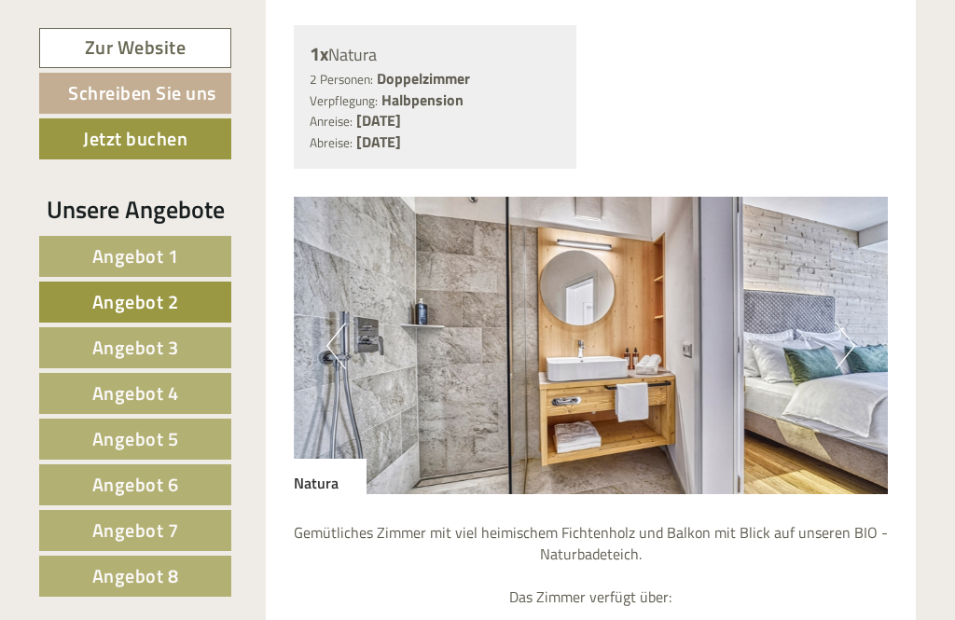
click at [832, 350] on img at bounding box center [591, 345] width 595 height 297
click at [827, 343] on img at bounding box center [591, 345] width 595 height 297
click at [841, 338] on button "Next" at bounding box center [845, 346] width 20 height 47
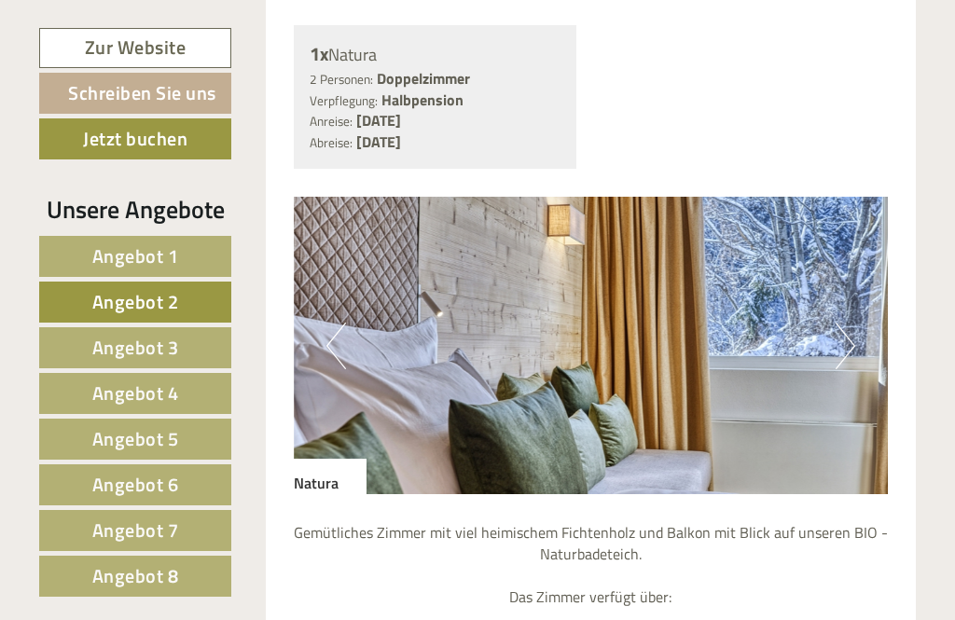
click at [843, 337] on button "Next" at bounding box center [845, 346] width 20 height 47
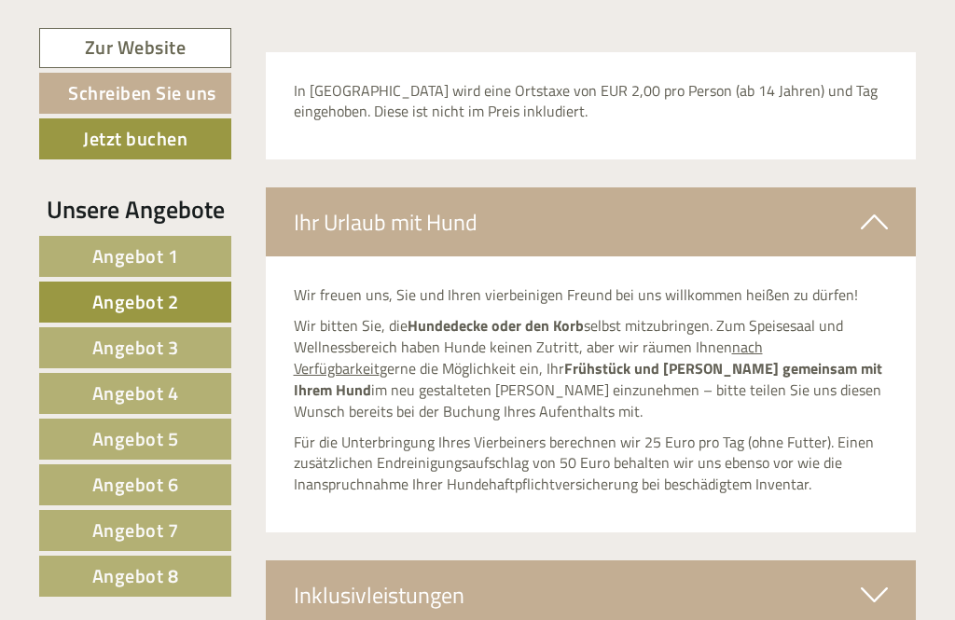
scroll to position [2858, 0]
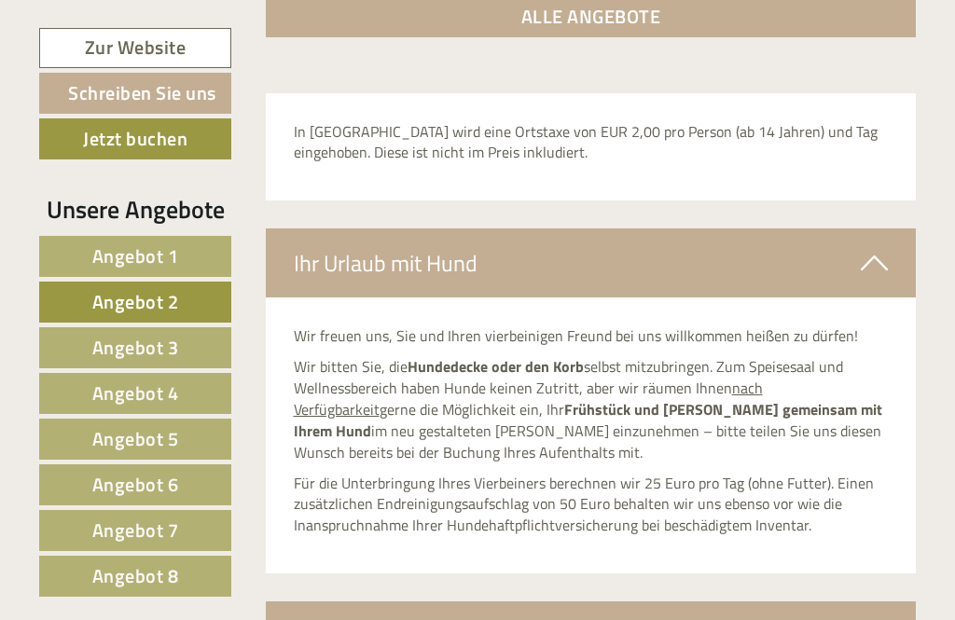
click at [893, 496] on div "Wir freuen uns, Sie und Ihren vierbeinigen Freund bei uns willkommen heißen zu …" at bounding box center [591, 435] width 651 height 276
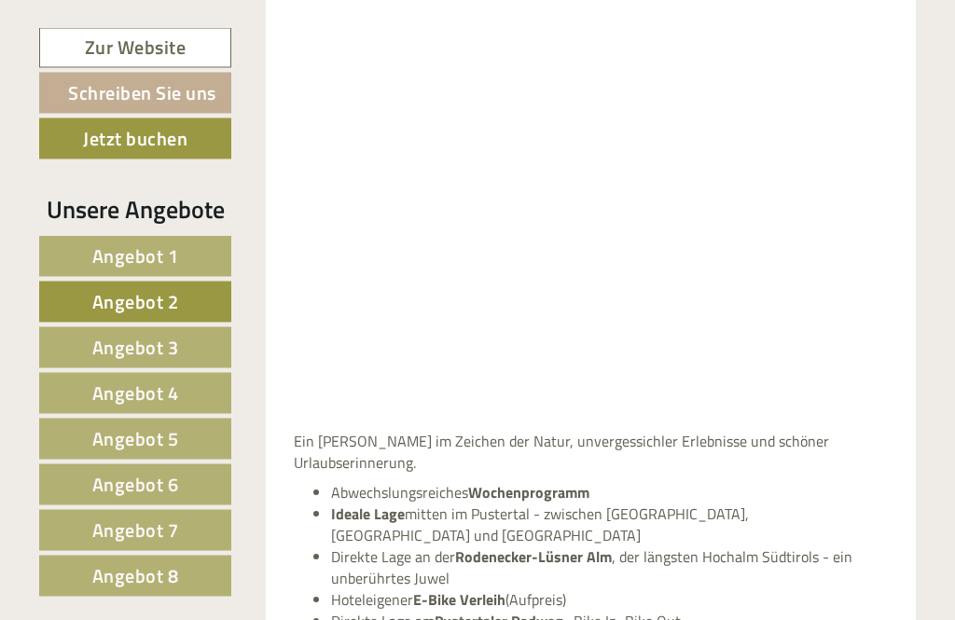
scroll to position [3771, 0]
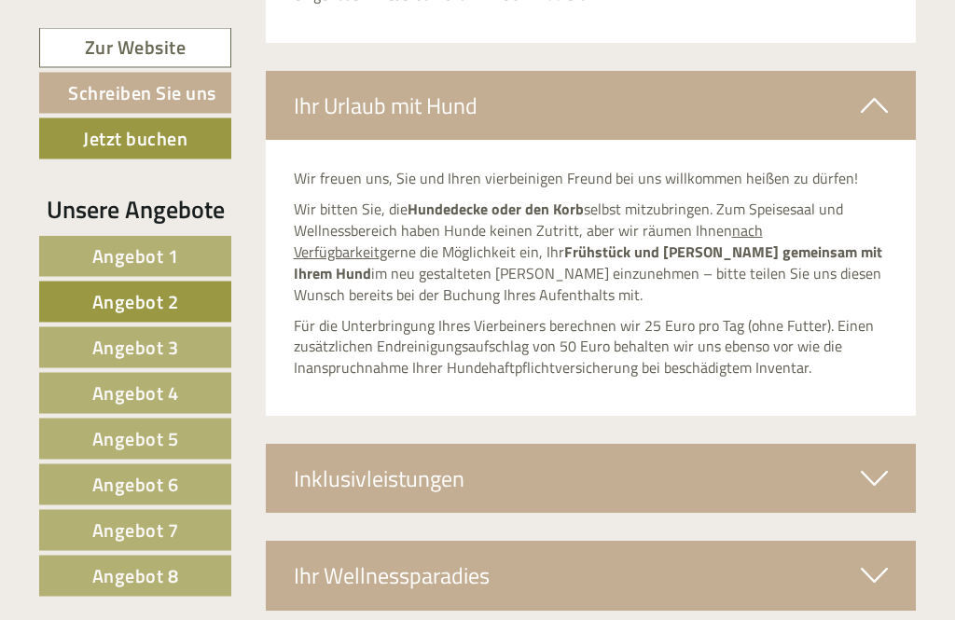
click at [808, 542] on div "Ihr Wellnessparadies" at bounding box center [591, 576] width 651 height 69
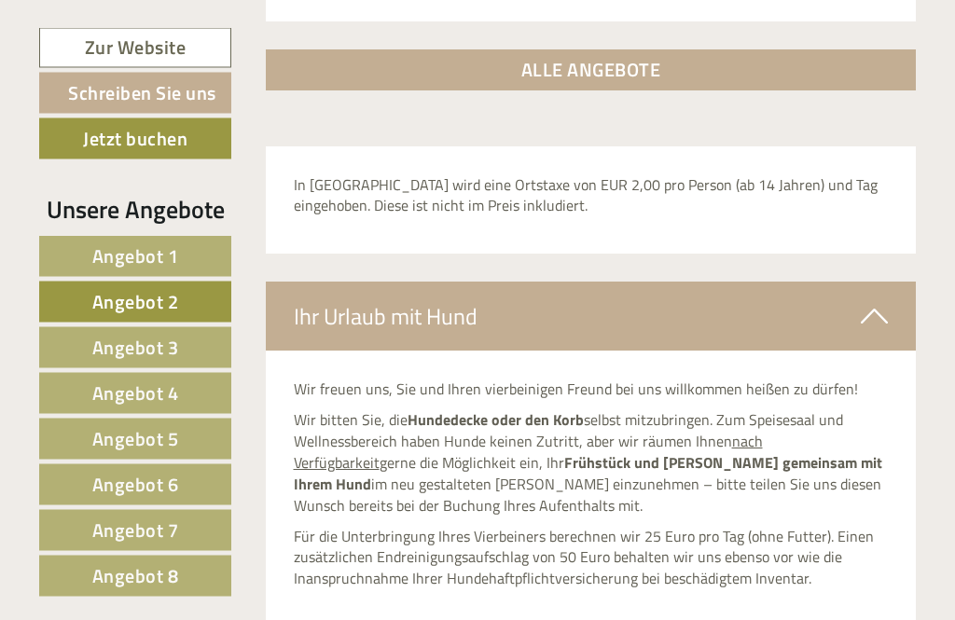
scroll to position [2805, 0]
click at [137, 63] on link "Zur Website" at bounding box center [135, 48] width 192 height 40
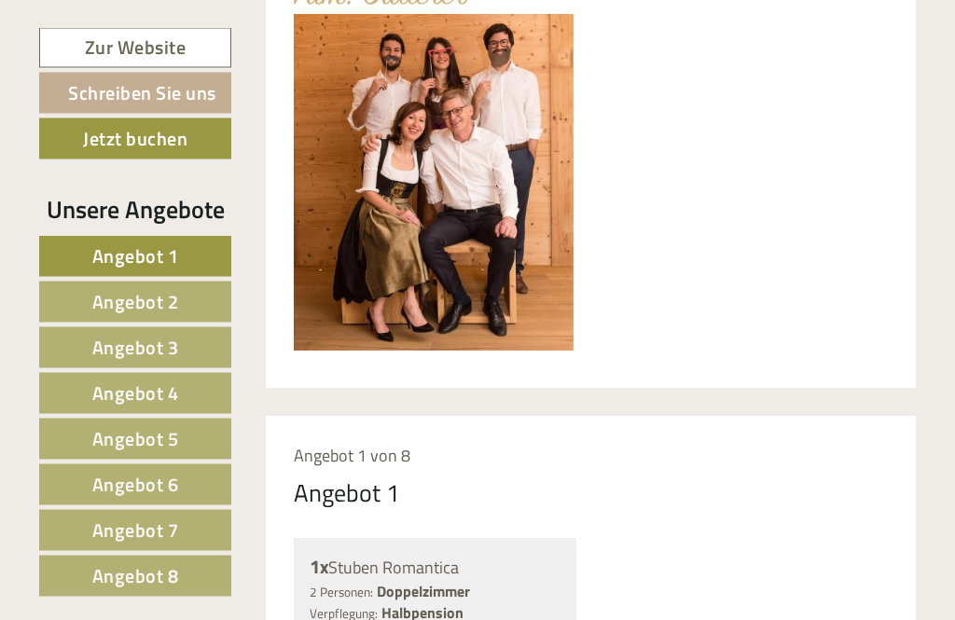
scroll to position [913, 0]
click at [140, 358] on span "Angebot 3" at bounding box center [135, 347] width 87 height 29
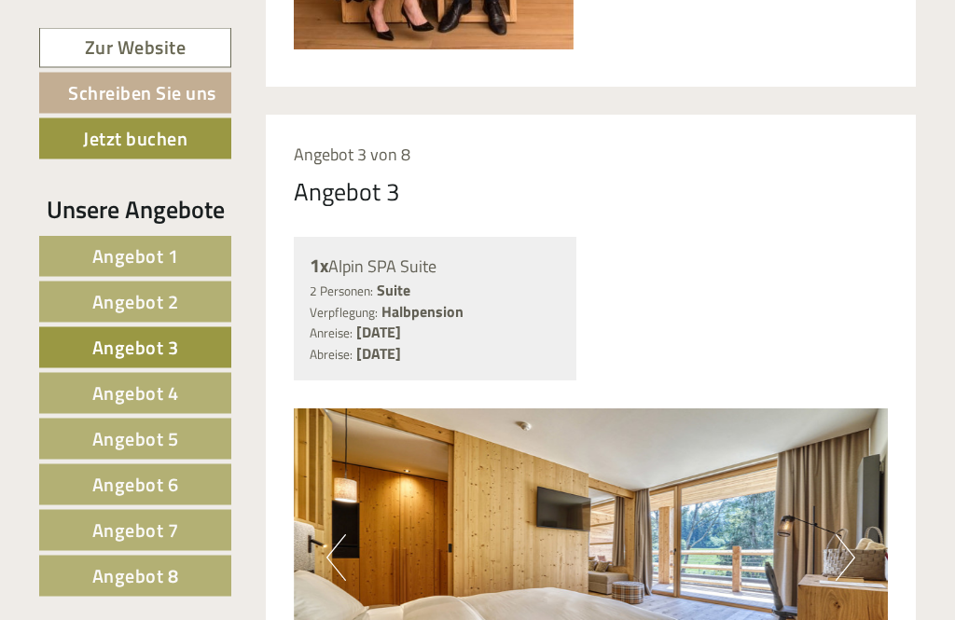
scroll to position [1214, 0]
click at [116, 401] on span "Angebot 4" at bounding box center [135, 392] width 87 height 29
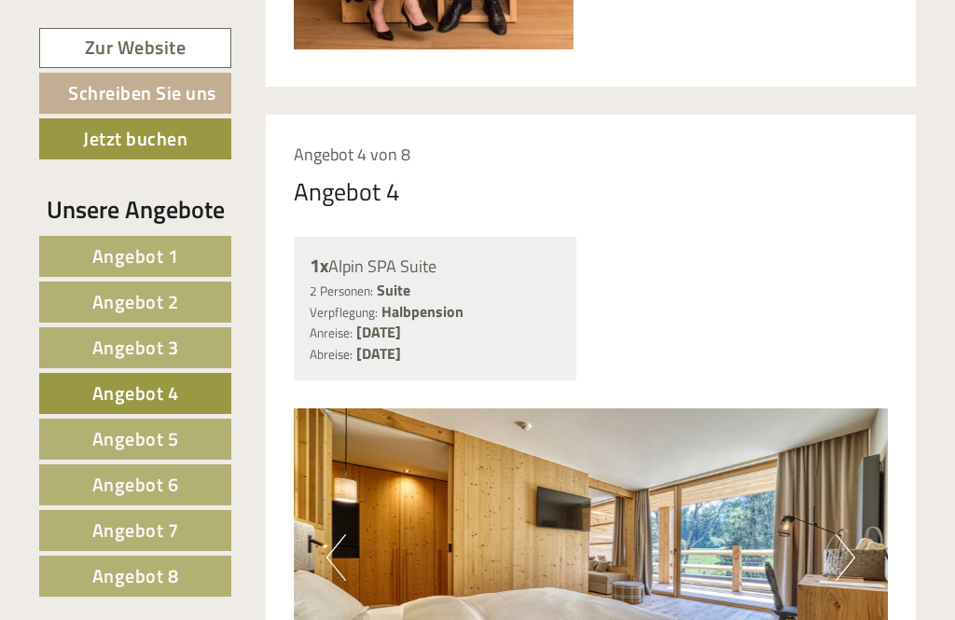
scroll to position [1325, 0]
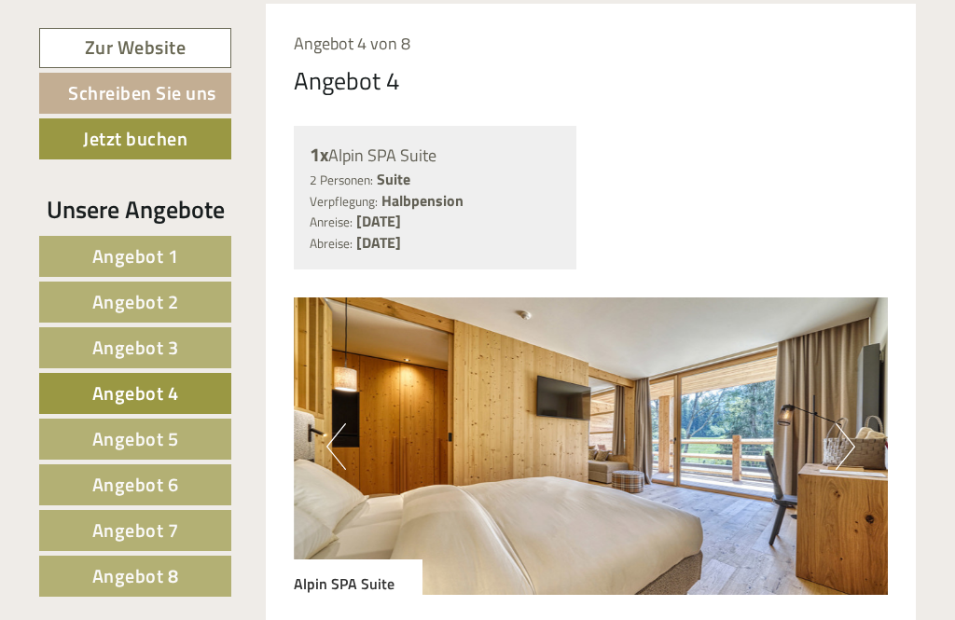
click at [117, 314] on span "Angebot 2" at bounding box center [135, 301] width 87 height 29
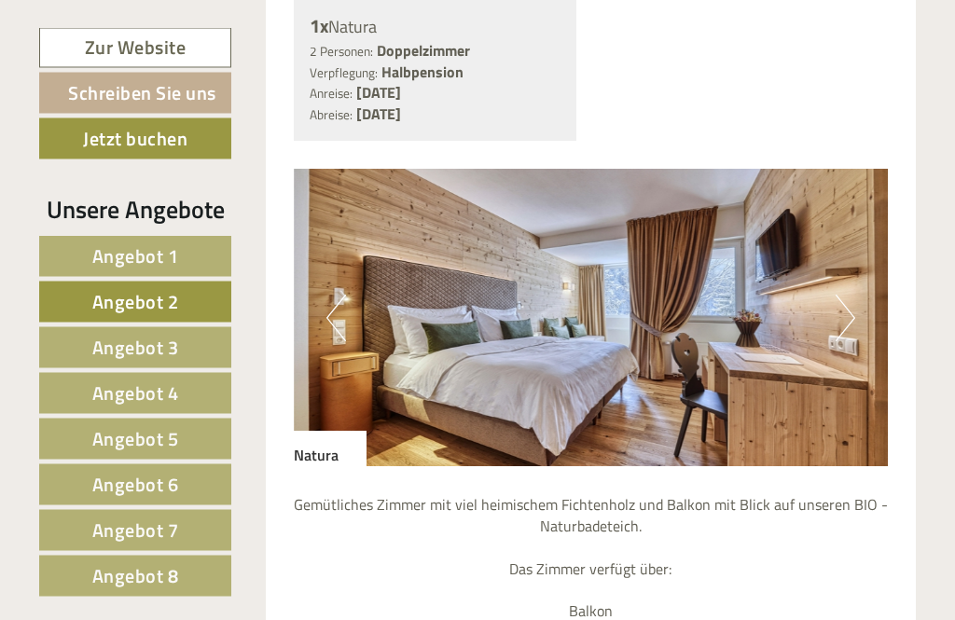
scroll to position [1448, 0]
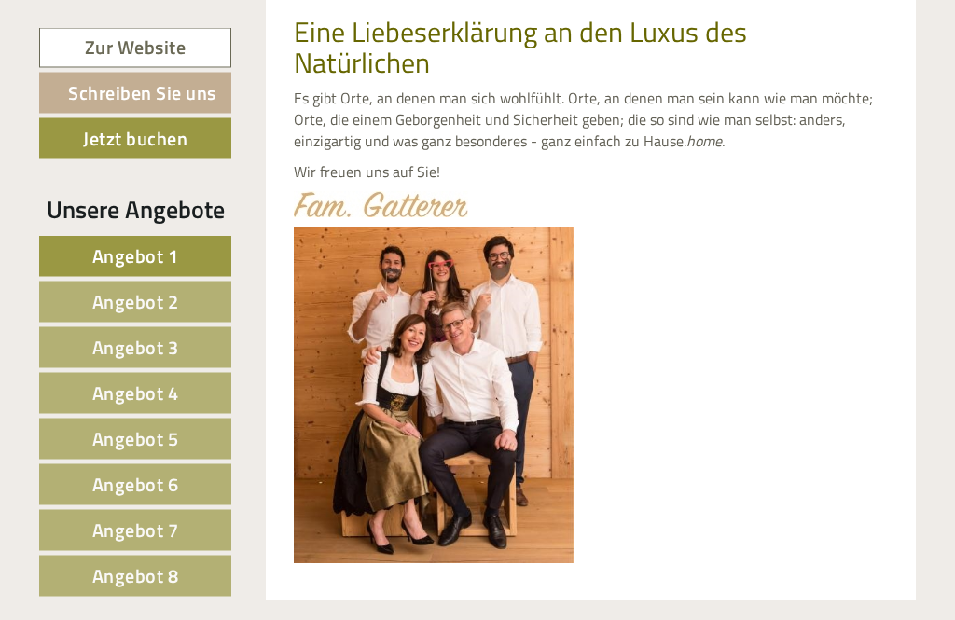
scroll to position [702, 0]
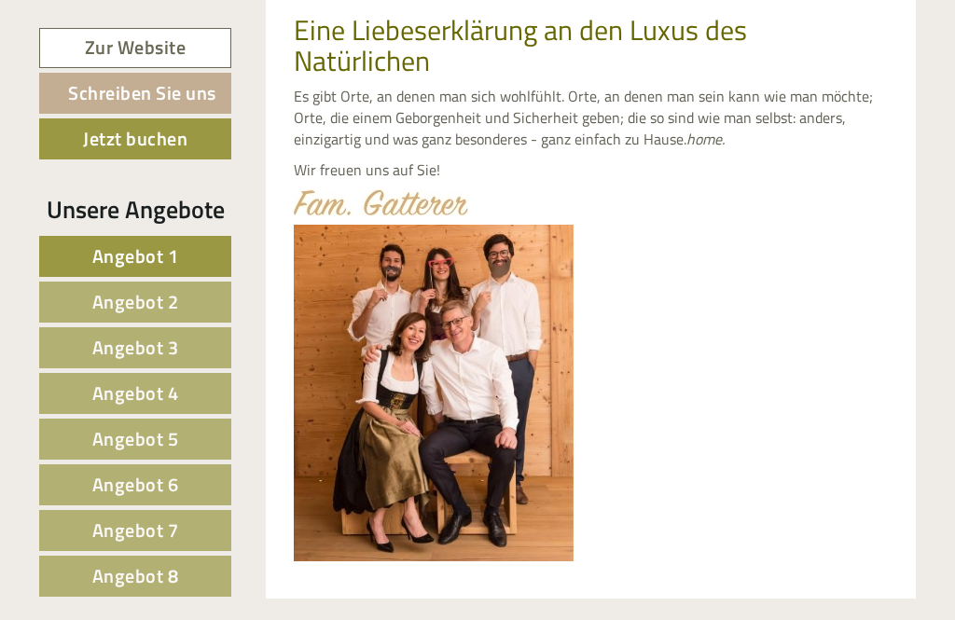
click at [145, 439] on span "Angebot 5" at bounding box center [135, 438] width 87 height 29
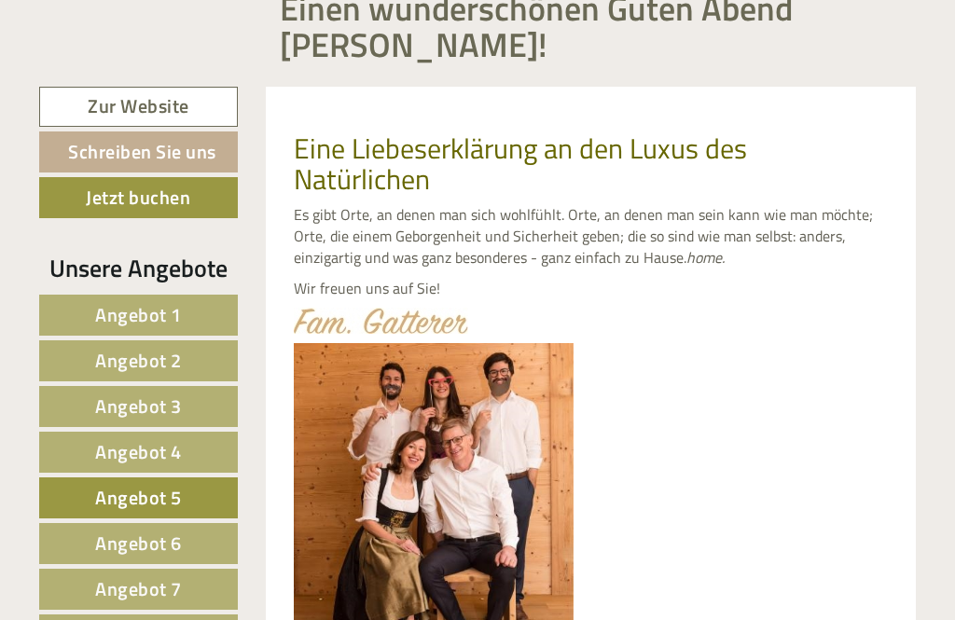
scroll to position [582, 0]
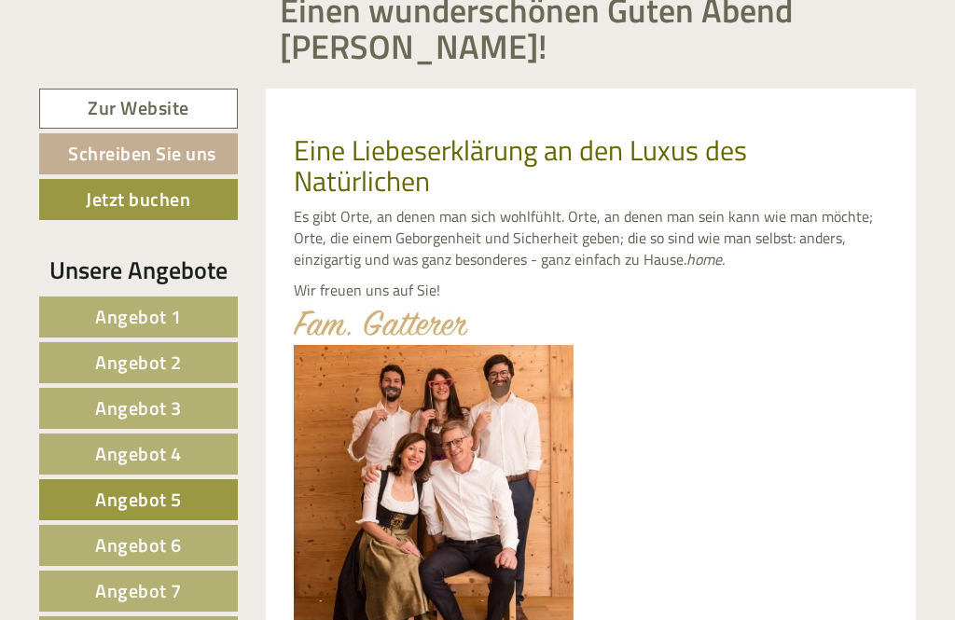
click at [133, 327] on span "Angebot 1" at bounding box center [138, 316] width 87 height 29
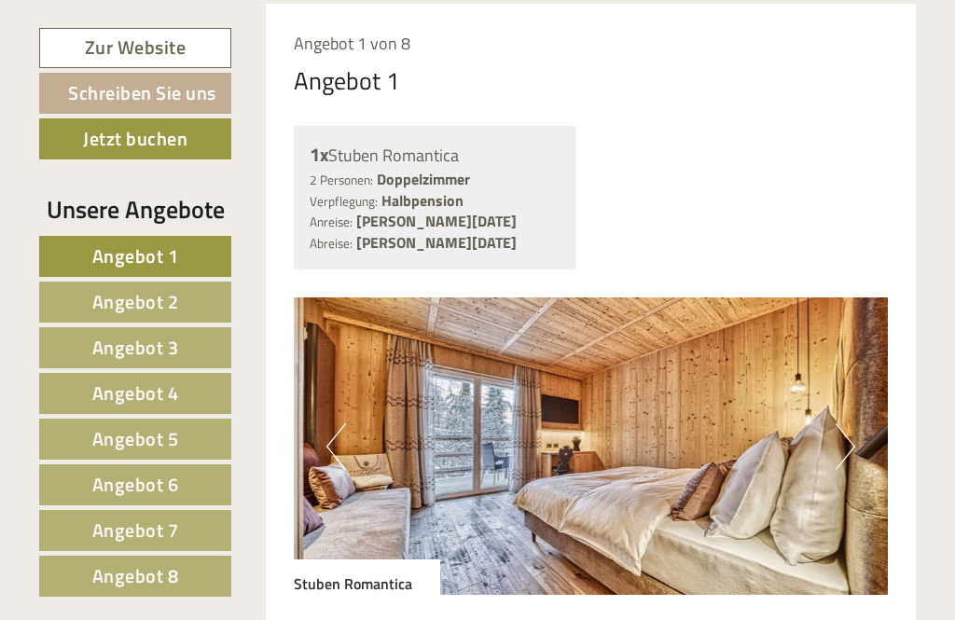
click at [120, 306] on span "Angebot 2" at bounding box center [135, 301] width 87 height 29
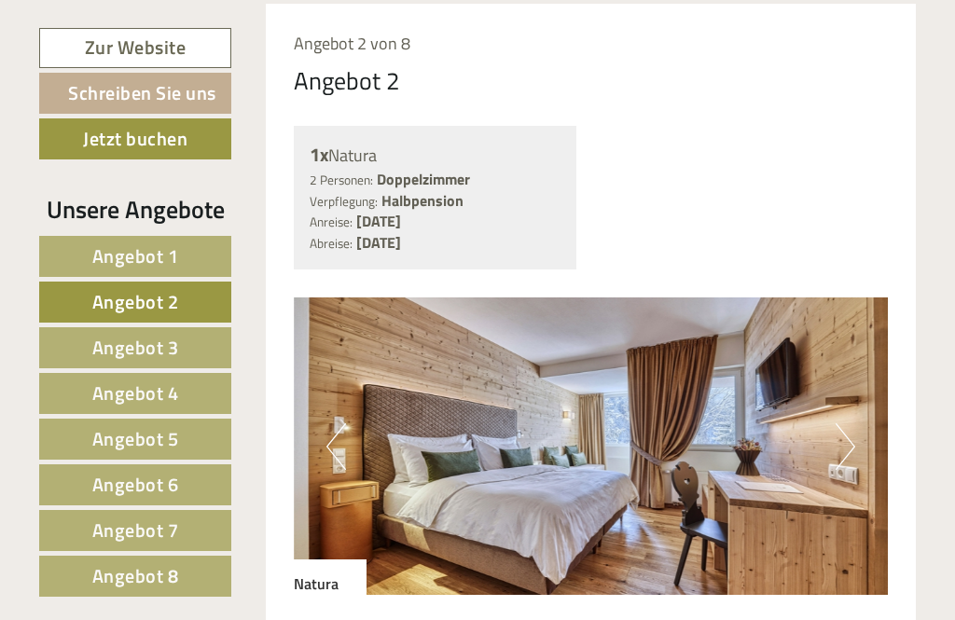
click at [125, 358] on span "Angebot 3" at bounding box center [135, 347] width 87 height 29
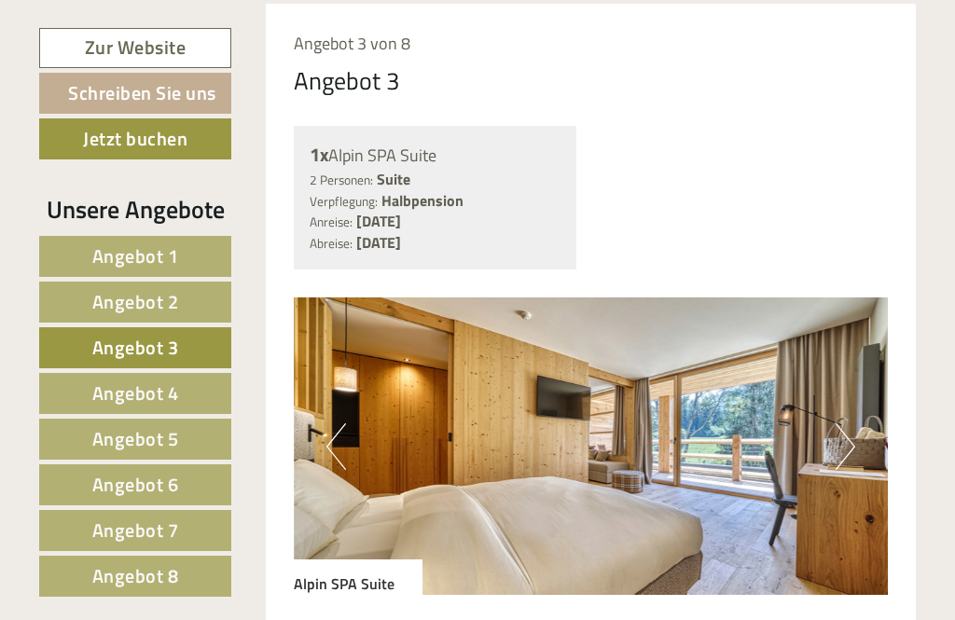
click at [133, 403] on span "Angebot 4" at bounding box center [135, 392] width 87 height 29
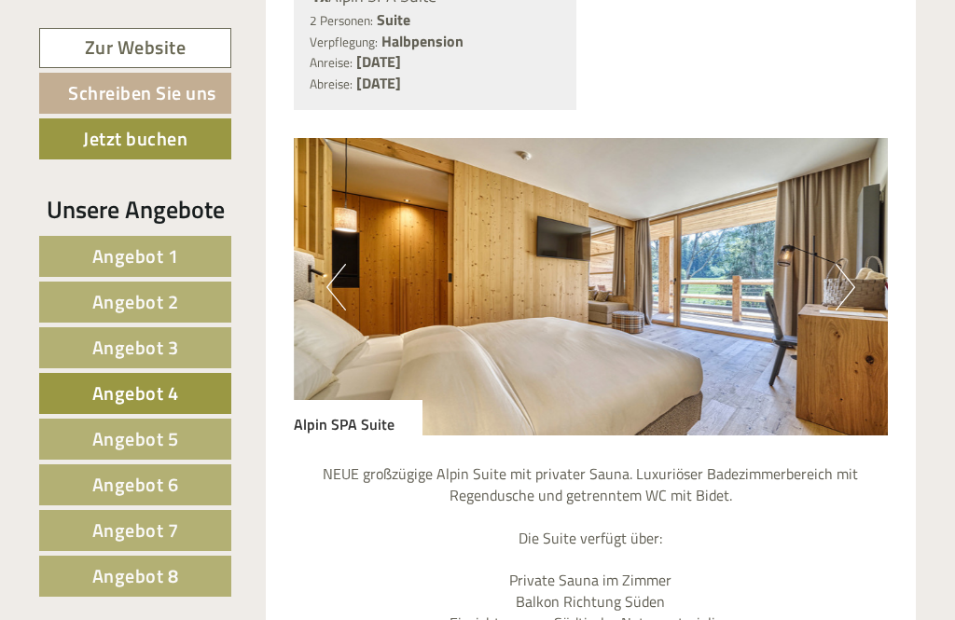
click at [130, 452] on link "Angebot 5" at bounding box center [135, 439] width 192 height 41
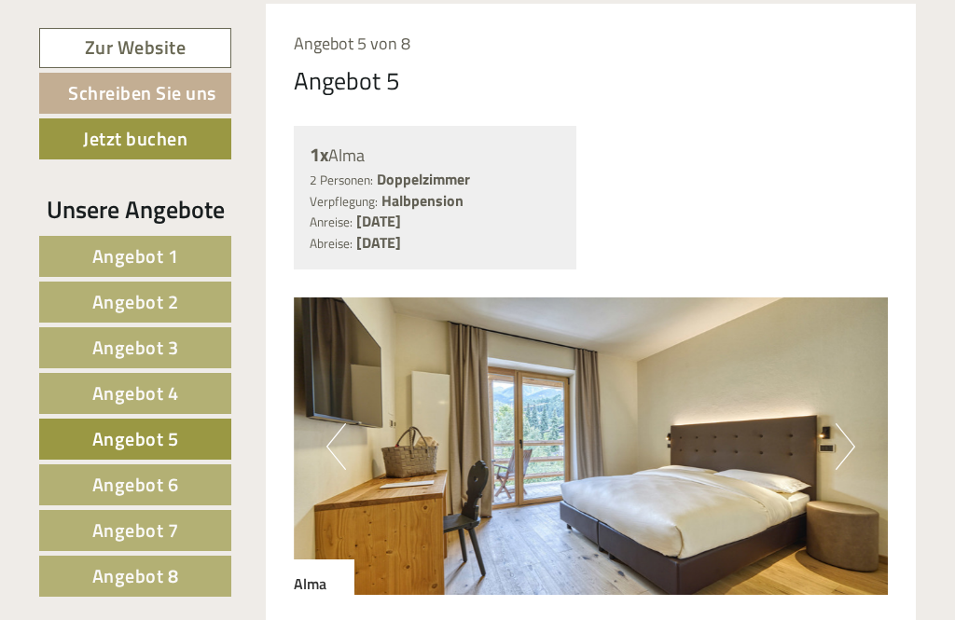
click at [790, 541] on img at bounding box center [591, 445] width 595 height 297
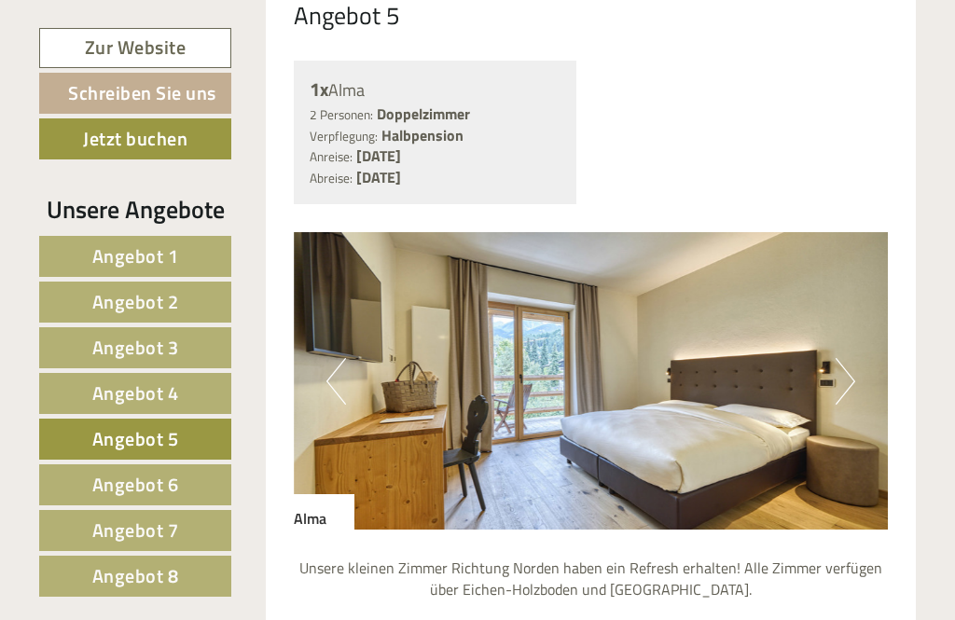
click at [130, 494] on span "Angebot 6" at bounding box center [135, 484] width 87 height 29
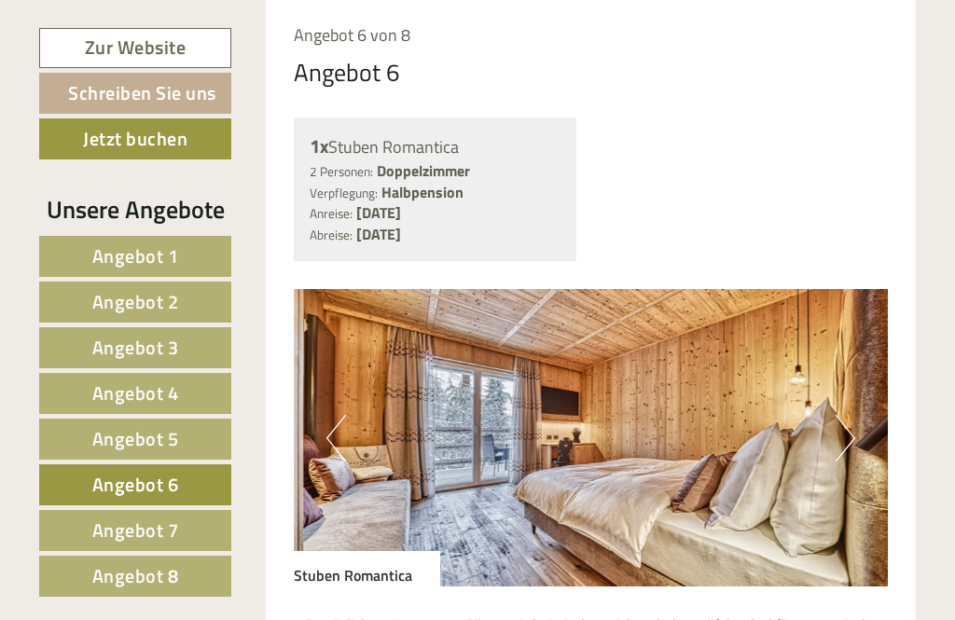
click at [129, 535] on span "Angebot 7" at bounding box center [135, 530] width 87 height 29
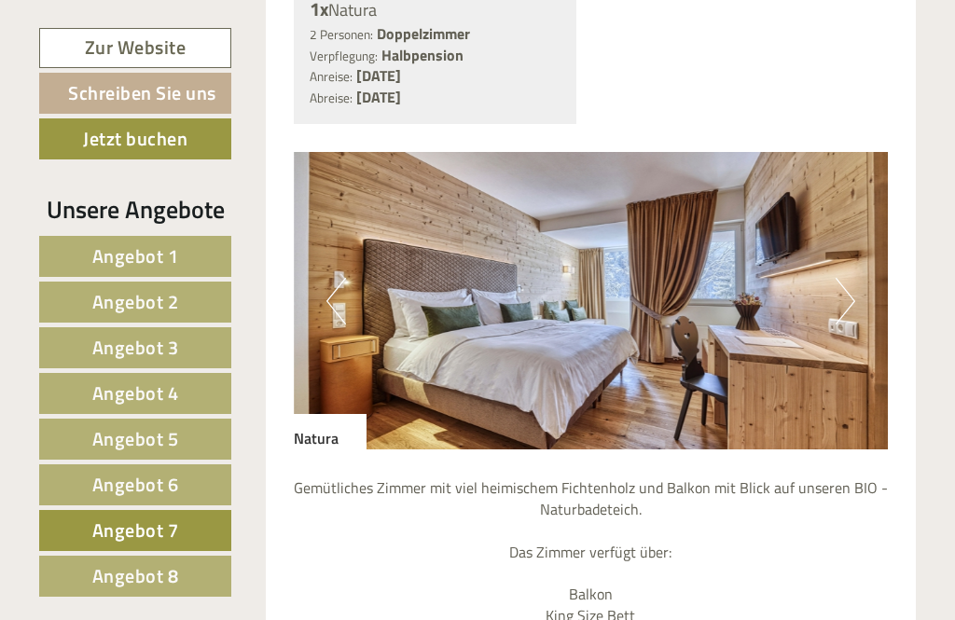
click at [132, 573] on span "Angebot 8" at bounding box center [135, 575] width 87 height 29
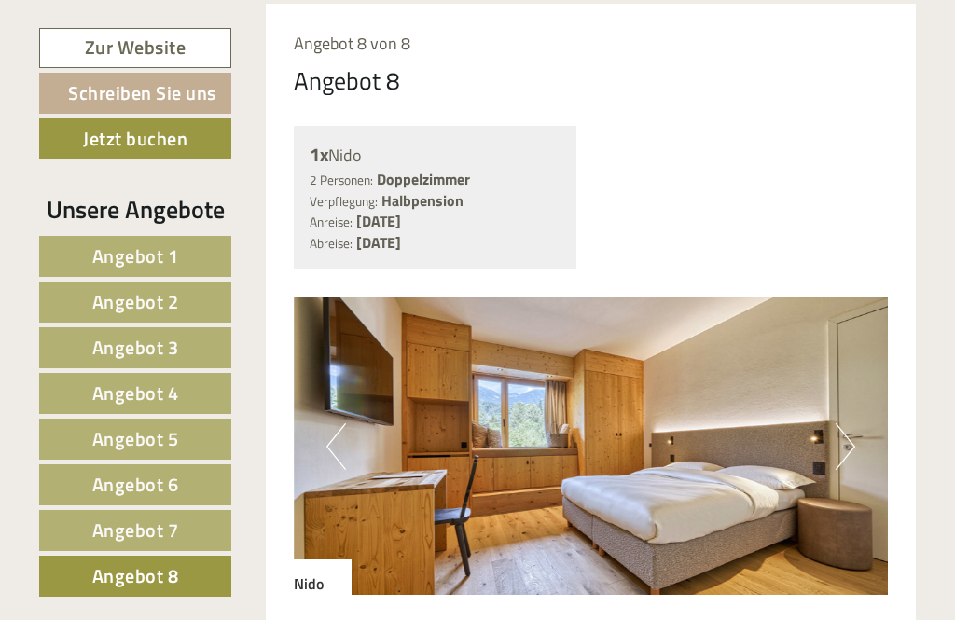
click at [148, 442] on span "Angebot 5" at bounding box center [135, 438] width 87 height 29
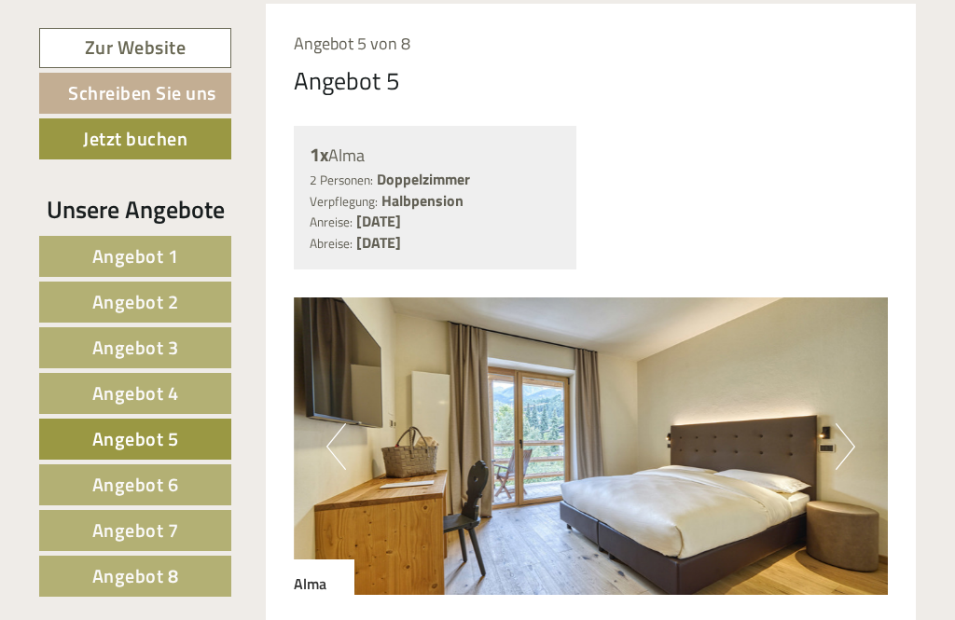
click at [144, 490] on span "Angebot 6" at bounding box center [135, 484] width 87 height 29
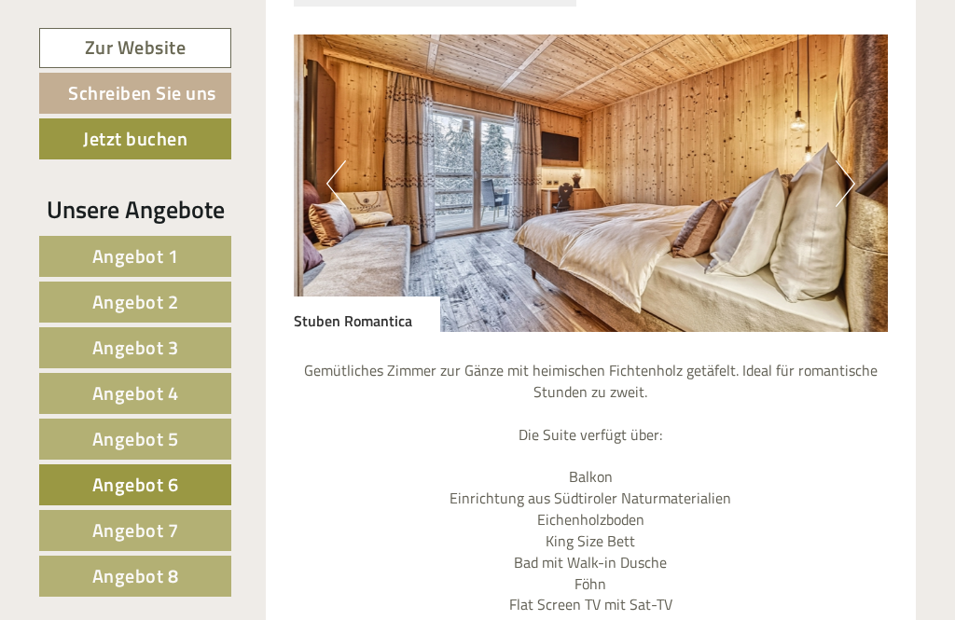
scroll to position [1588, 0]
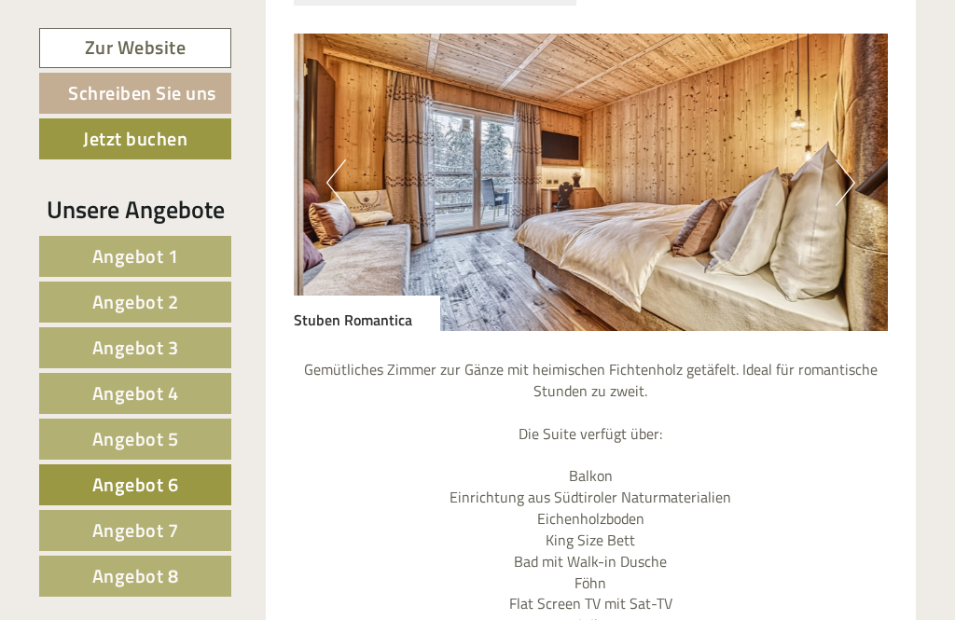
click at [129, 352] on span "Angebot 3" at bounding box center [135, 347] width 87 height 29
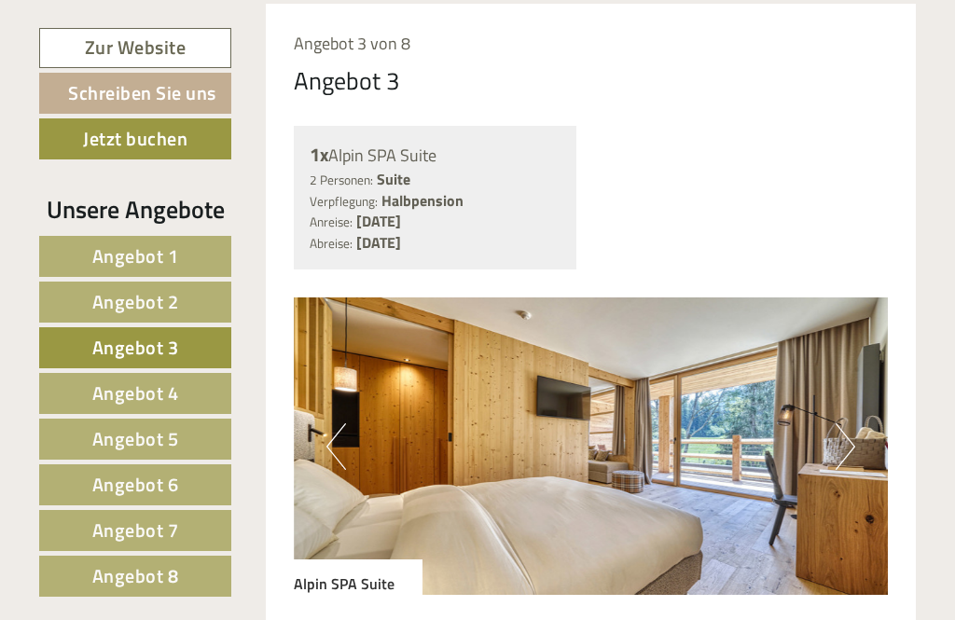
click at [136, 390] on span "Angebot 4" at bounding box center [135, 392] width 87 height 29
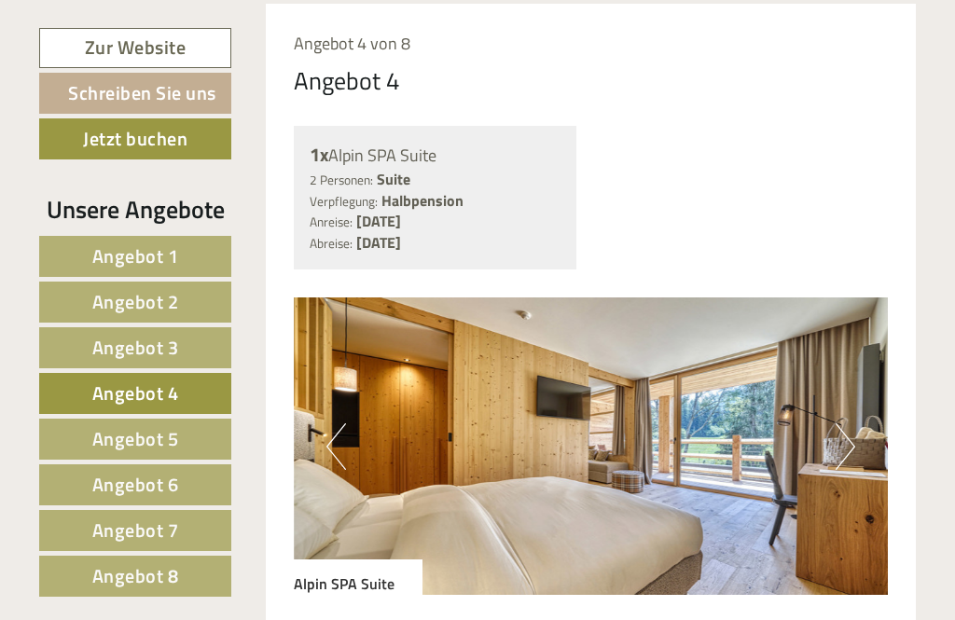
click at [137, 406] on span "Angebot 4" at bounding box center [135, 392] width 87 height 29
click at [118, 302] on span "Angebot 2" at bounding box center [135, 301] width 87 height 29
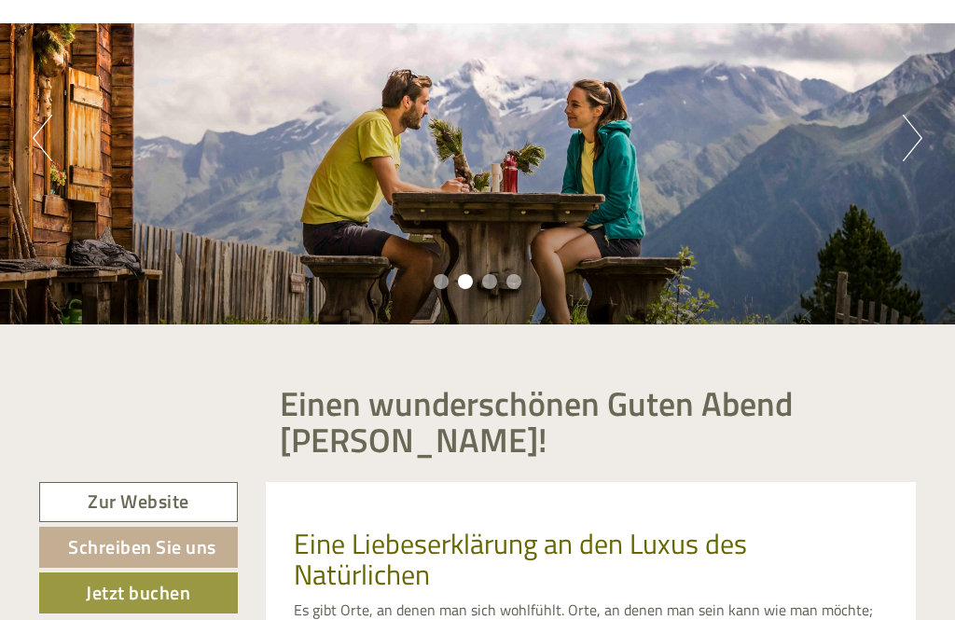
scroll to position [0, 0]
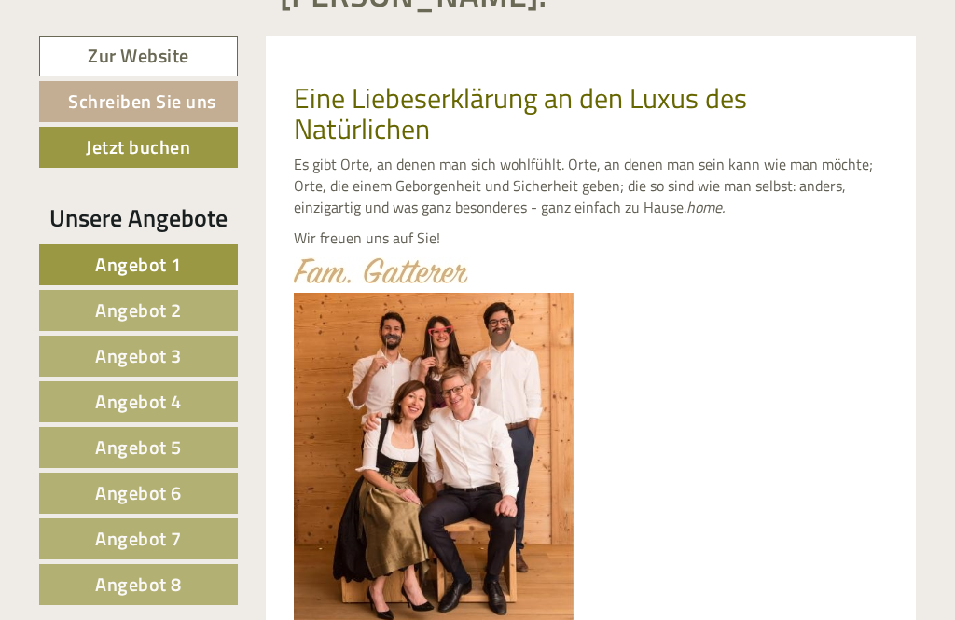
scroll to position [636, 0]
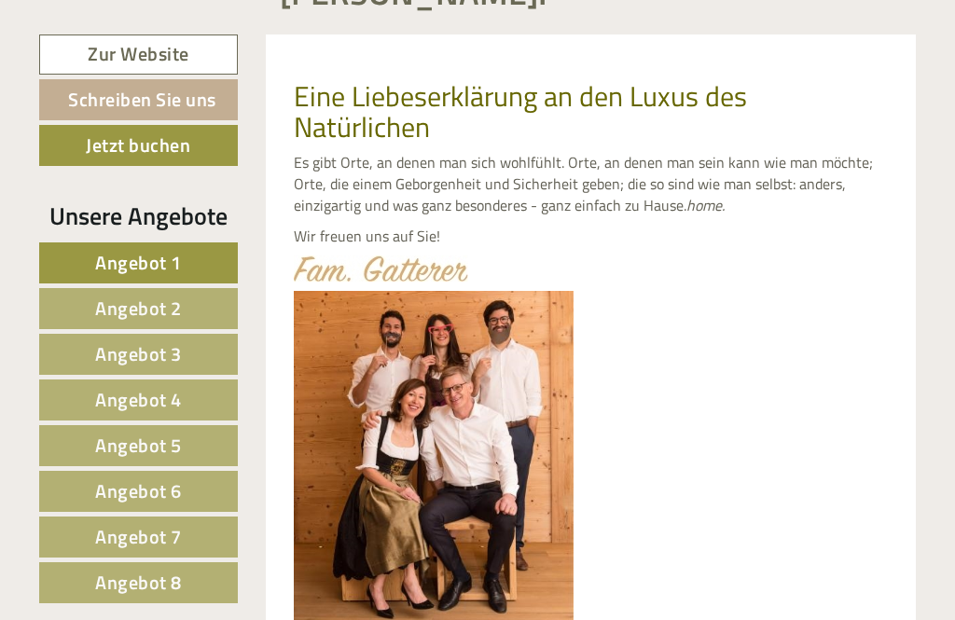
click at [186, 404] on link "Angebot 4" at bounding box center [138, 399] width 199 height 41
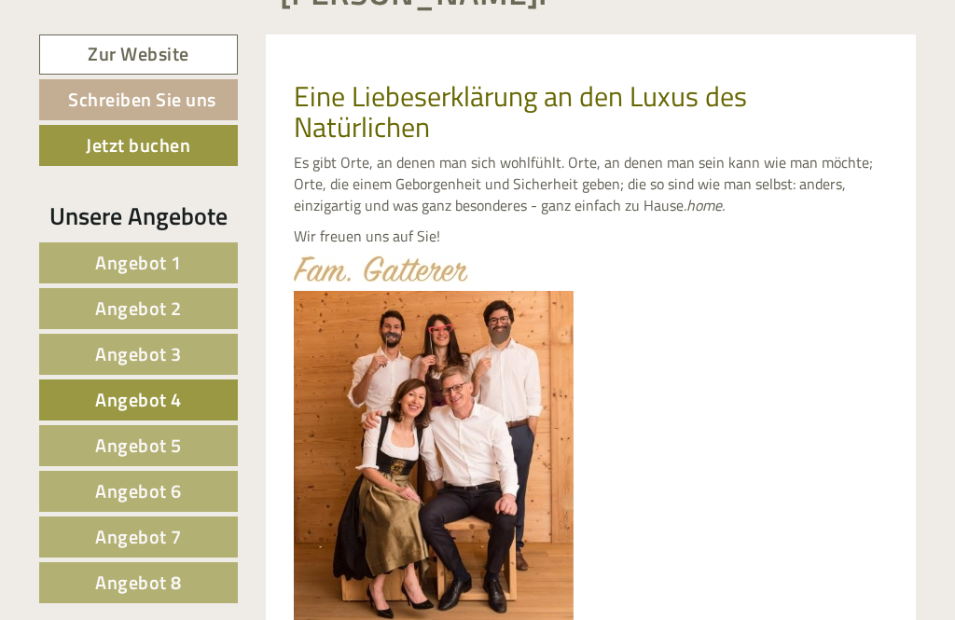
scroll to position [1325, 0]
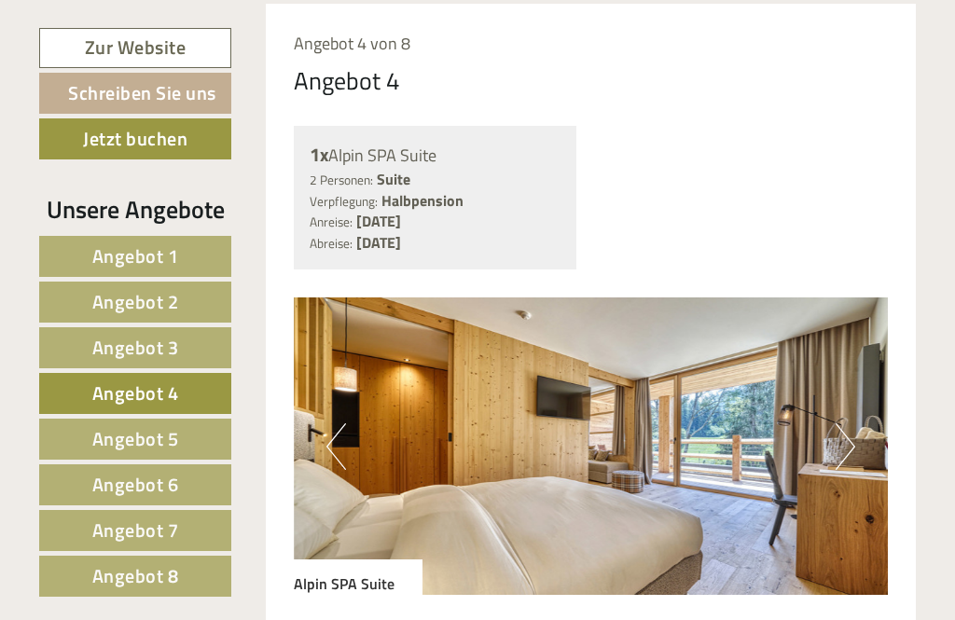
click at [187, 350] on link "Angebot 3" at bounding box center [135, 347] width 192 height 41
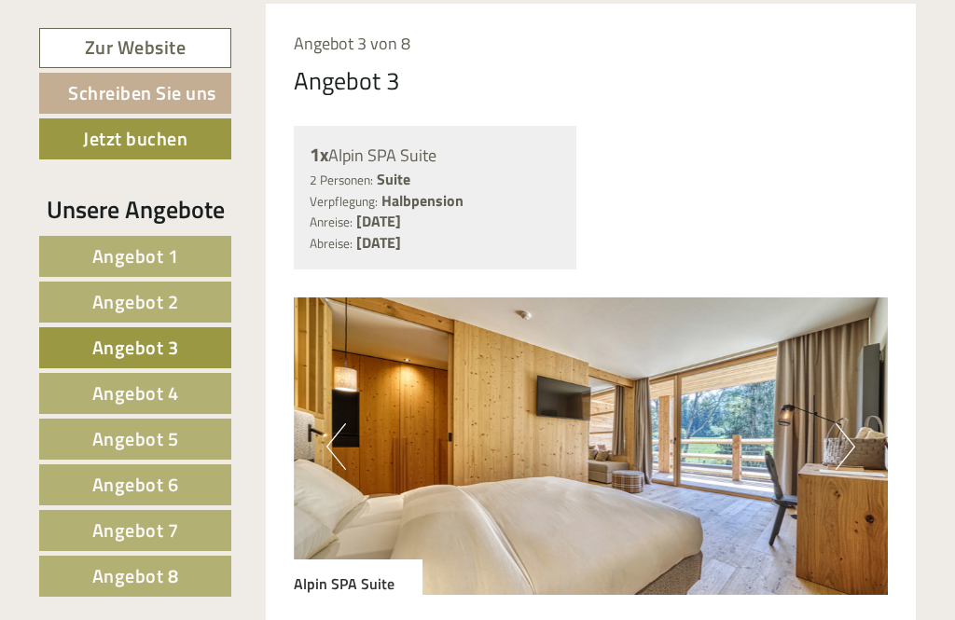
click at [187, 316] on link "Angebot 2" at bounding box center [135, 302] width 192 height 41
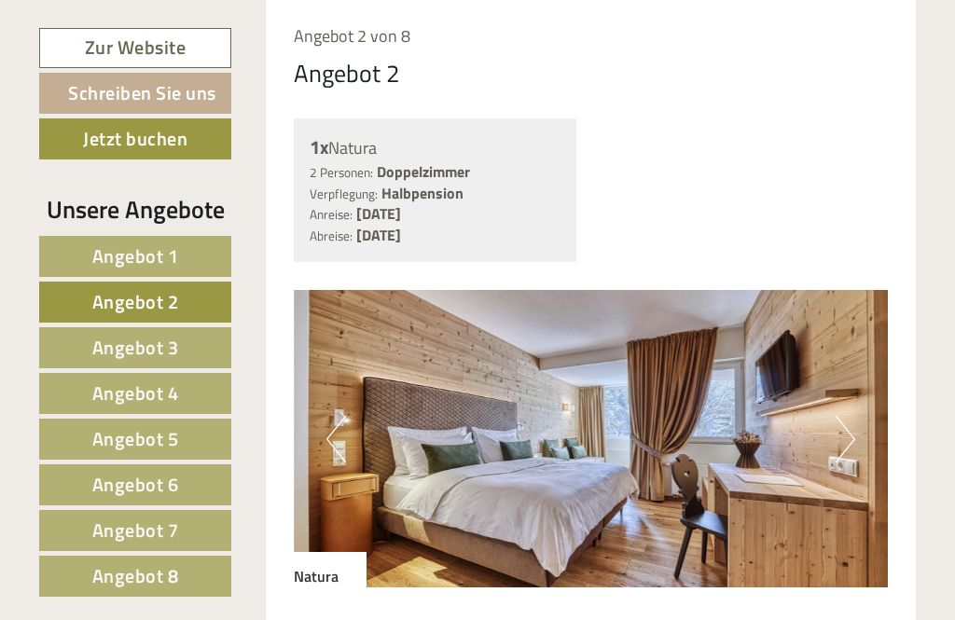
scroll to position [1326, 0]
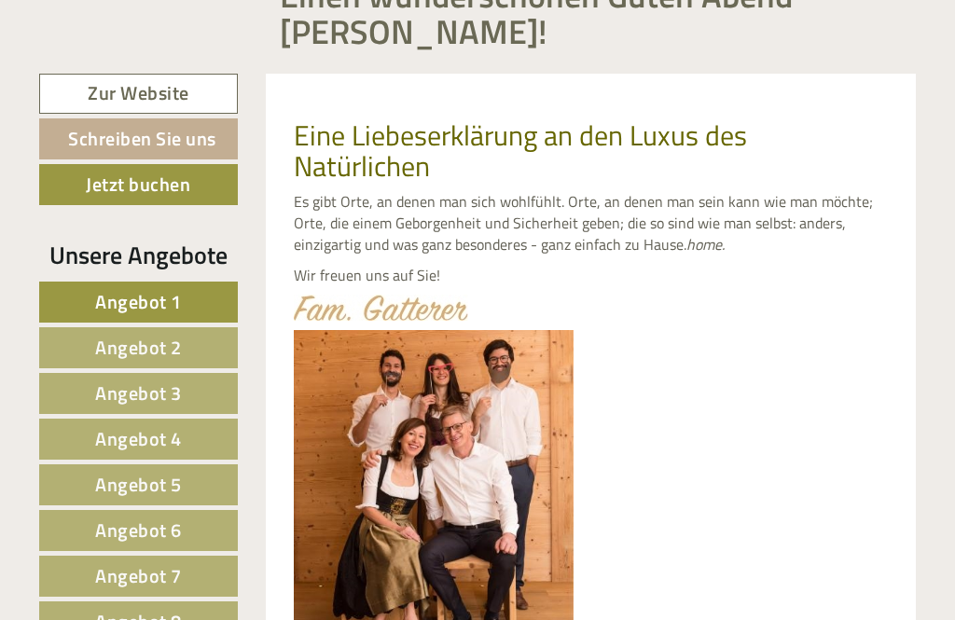
scroll to position [1188, 0]
click at [161, 349] on span "Angebot 2" at bounding box center [138, 347] width 87 height 29
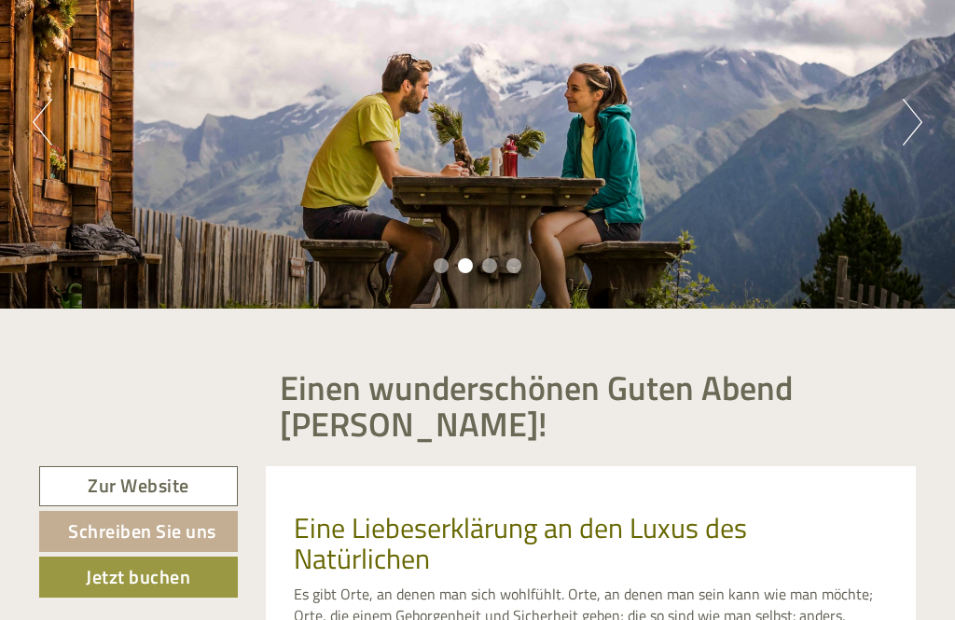
scroll to position [0, 0]
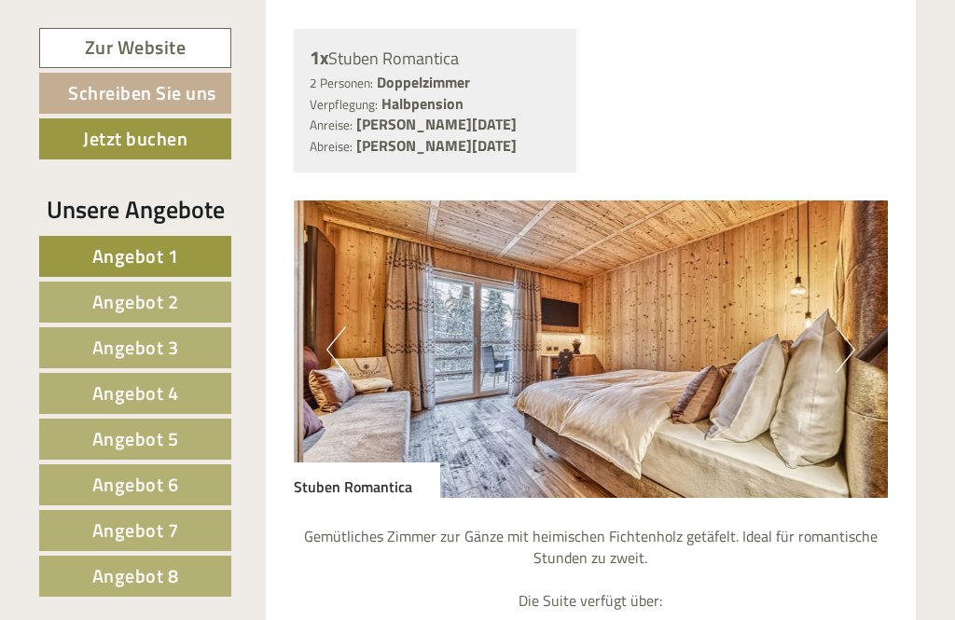
scroll to position [1188, 0]
